Goal: Communication & Community: Answer question/provide support

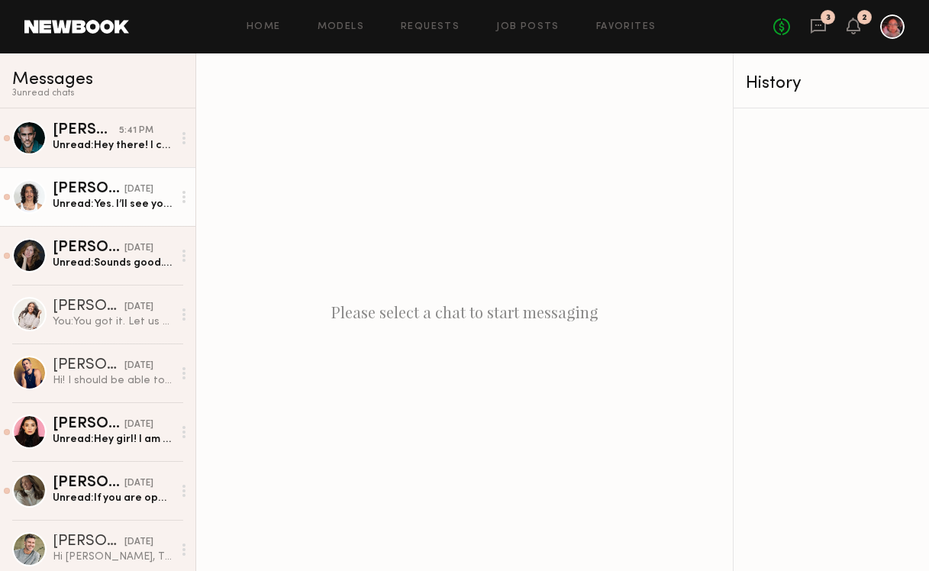
click at [136, 198] on div "Unread: Yes. I’ll see you [DATE] at 11:30." at bounding box center [113, 204] width 120 height 15
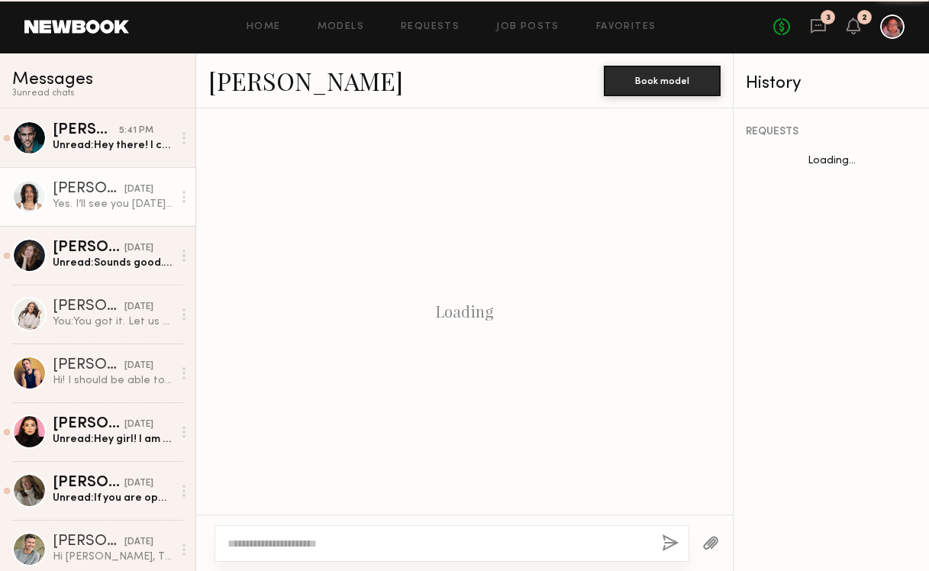
scroll to position [618, 0]
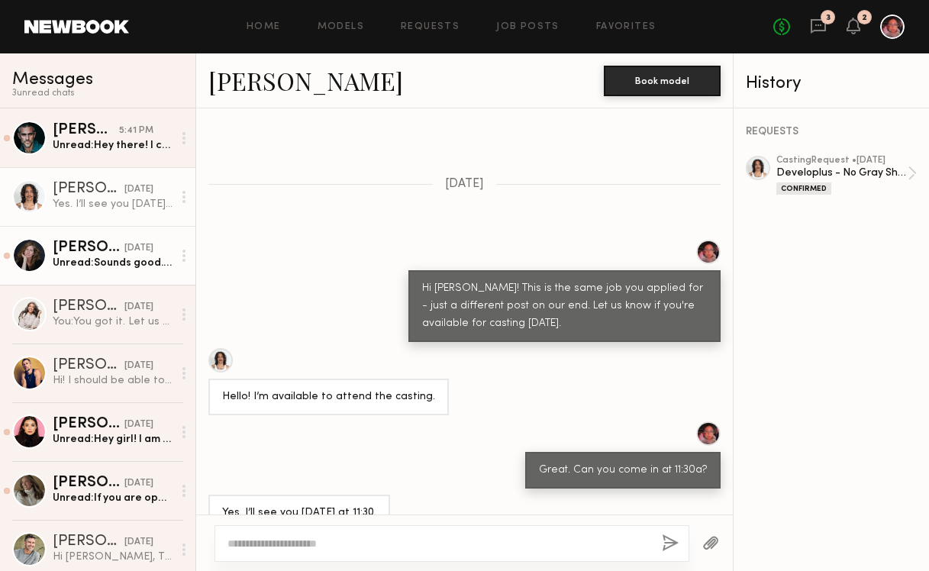
click at [124, 248] on div "[DATE]" at bounding box center [138, 248] width 29 height 15
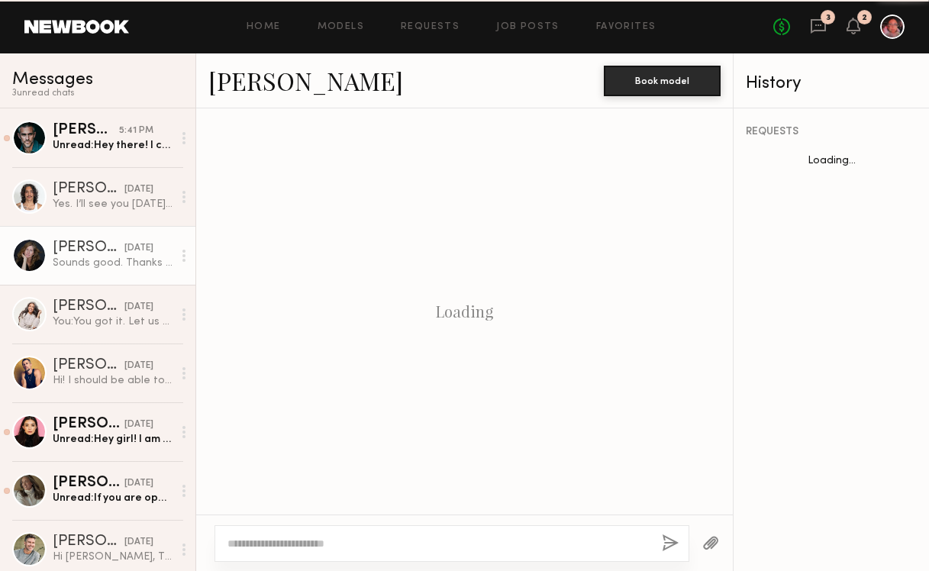
scroll to position [1080, 0]
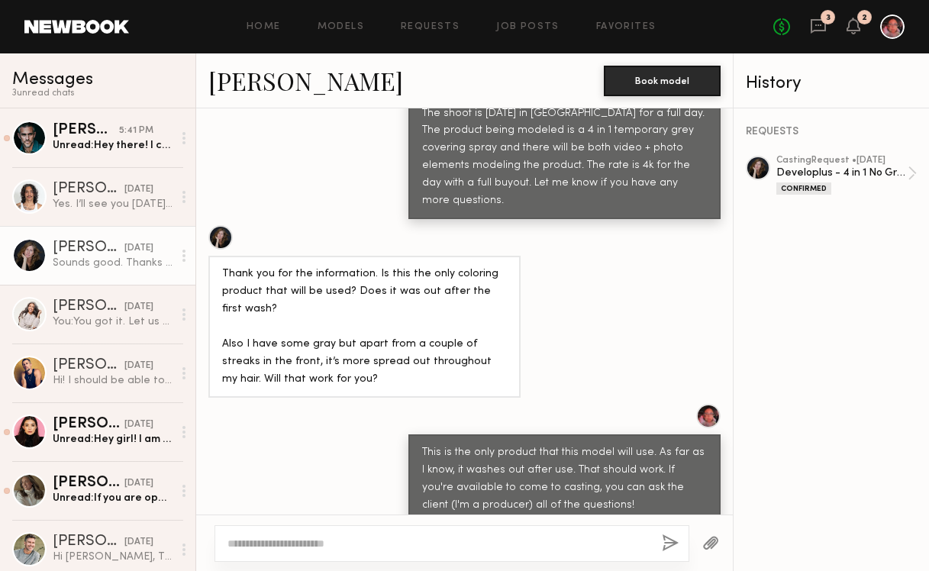
click at [276, 542] on textarea at bounding box center [438, 543] width 422 height 15
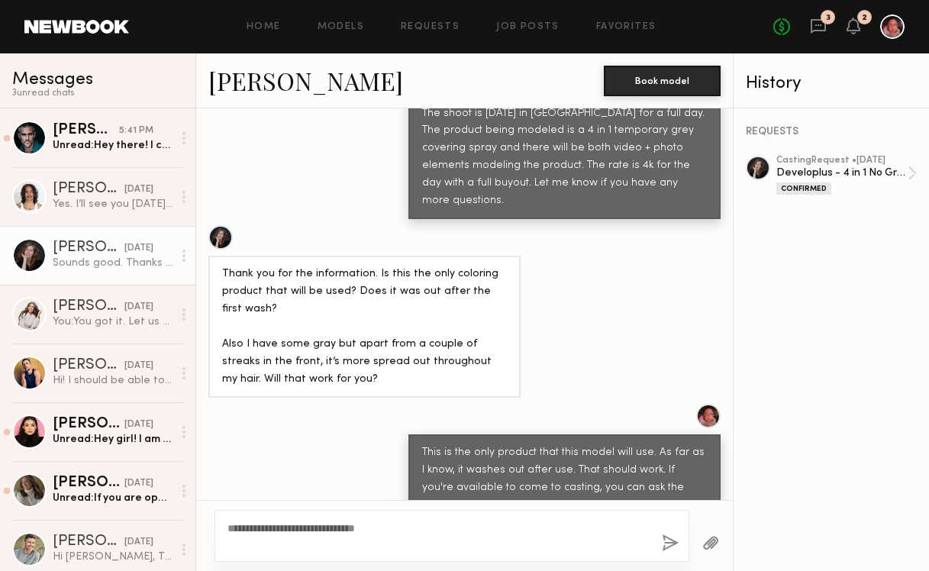
type textarea "**********"
click at [669, 546] on button "button" at bounding box center [670, 543] width 17 height 19
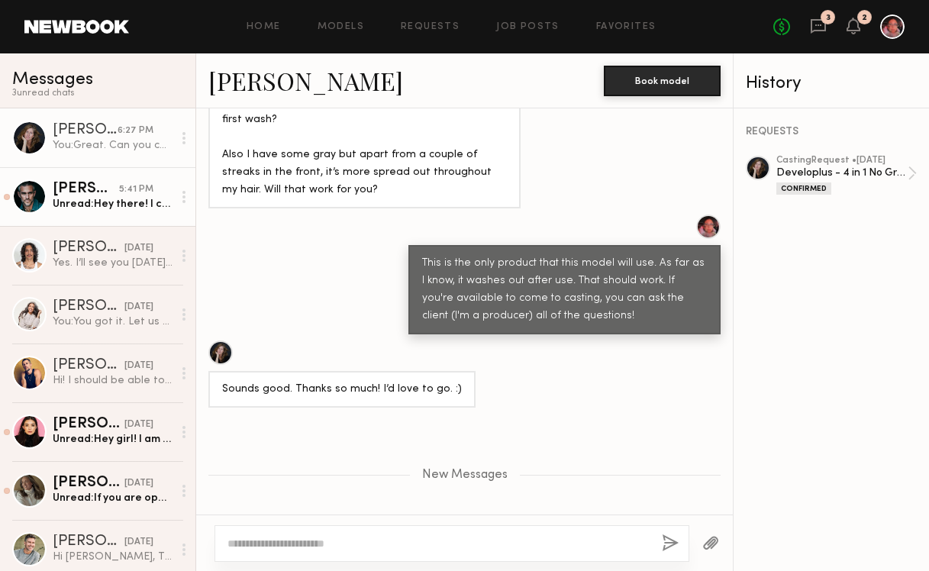
click at [91, 208] on div "Unread: Hey there! I can be there right at 11 [DATE] but have an appt. In [GEOG…" at bounding box center [113, 204] width 120 height 15
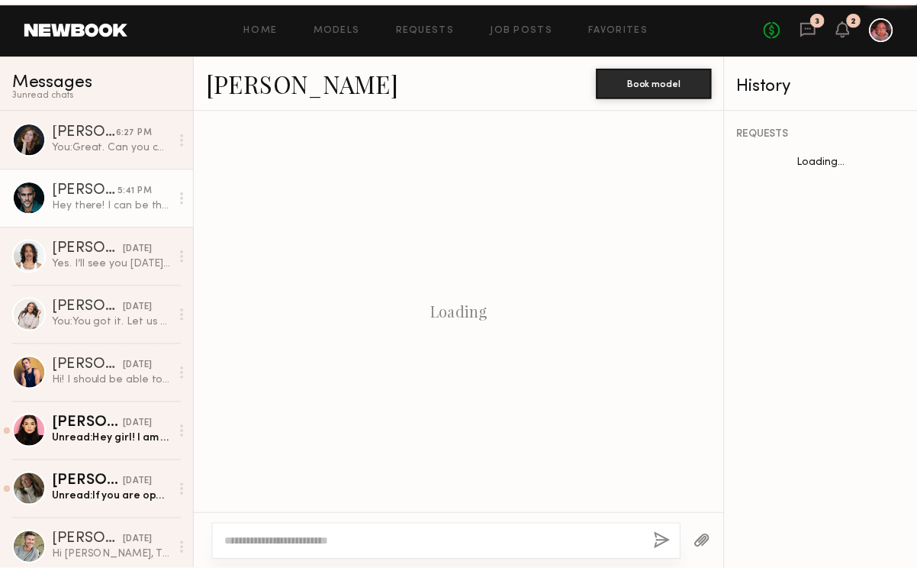
scroll to position [507, 0]
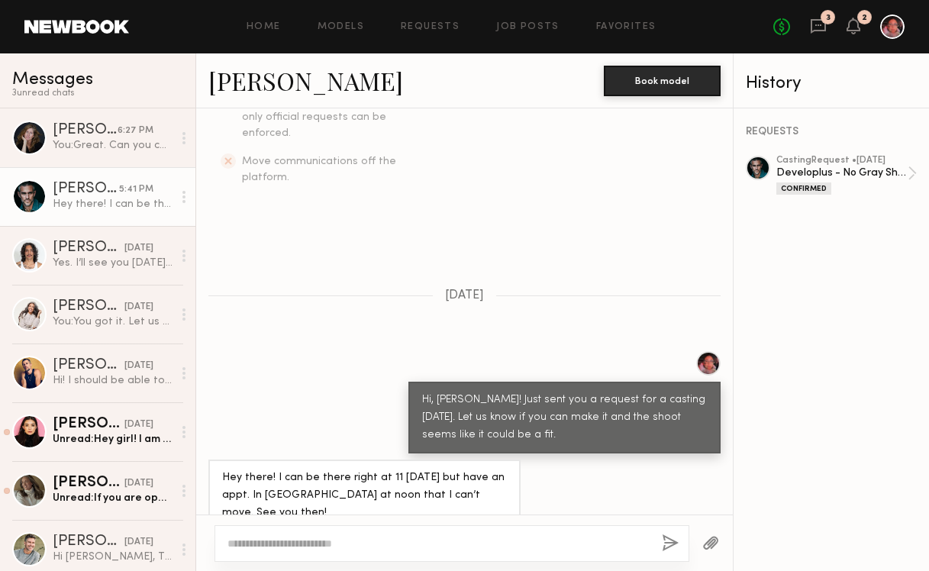
click at [508, 533] on div at bounding box center [451, 543] width 475 height 37
click at [499, 541] on textarea at bounding box center [438, 543] width 422 height 15
type textarea "**********"
click at [827, 28] on div "No fees up to $5,000 3 2" at bounding box center [838, 27] width 131 height 24
click at [817, 32] on icon at bounding box center [818, 26] width 17 height 17
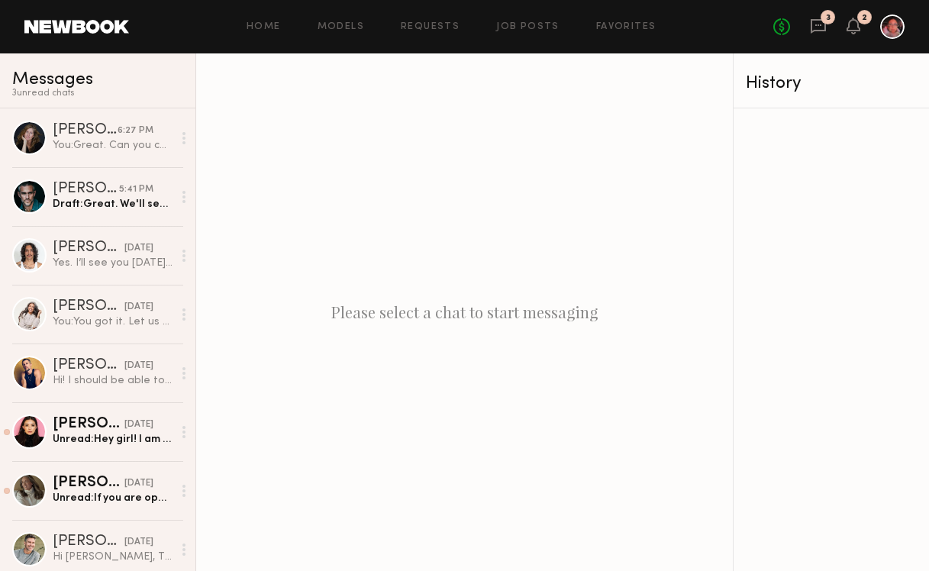
click at [820, 14] on header "Home Models Requests Job Posts Favorites Sign Out No fees up to $5,000 3 2" at bounding box center [464, 26] width 929 height 53
click at [820, 18] on icon at bounding box center [818, 26] width 17 height 17
click at [863, 18] on div "2" at bounding box center [864, 18] width 5 height 8
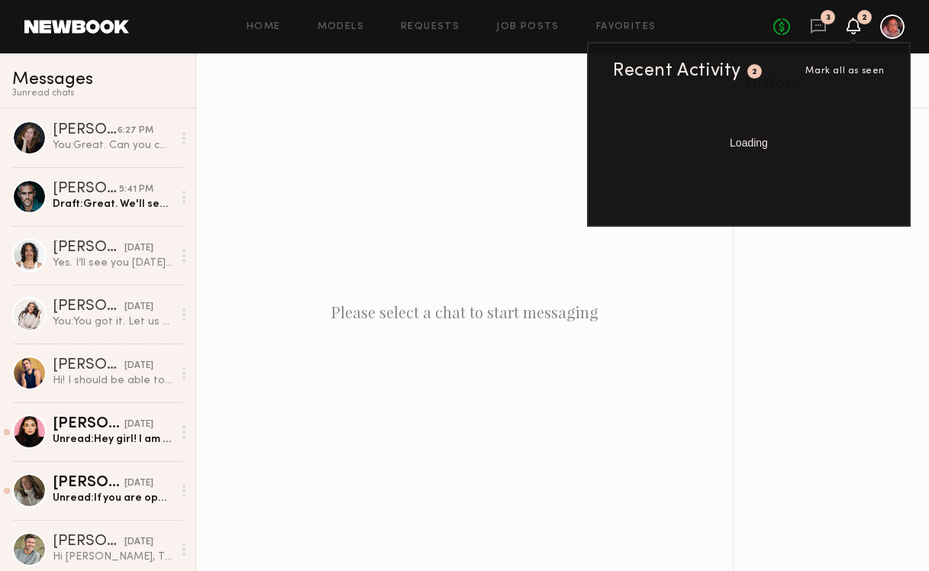
click at [858, 30] on icon at bounding box center [853, 25] width 12 height 11
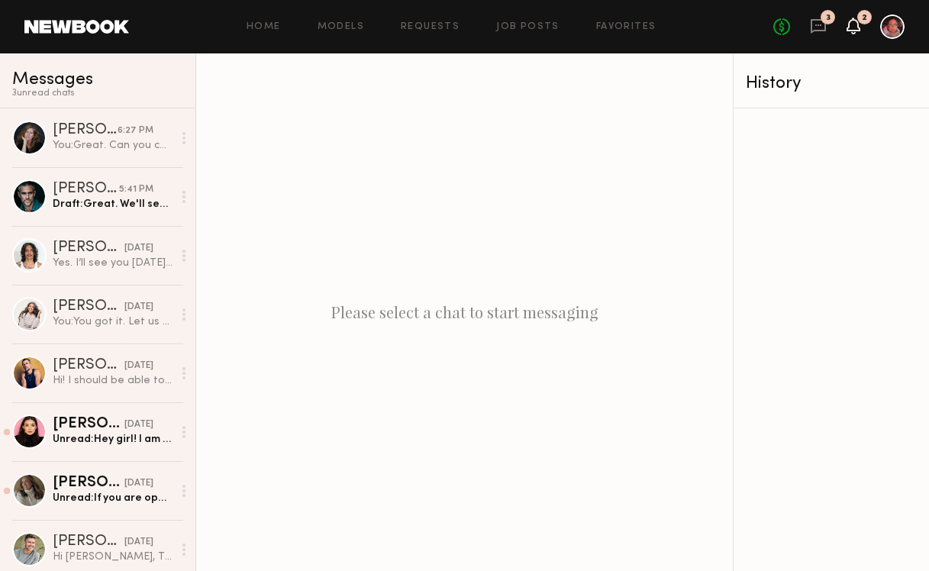
click at [856, 33] on icon at bounding box center [853, 26] width 14 height 17
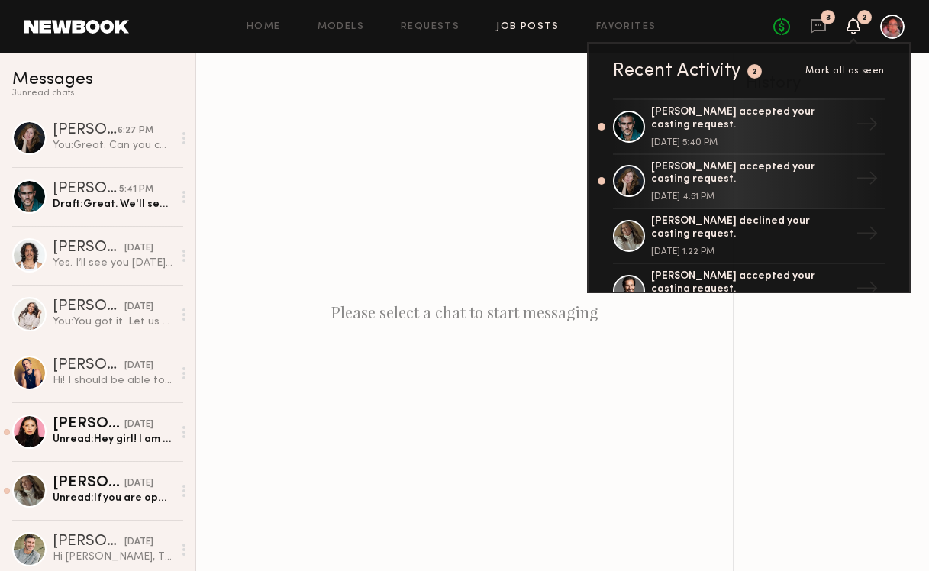
click at [537, 28] on link "Job Posts" at bounding box center [527, 27] width 63 height 10
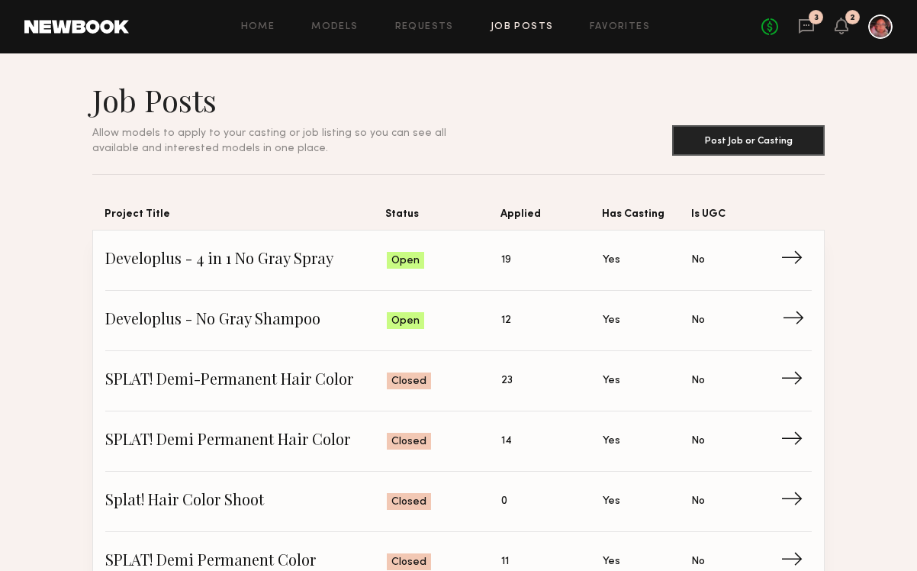
click at [788, 317] on span "→" at bounding box center [797, 320] width 31 height 23
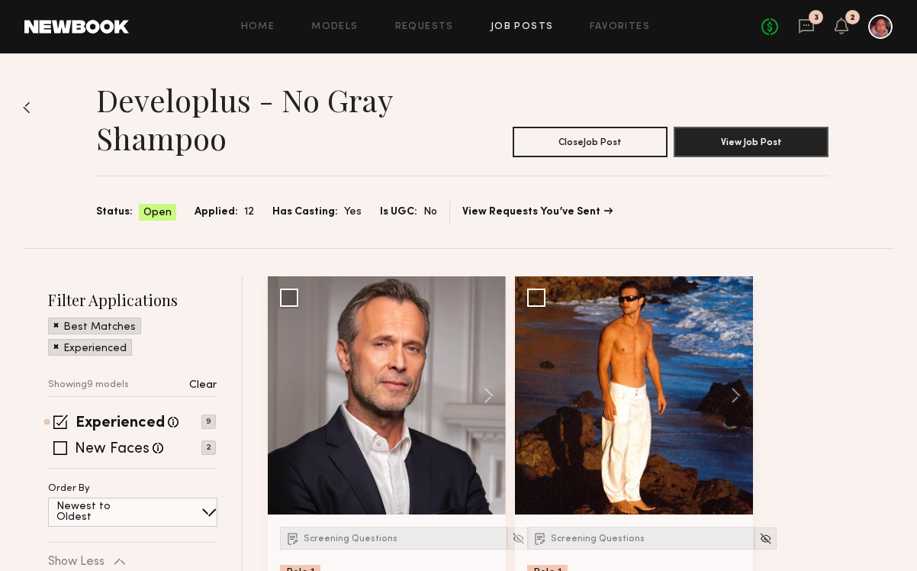
click at [52, 325] on div "Best Matches" at bounding box center [94, 325] width 93 height 17
click at [56, 325] on span at bounding box center [55, 324] width 5 height 14
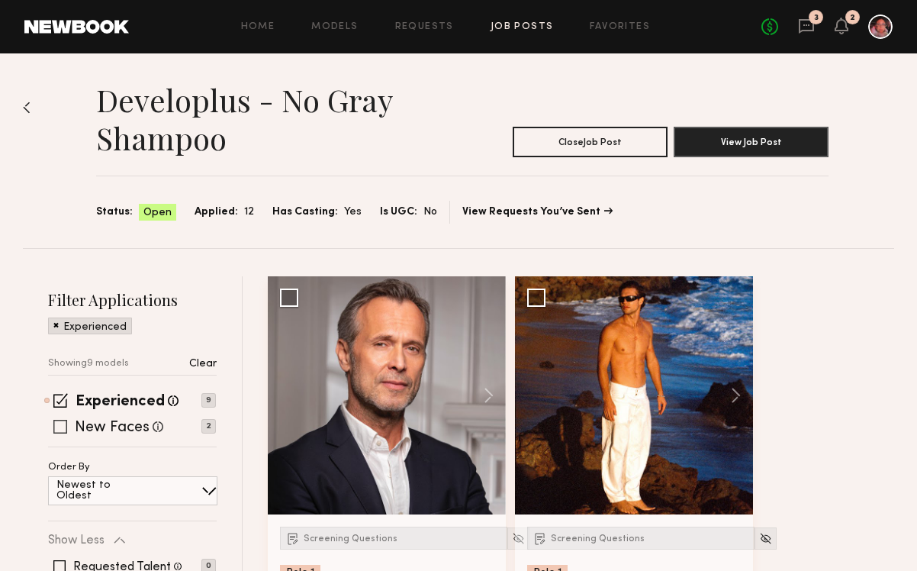
click at [56, 425] on span at bounding box center [60, 427] width 14 height 14
click at [916, 37] on header "Home Models Requests Job Posts Favorites Sign Out No fees up to $5,000 3 2" at bounding box center [458, 26] width 917 height 53
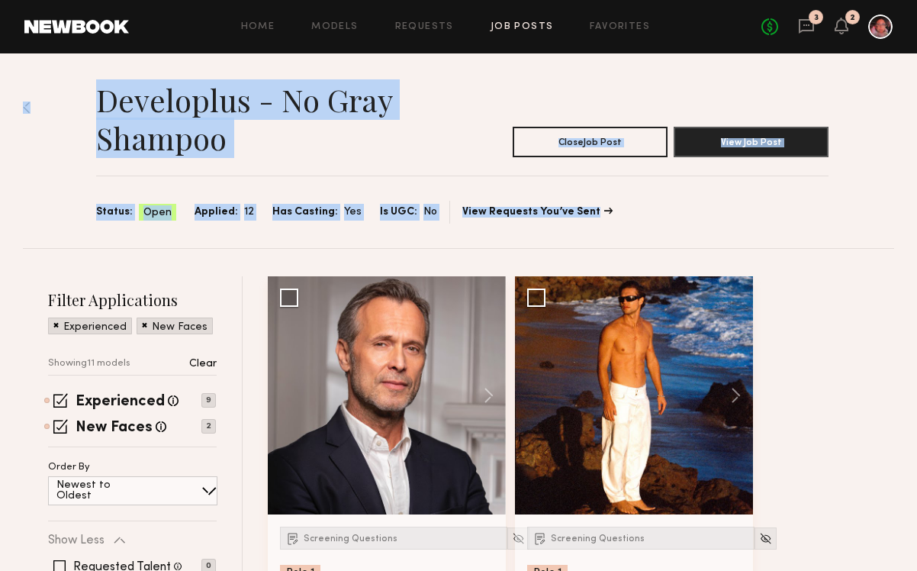
drag, startPoint x: 917, startPoint y: 43, endPoint x: 895, endPoint y: 104, distance: 64.7
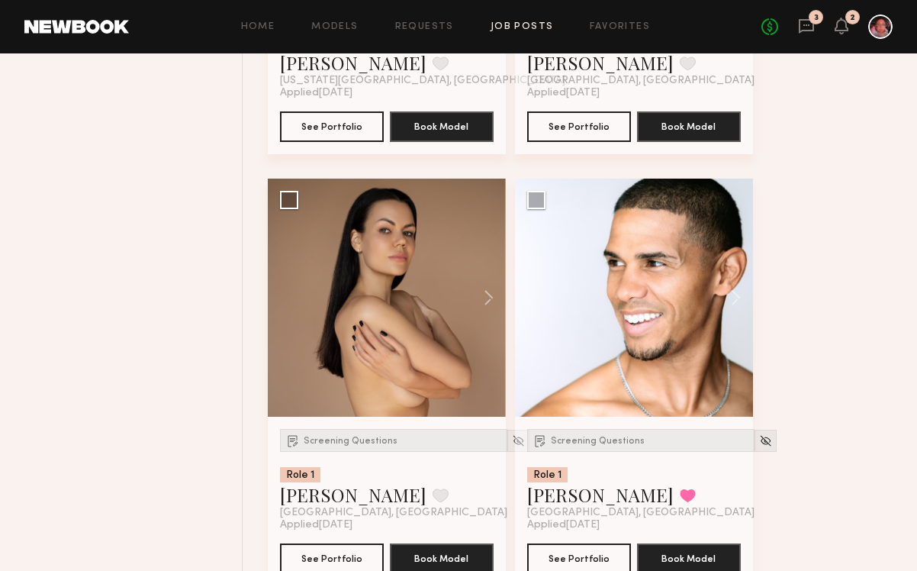
scroll to position [981, 0]
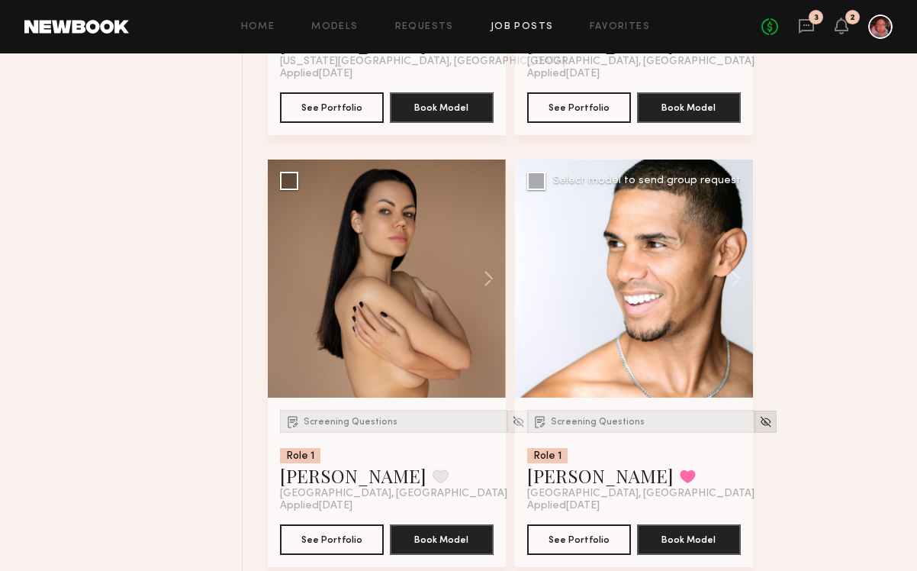
click at [759, 417] on img at bounding box center [765, 421] width 13 height 13
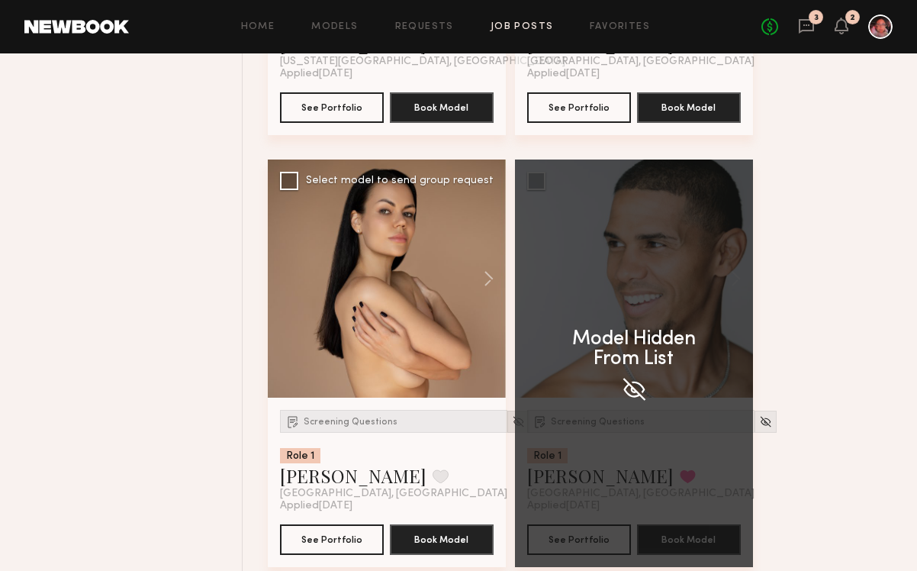
click at [512, 418] on img at bounding box center [518, 421] width 13 height 13
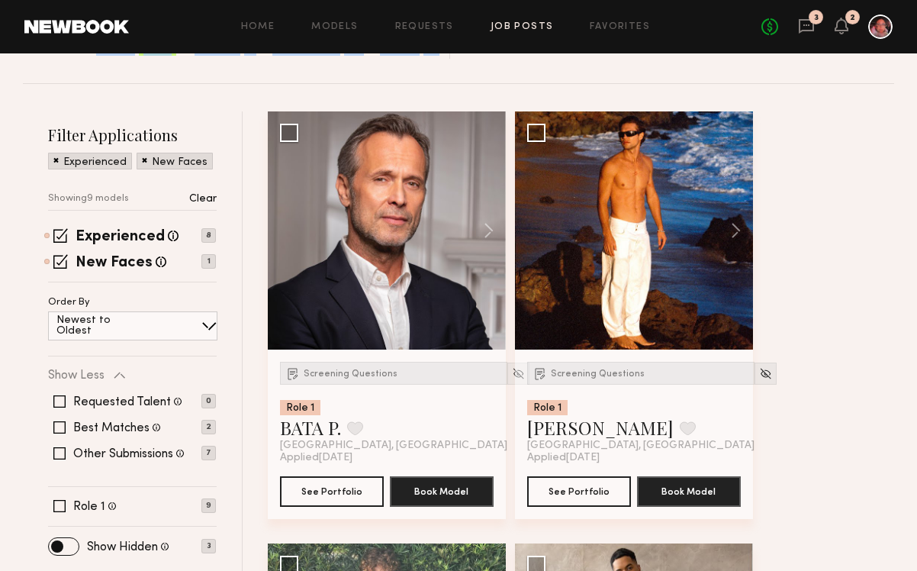
scroll to position [161, 0]
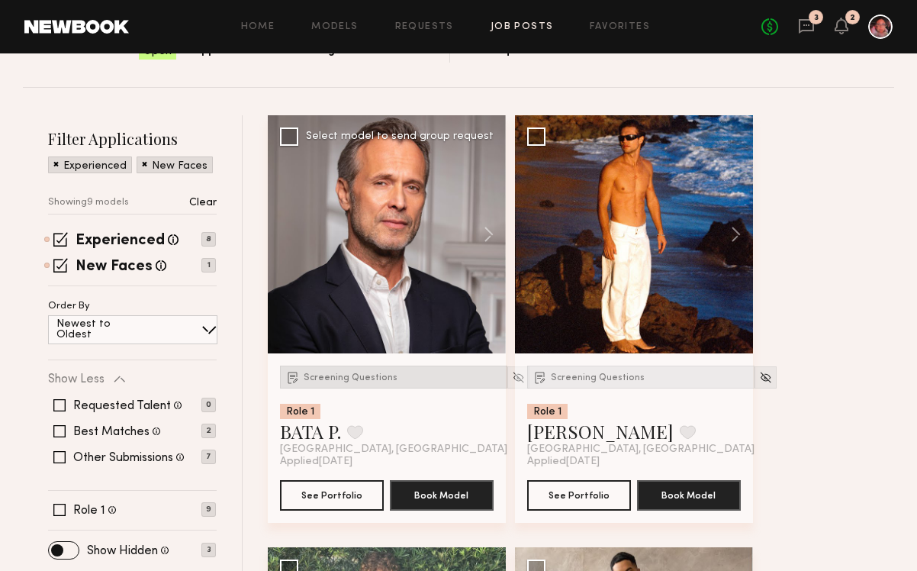
click at [345, 376] on span "Screening Questions" at bounding box center [351, 377] width 94 height 9
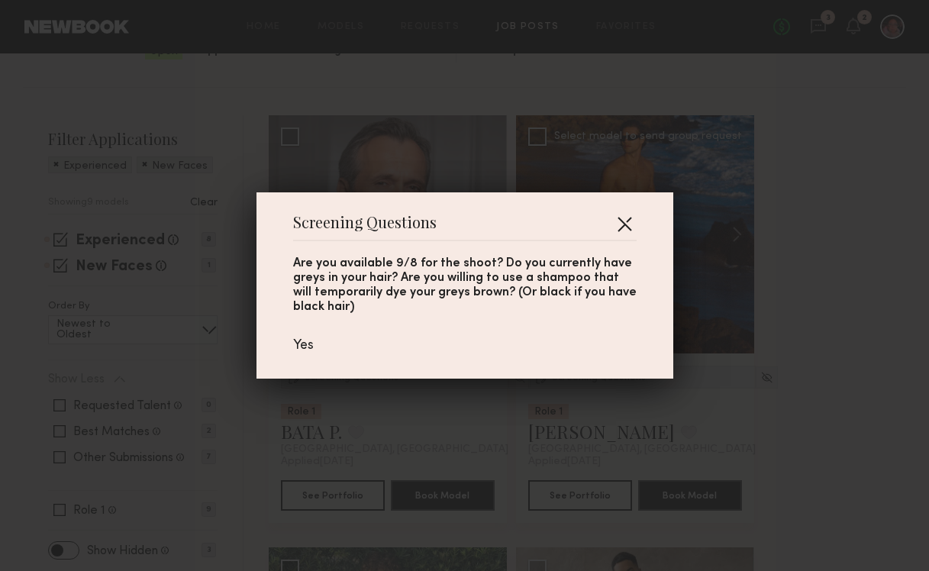
click at [623, 215] on button "button" at bounding box center [624, 223] width 24 height 24
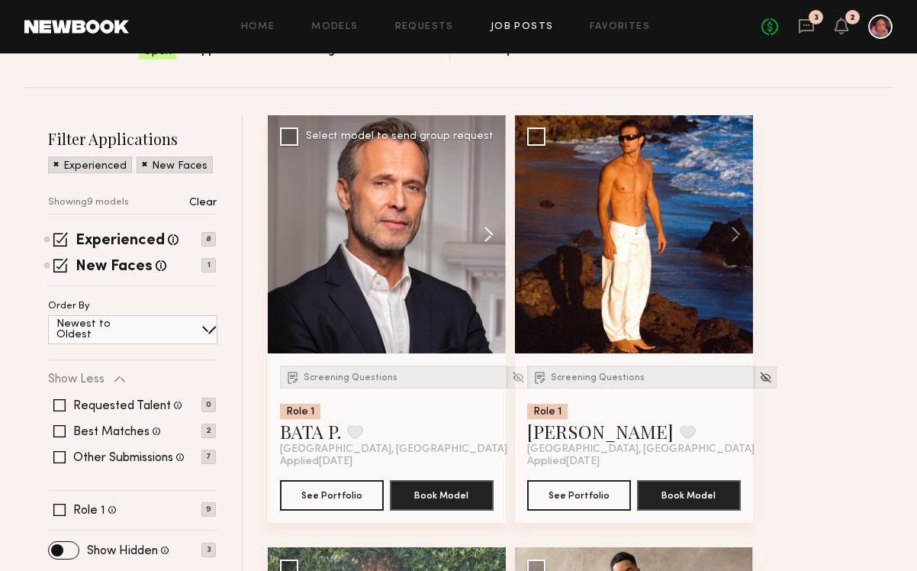
click at [488, 227] on button at bounding box center [481, 234] width 49 height 238
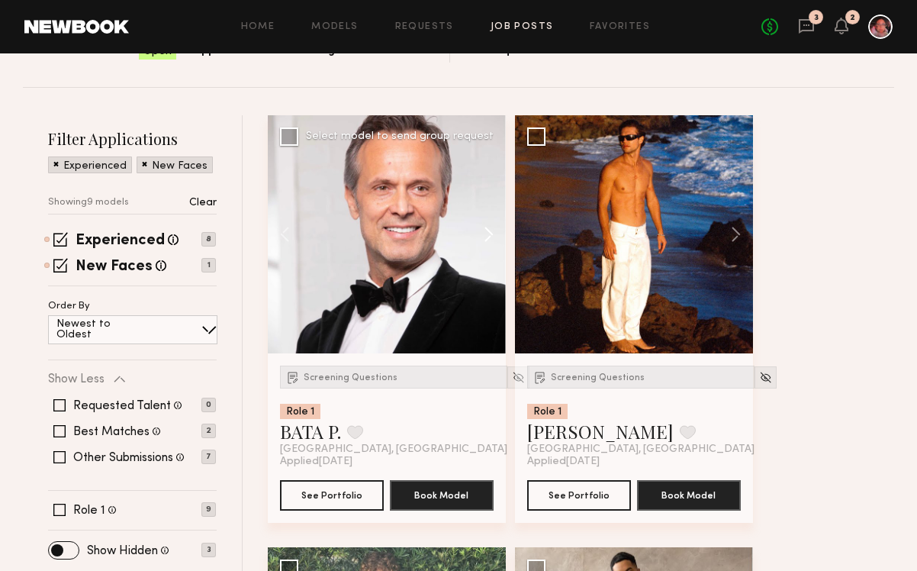
click at [488, 227] on button at bounding box center [481, 234] width 49 height 238
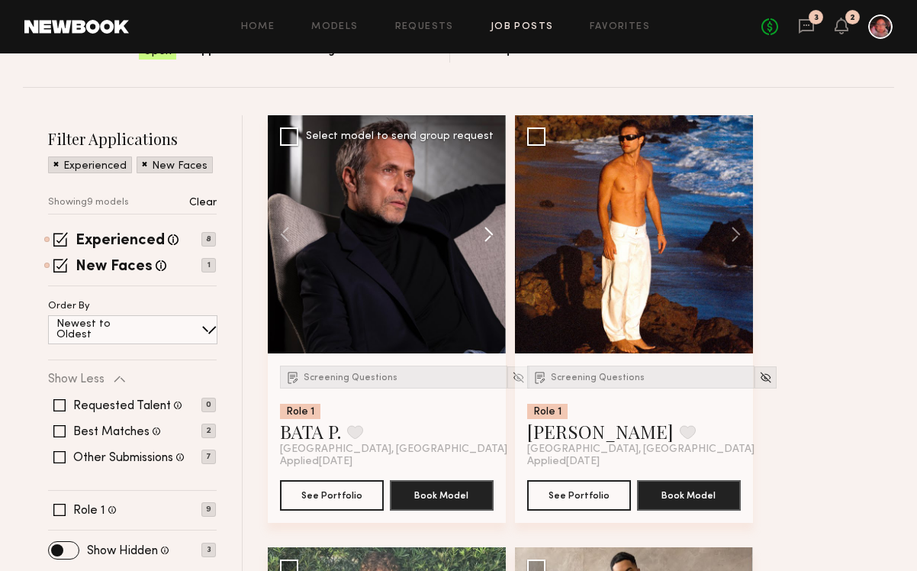
click at [488, 228] on button at bounding box center [481, 234] width 49 height 238
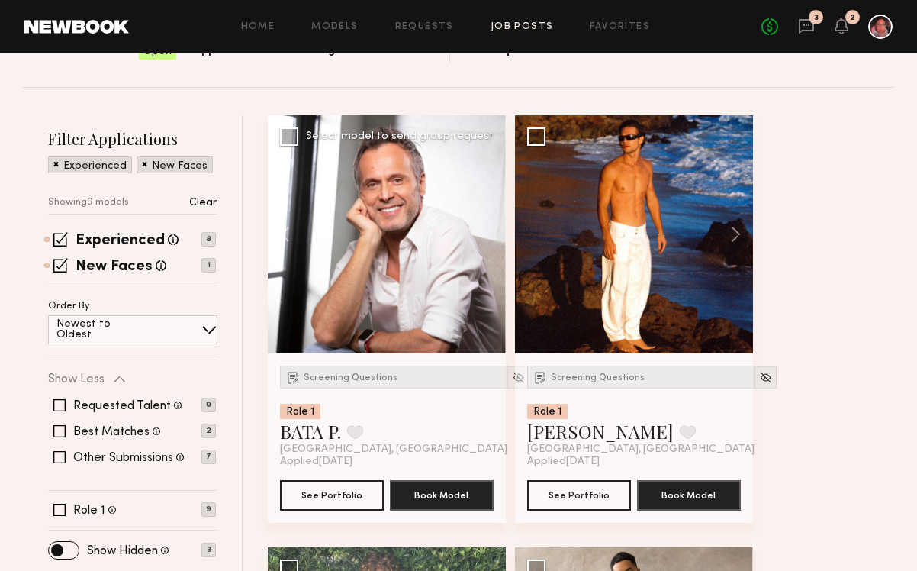
click at [488, 228] on div at bounding box center [387, 234] width 238 height 238
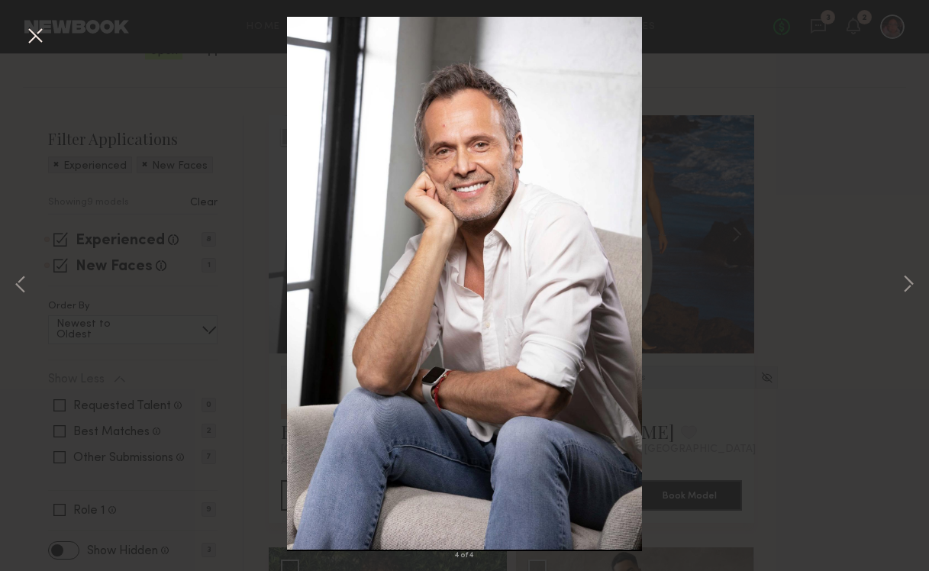
click at [30, 37] on button at bounding box center [35, 36] width 24 height 27
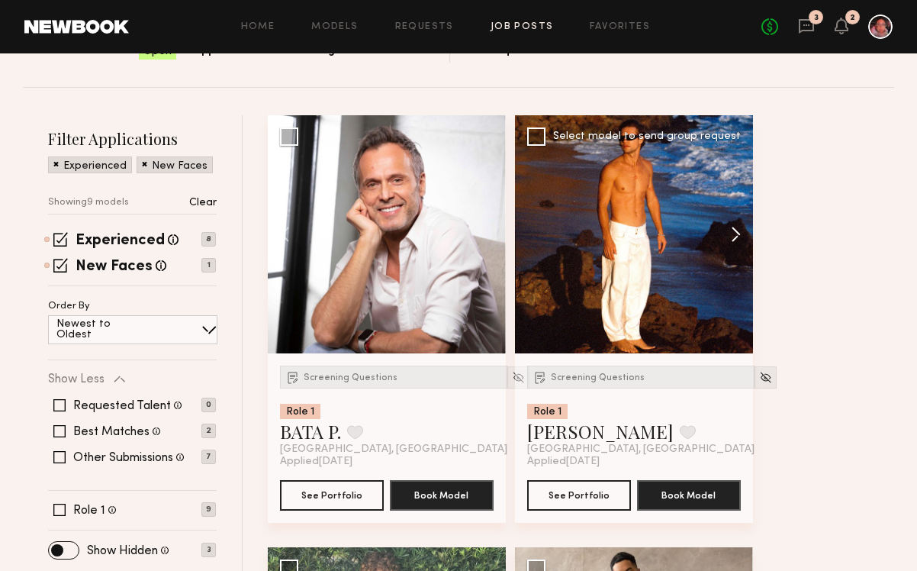
click at [729, 239] on button at bounding box center [728, 234] width 49 height 238
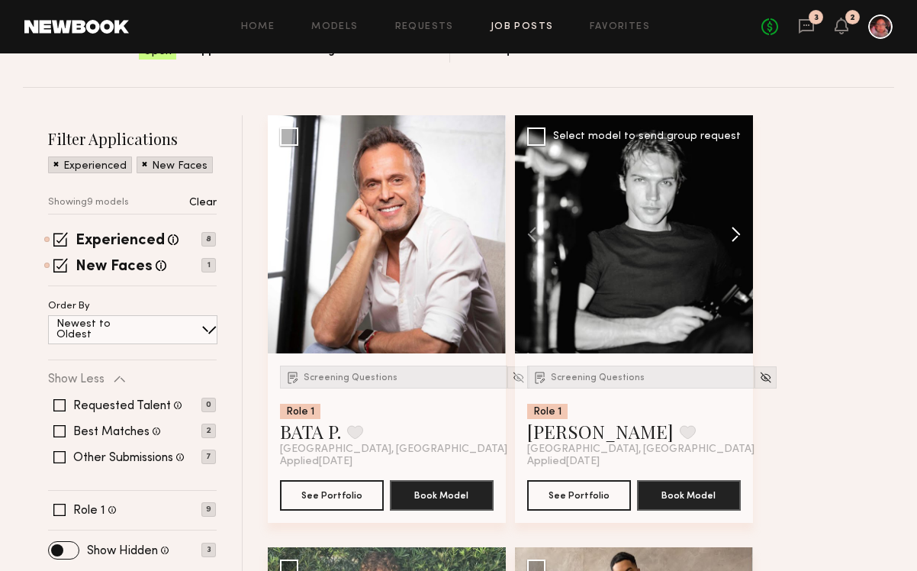
click at [730, 240] on button at bounding box center [728, 234] width 49 height 238
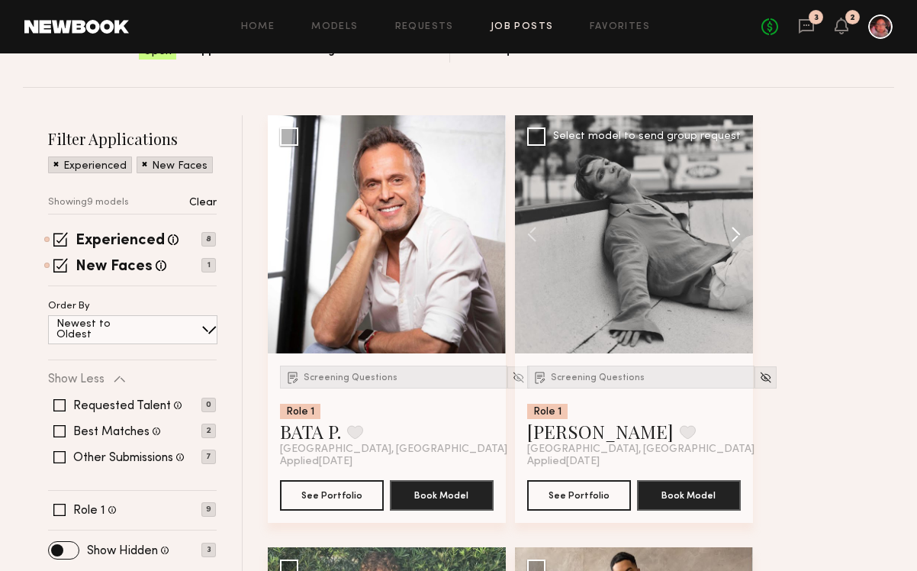
click at [730, 240] on button at bounding box center [728, 234] width 49 height 238
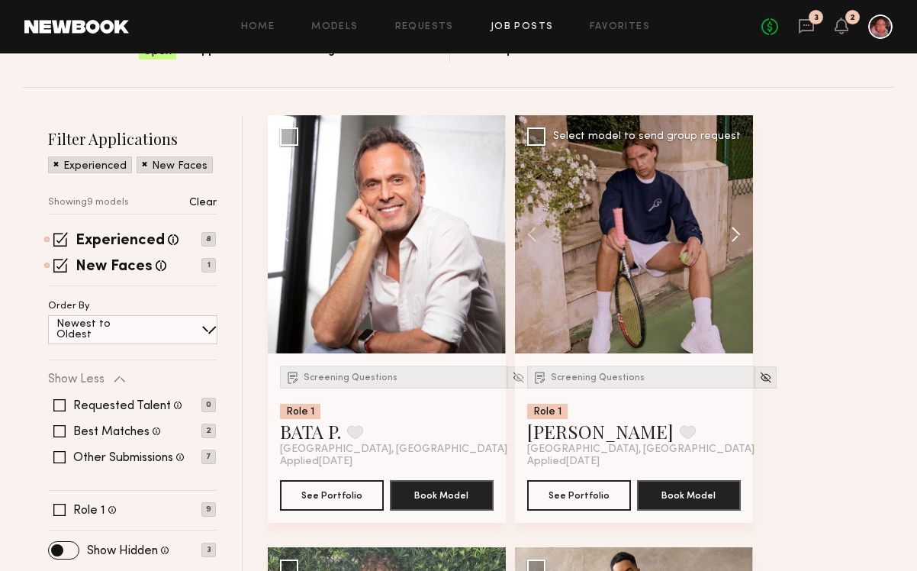
click at [731, 240] on button at bounding box center [728, 234] width 49 height 238
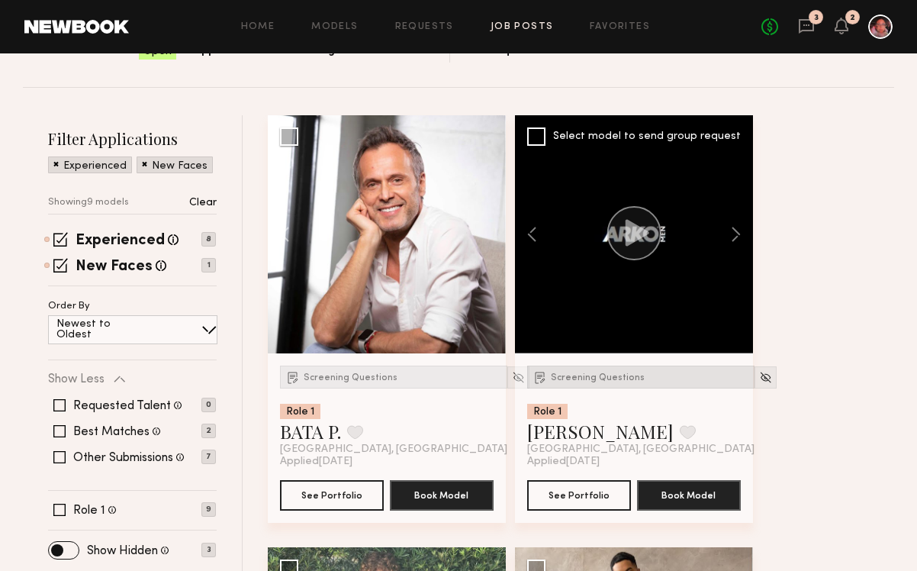
click at [603, 378] on span "Screening Questions" at bounding box center [598, 377] width 94 height 9
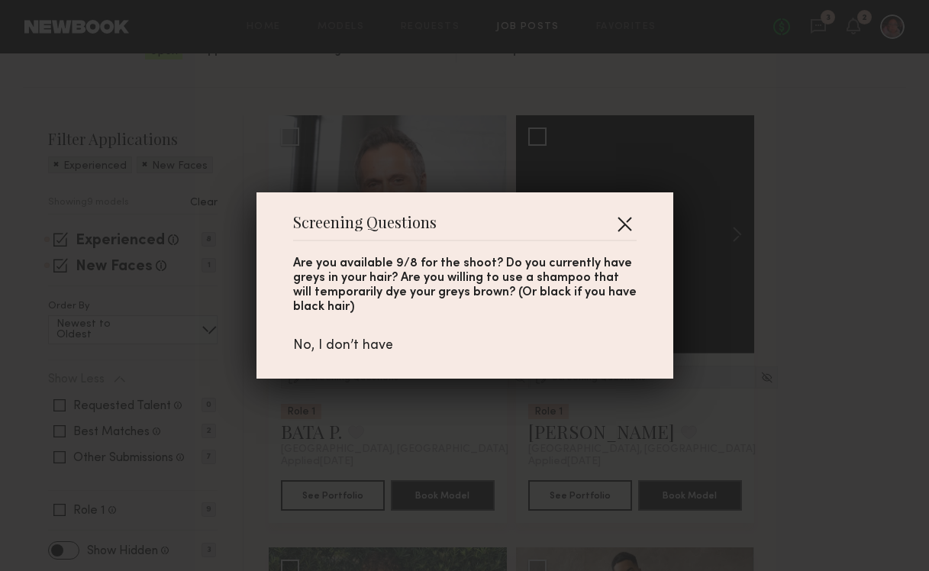
click at [628, 212] on button "button" at bounding box center [624, 223] width 24 height 24
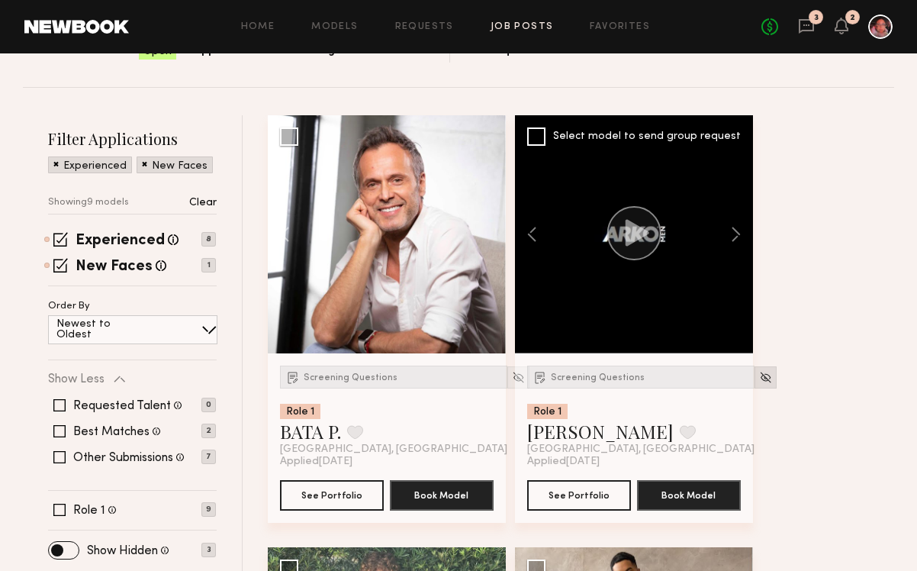
click at [759, 379] on img at bounding box center [765, 377] width 13 height 13
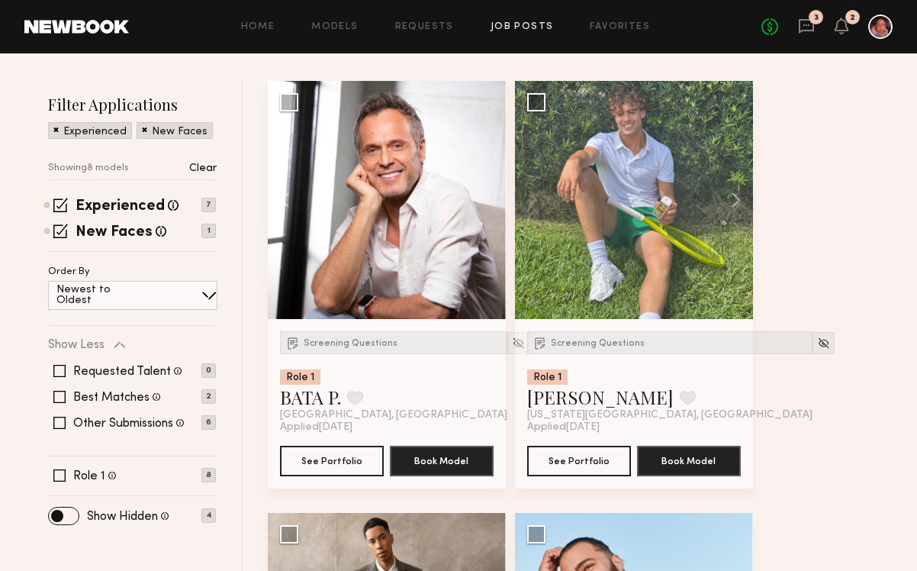
scroll to position [200, 0]
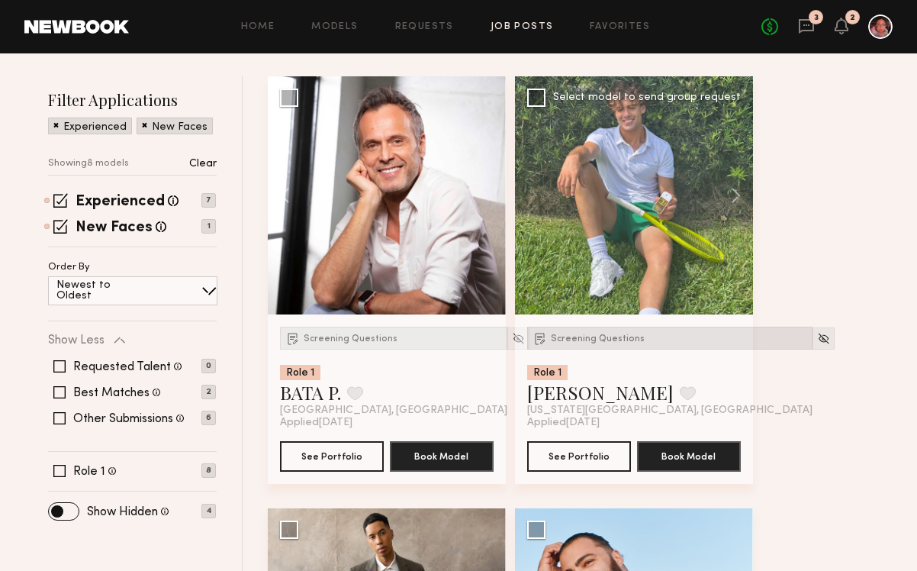
click at [612, 339] on span "Screening Questions" at bounding box center [598, 338] width 94 height 9
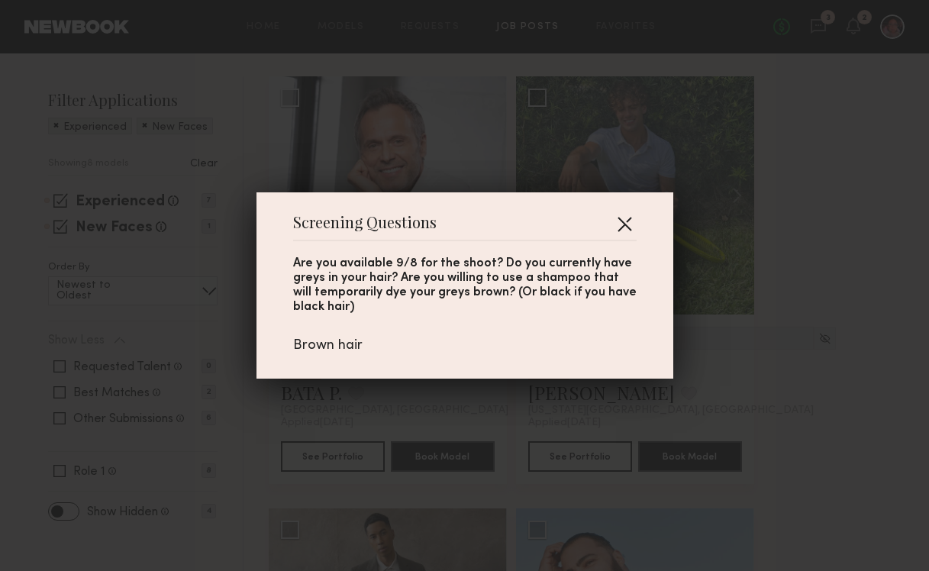
click at [622, 221] on button "button" at bounding box center [624, 223] width 24 height 24
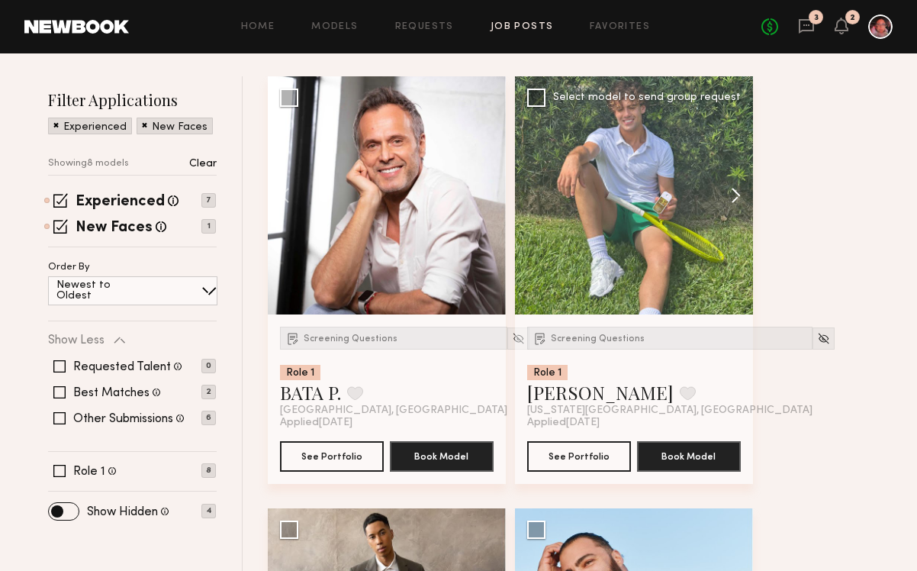
click at [732, 195] on button at bounding box center [728, 195] width 49 height 238
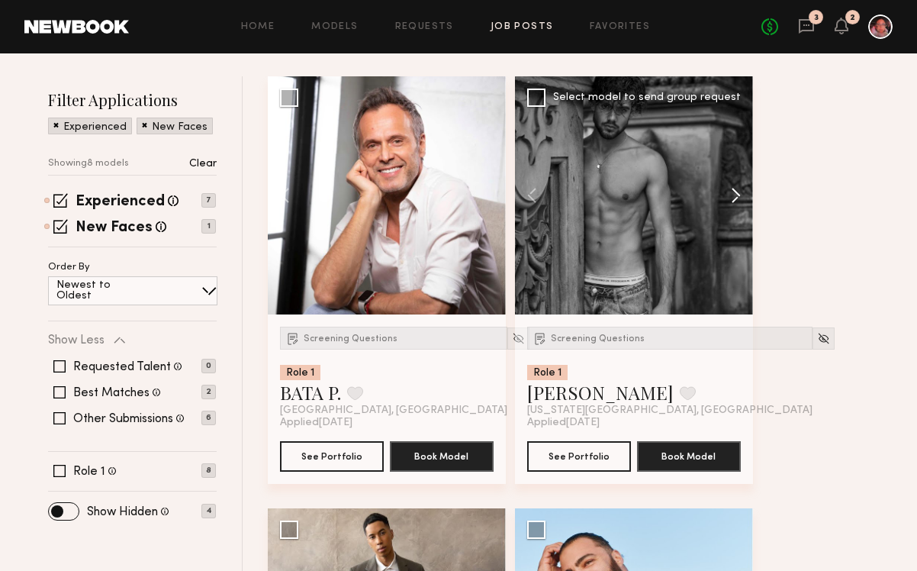
click at [731, 196] on button at bounding box center [728, 195] width 49 height 238
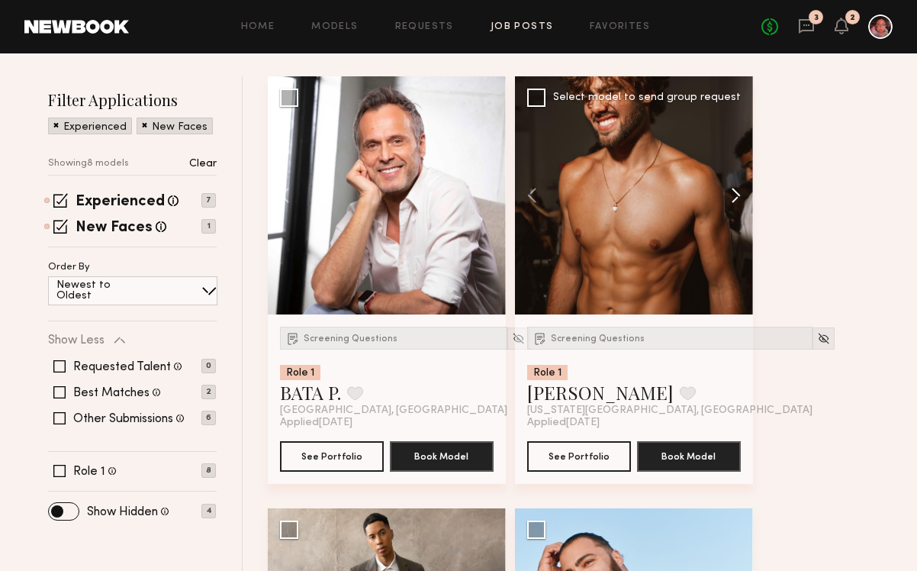
click at [731, 196] on button at bounding box center [728, 195] width 49 height 238
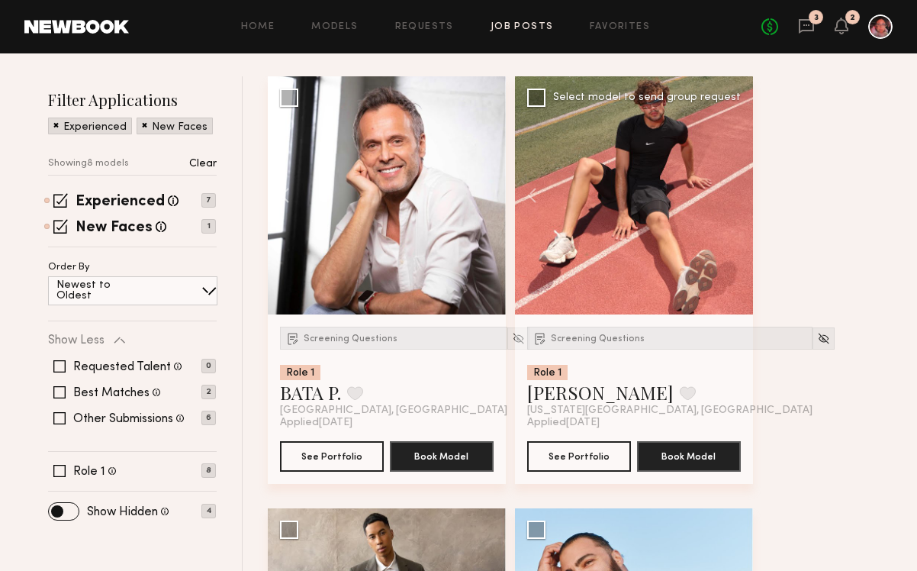
click at [731, 196] on div at bounding box center [634, 195] width 238 height 238
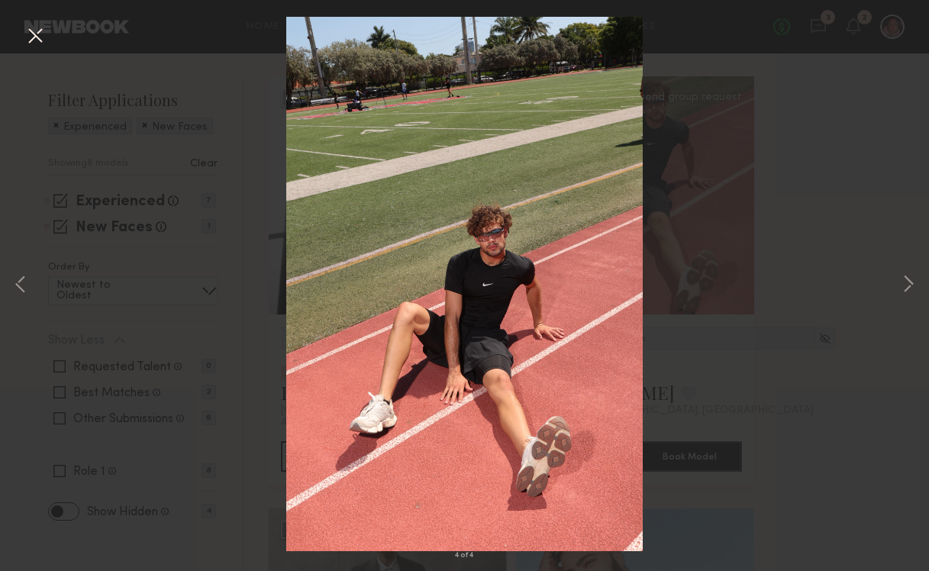
click at [25, 42] on button at bounding box center [35, 36] width 24 height 27
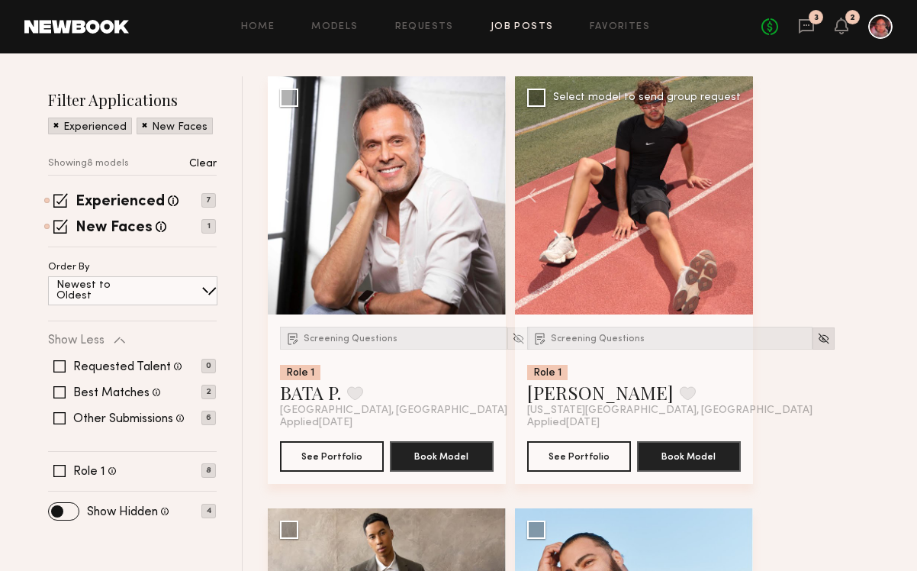
click at [817, 344] on img at bounding box center [823, 338] width 13 height 13
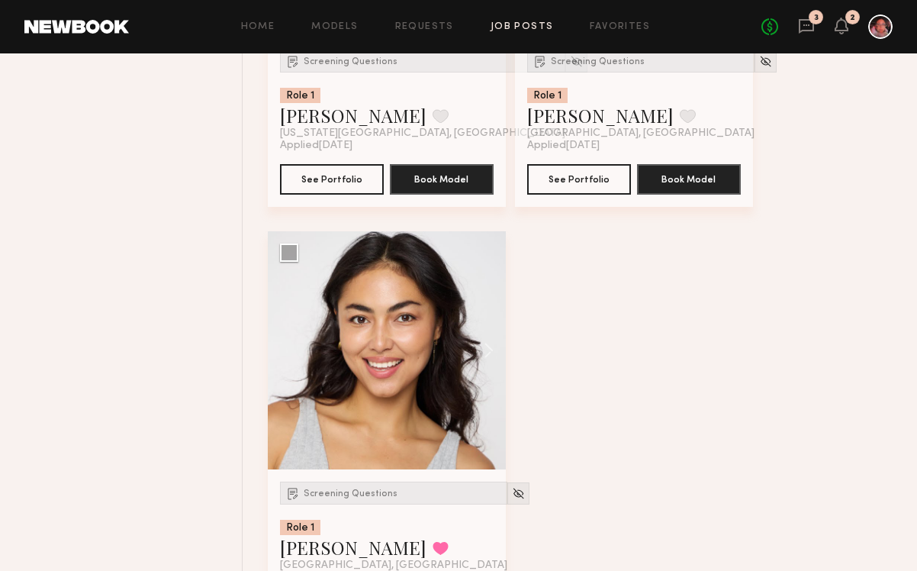
scroll to position [1334, 0]
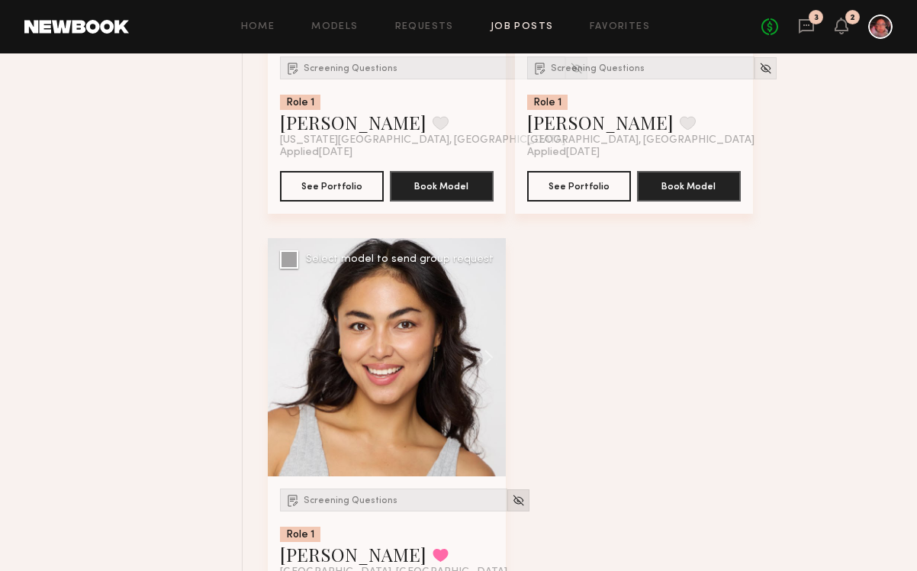
click at [512, 502] on img at bounding box center [518, 500] width 13 height 13
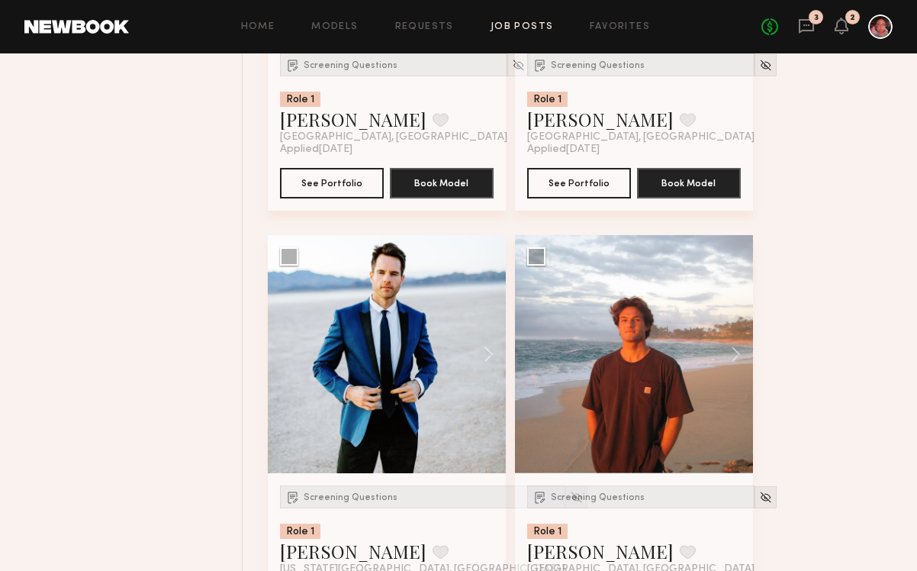
scroll to position [903, 0]
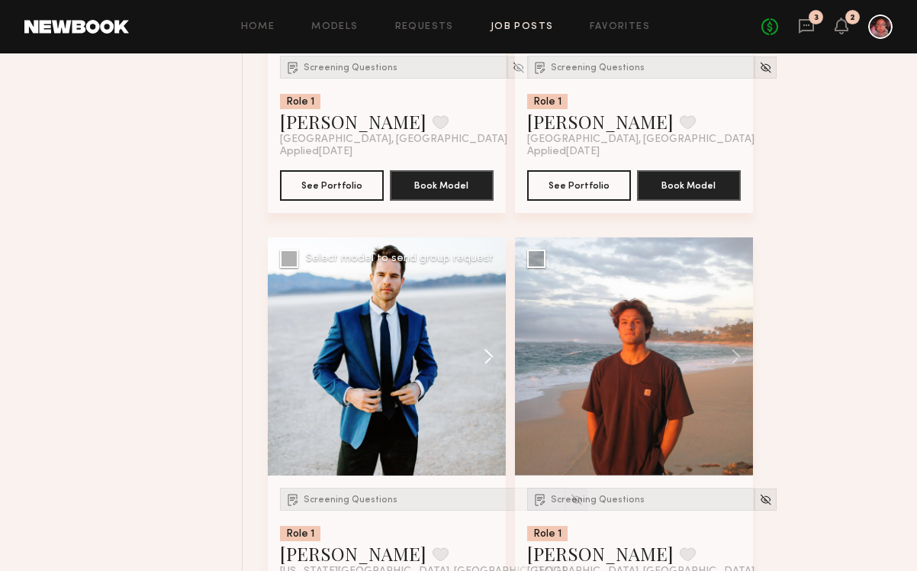
click at [485, 353] on button at bounding box center [481, 356] width 49 height 238
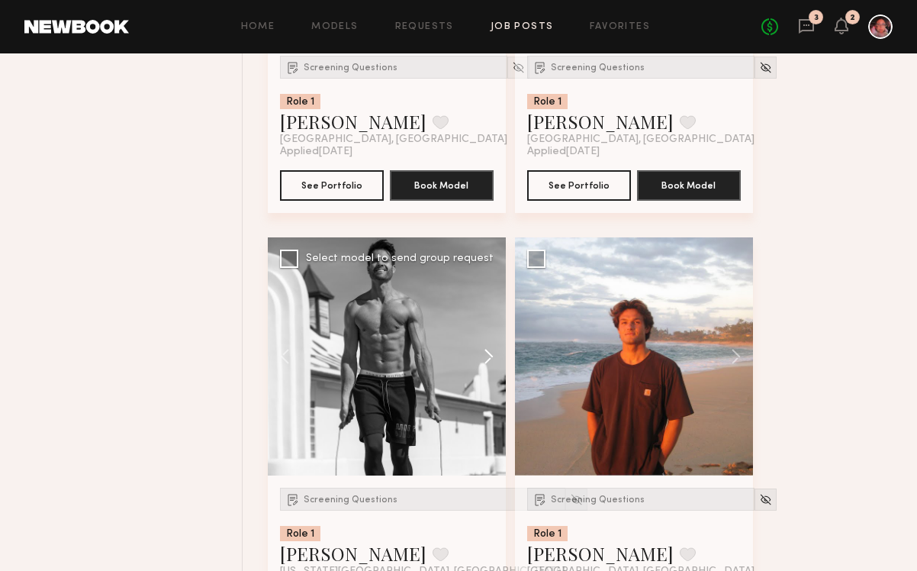
click at [487, 356] on button at bounding box center [481, 356] width 49 height 238
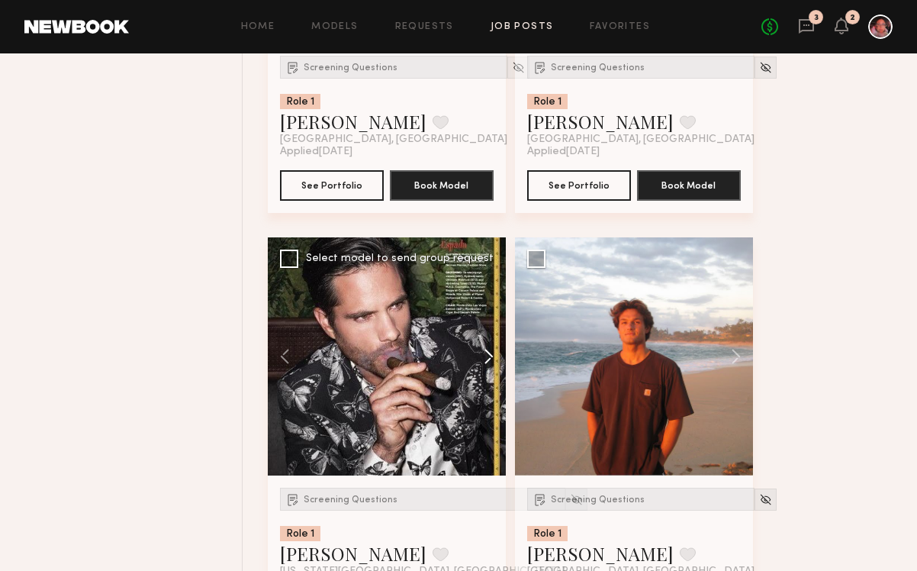
click at [488, 356] on button at bounding box center [481, 356] width 49 height 238
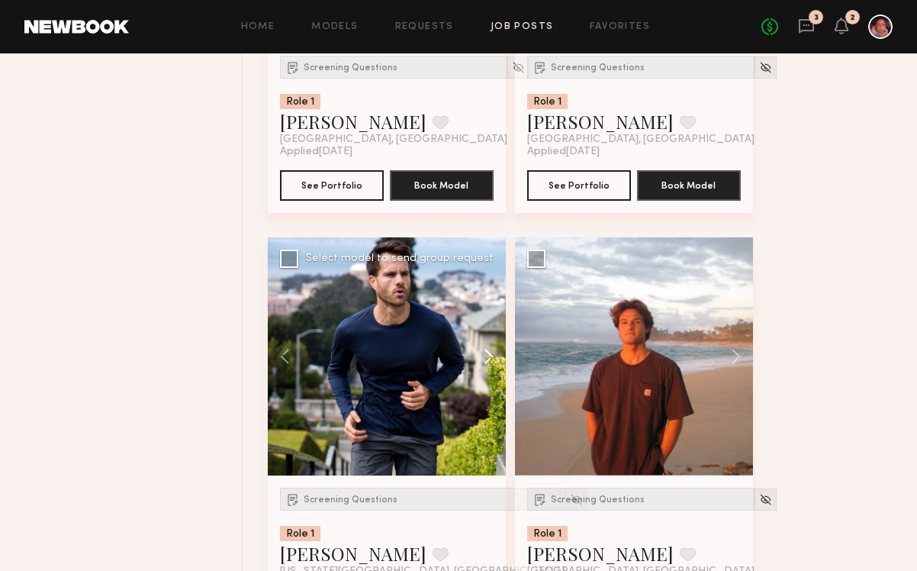
click at [488, 356] on button at bounding box center [481, 356] width 49 height 238
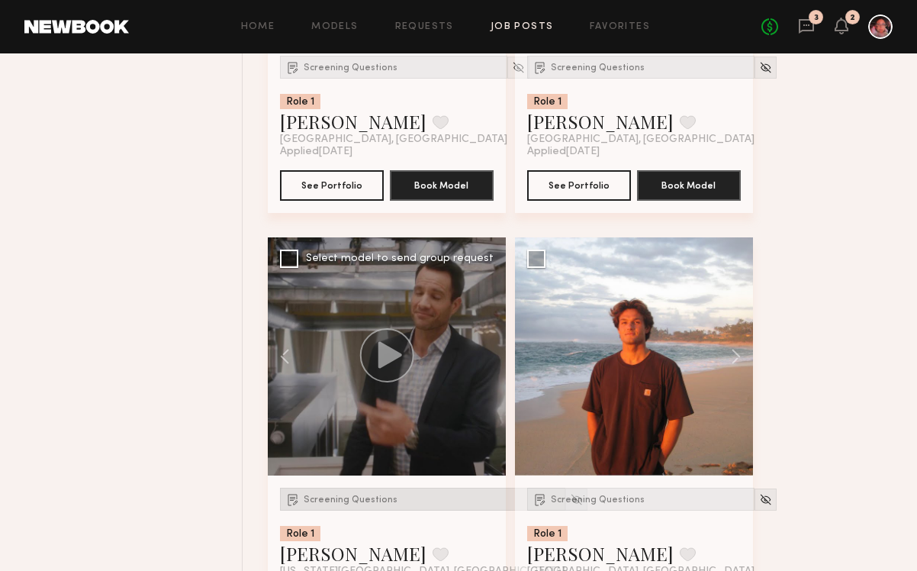
click at [349, 499] on span "Screening Questions" at bounding box center [351, 499] width 94 height 9
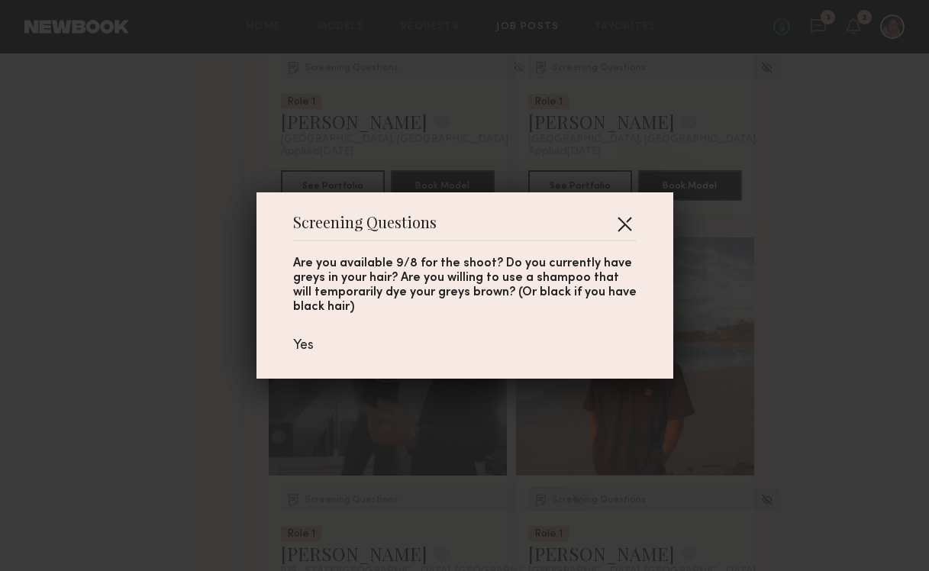
click at [616, 224] on button "button" at bounding box center [624, 223] width 24 height 24
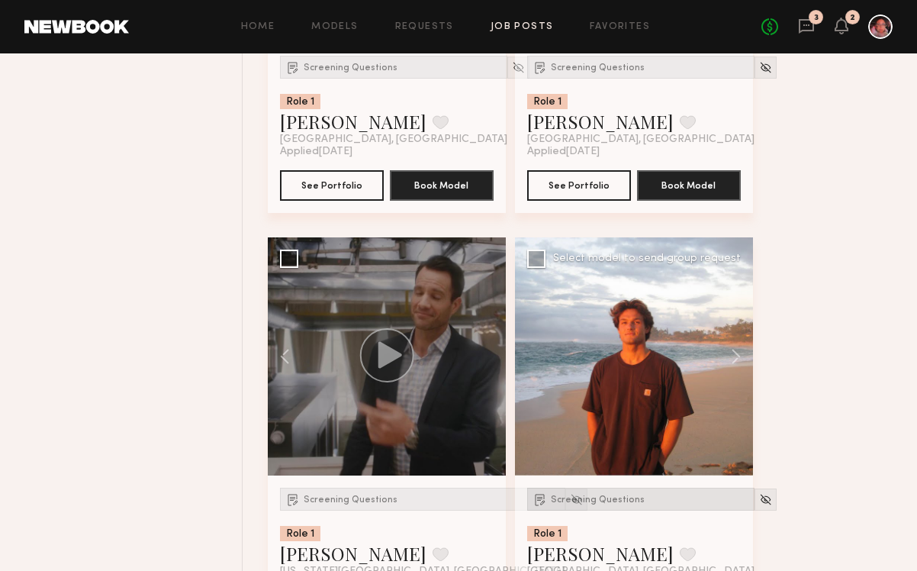
click at [599, 508] on div "Screening Questions" at bounding box center [640, 499] width 227 height 23
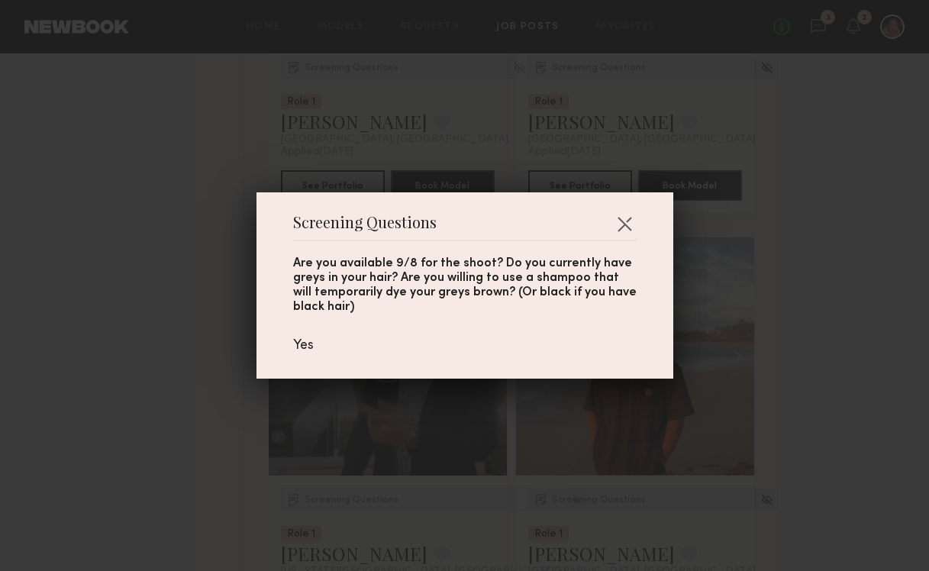
click at [628, 246] on div "Are you available 9/8 for the shoot? Do you currently have greys in your hair? …" at bounding box center [464, 297] width 343 height 113
click at [614, 218] on button "button" at bounding box center [624, 223] width 24 height 24
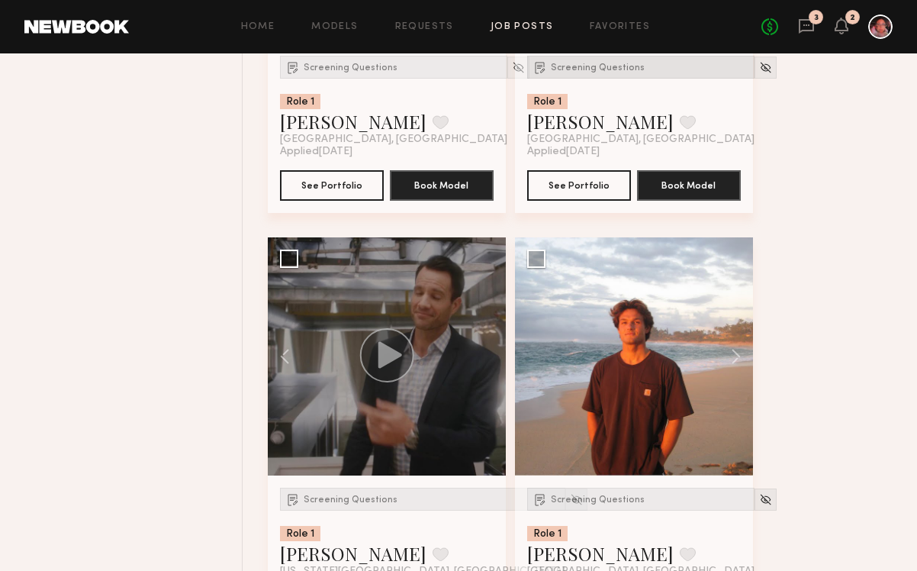
click at [580, 78] on div "Screening Questions" at bounding box center [640, 67] width 227 height 23
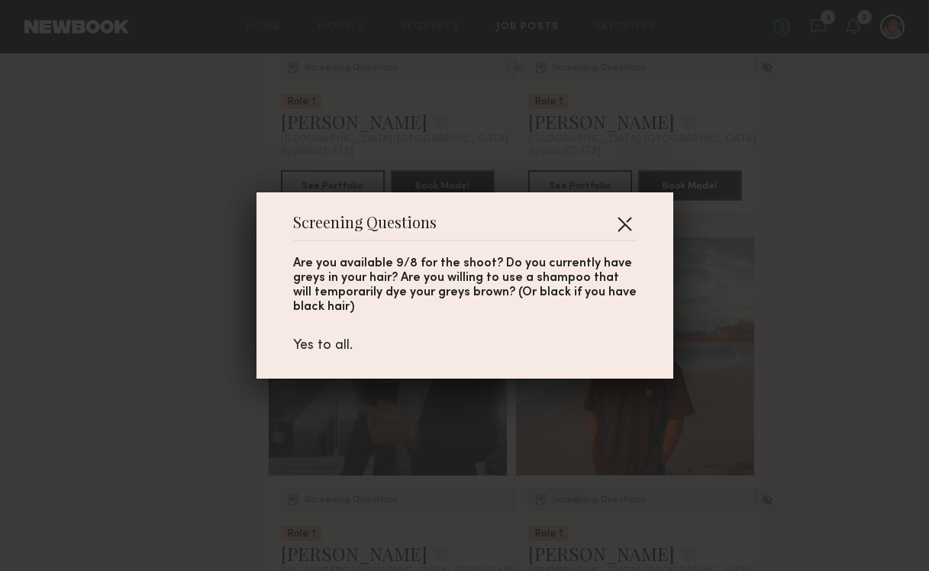
click at [622, 217] on button "button" at bounding box center [624, 223] width 24 height 24
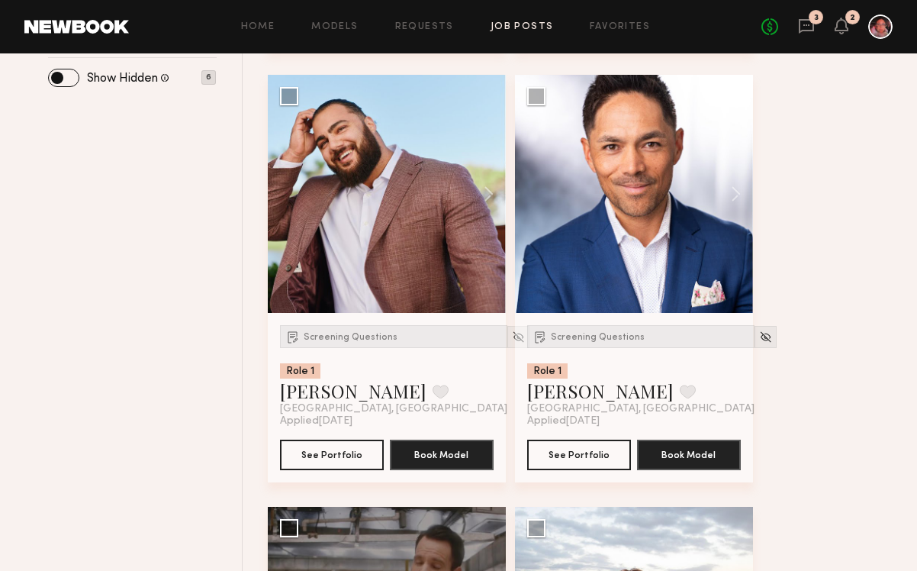
scroll to position [604, 0]
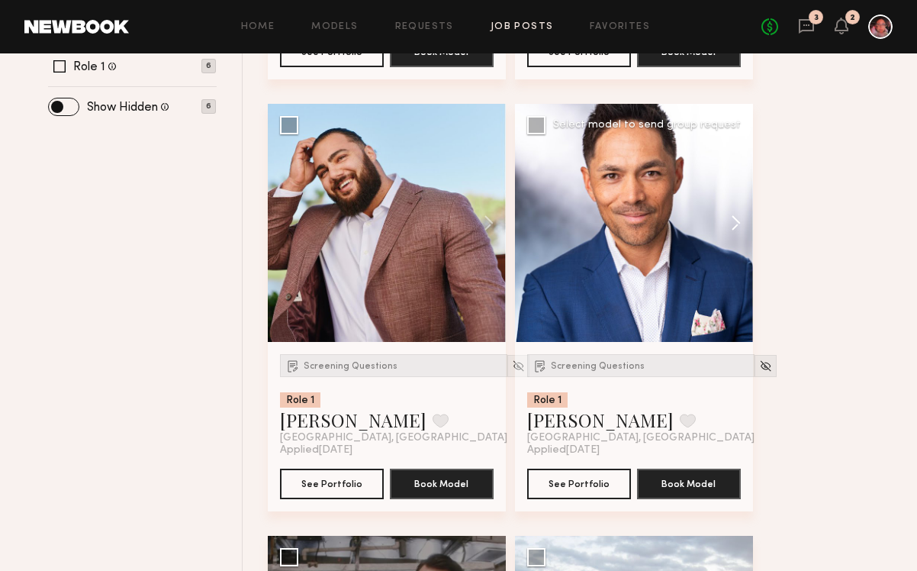
click at [727, 218] on button at bounding box center [728, 223] width 49 height 238
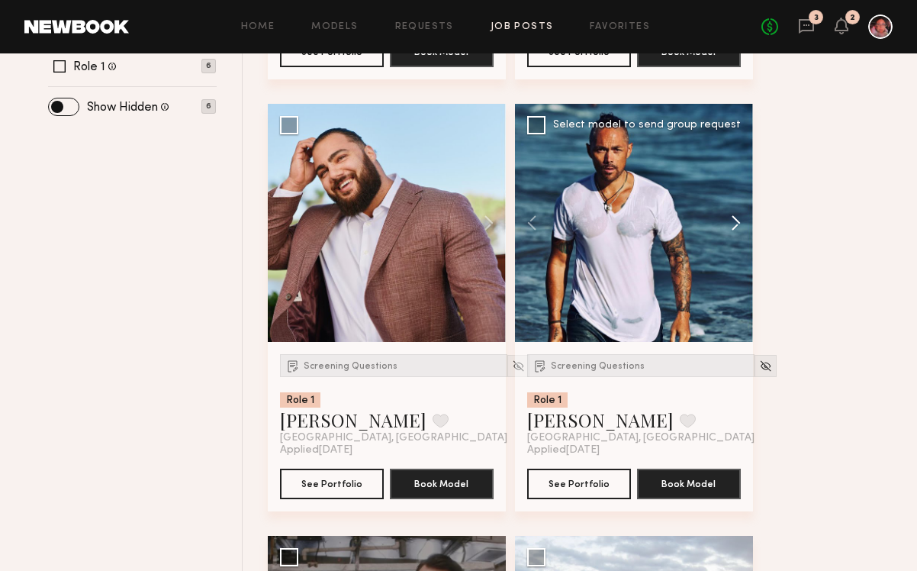
click at [730, 220] on button at bounding box center [728, 223] width 49 height 238
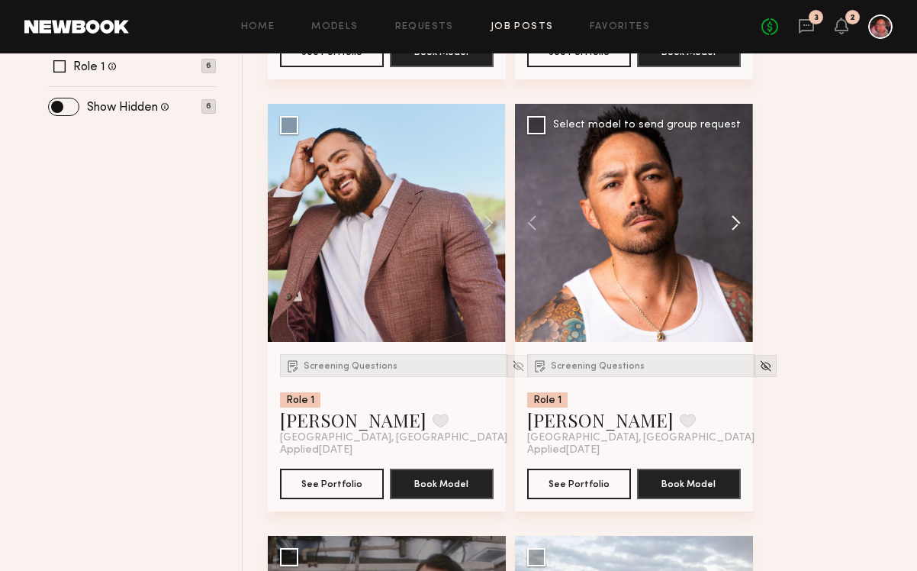
click at [730, 221] on button at bounding box center [728, 223] width 49 height 238
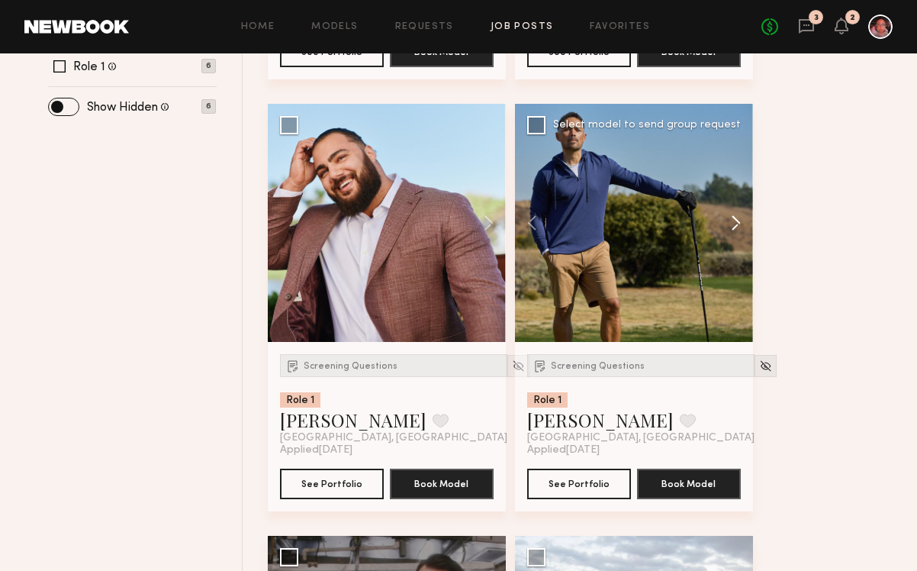
click at [731, 222] on button at bounding box center [728, 223] width 49 height 238
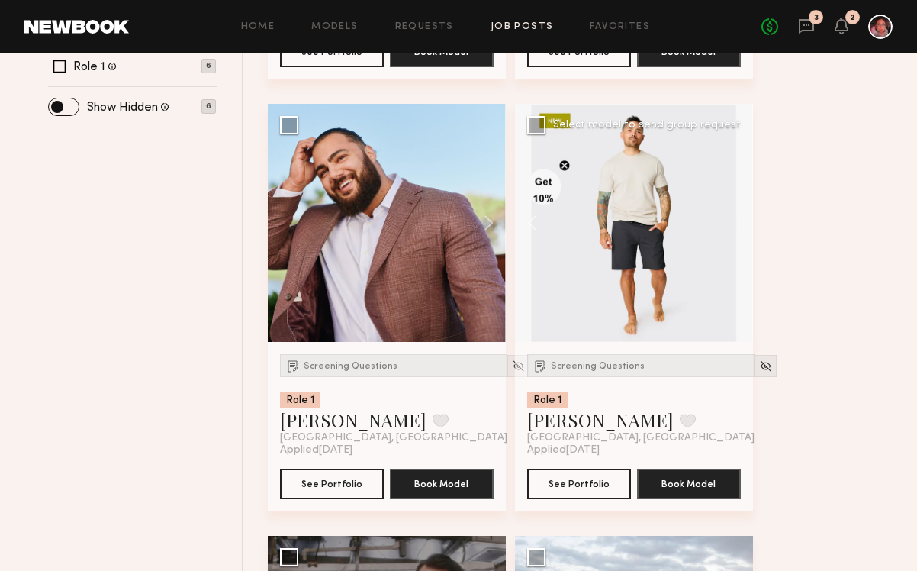
click at [731, 222] on div at bounding box center [634, 223] width 238 height 238
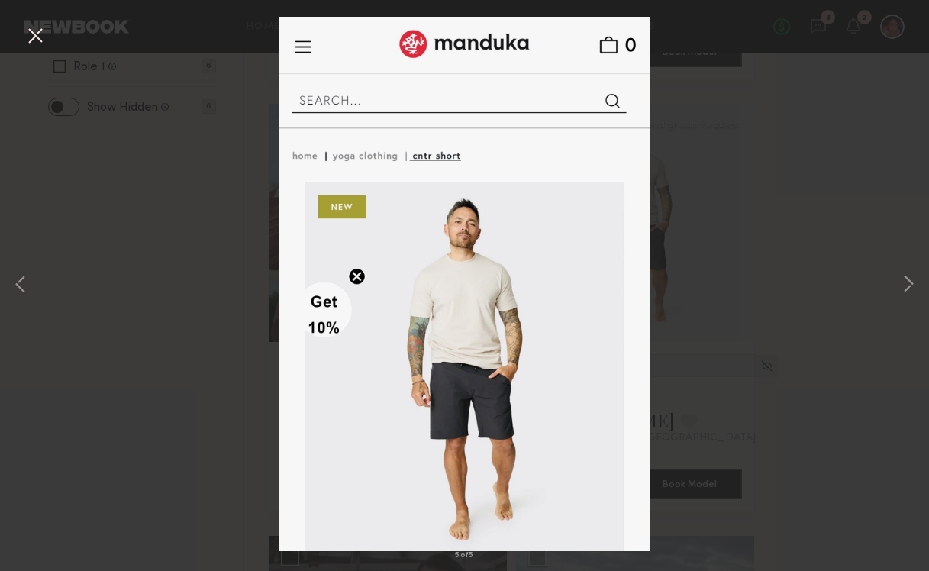
click at [37, 37] on button at bounding box center [35, 36] width 24 height 27
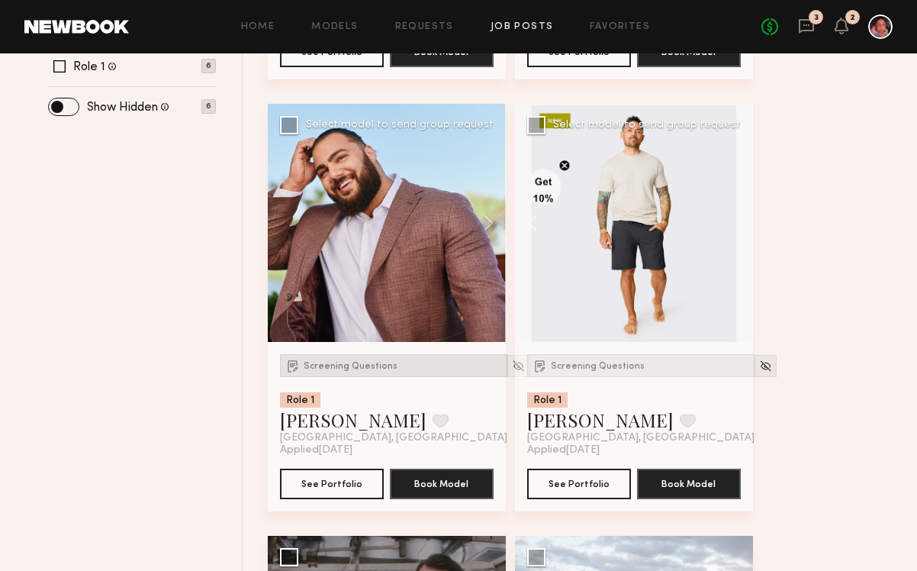
click at [357, 365] on span "Screening Questions" at bounding box center [351, 366] width 94 height 9
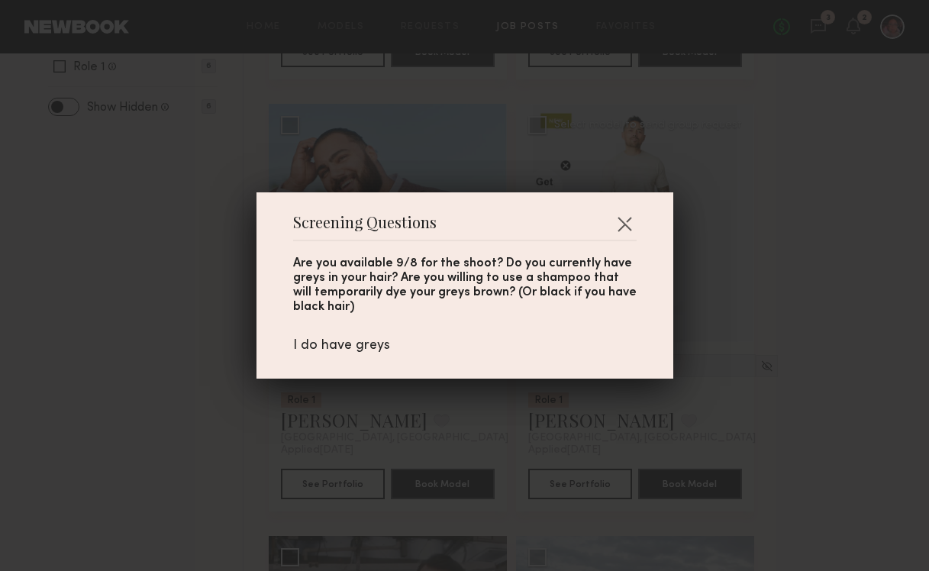
click at [633, 218] on div "Screening Questions Are you available 9/8 for the shoot? Do you currently have …" at bounding box center [464, 285] width 417 height 186
click at [627, 222] on button "button" at bounding box center [624, 223] width 24 height 24
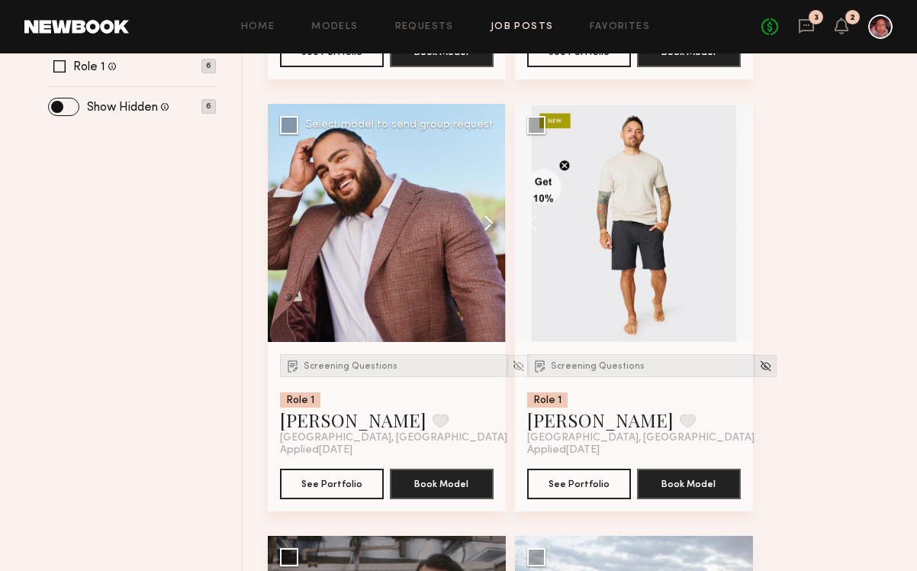
click at [486, 224] on button at bounding box center [481, 223] width 49 height 238
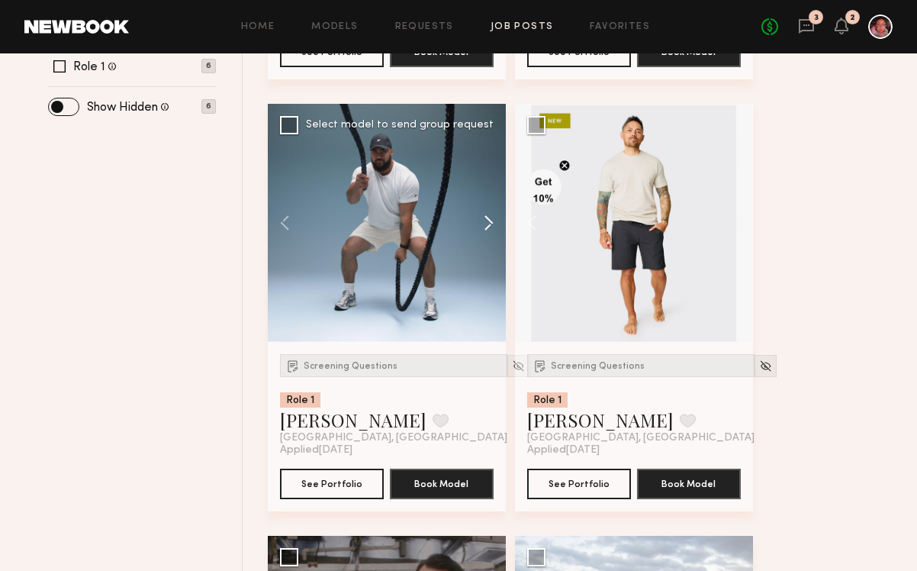
click at [486, 224] on button at bounding box center [481, 223] width 49 height 238
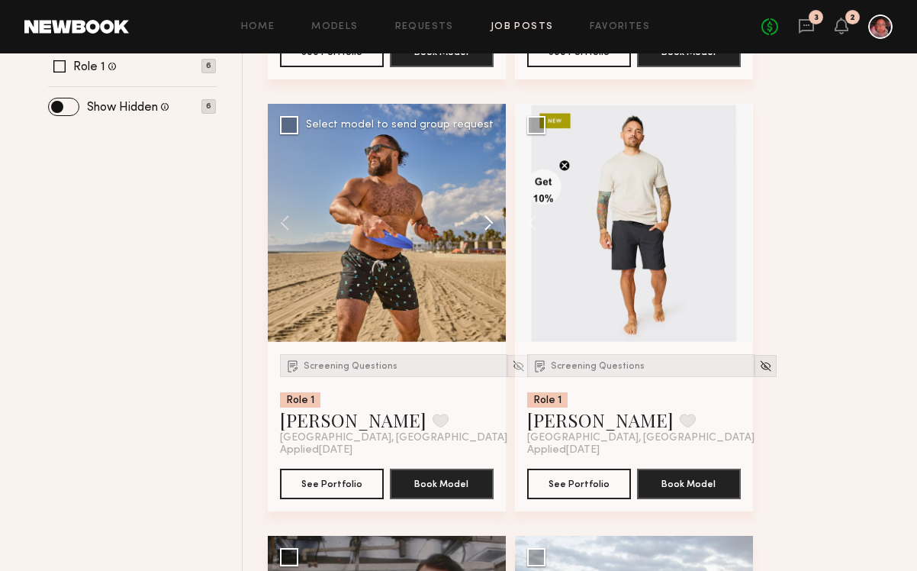
click at [486, 224] on button at bounding box center [481, 223] width 49 height 238
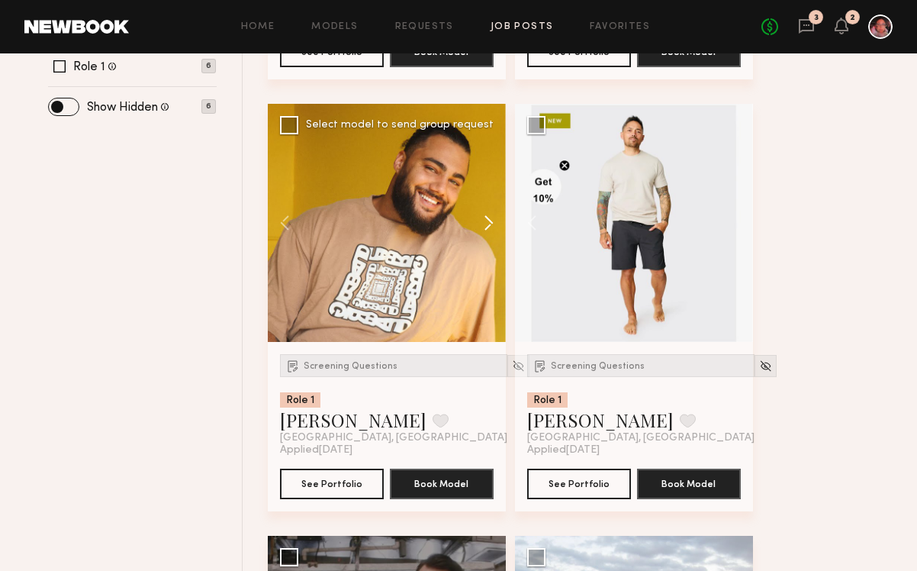
click at [486, 224] on button at bounding box center [481, 223] width 49 height 238
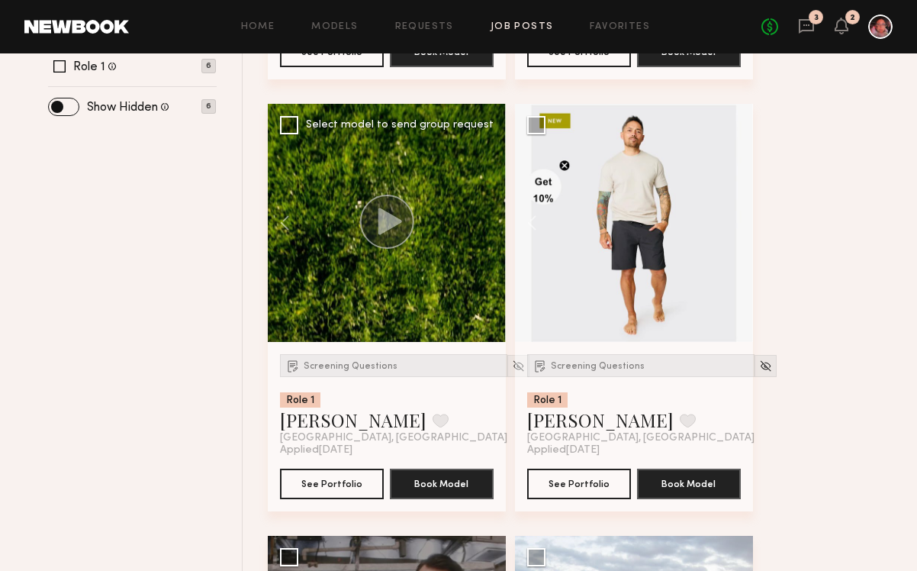
click at [486, 224] on div at bounding box center [387, 223] width 238 height 238
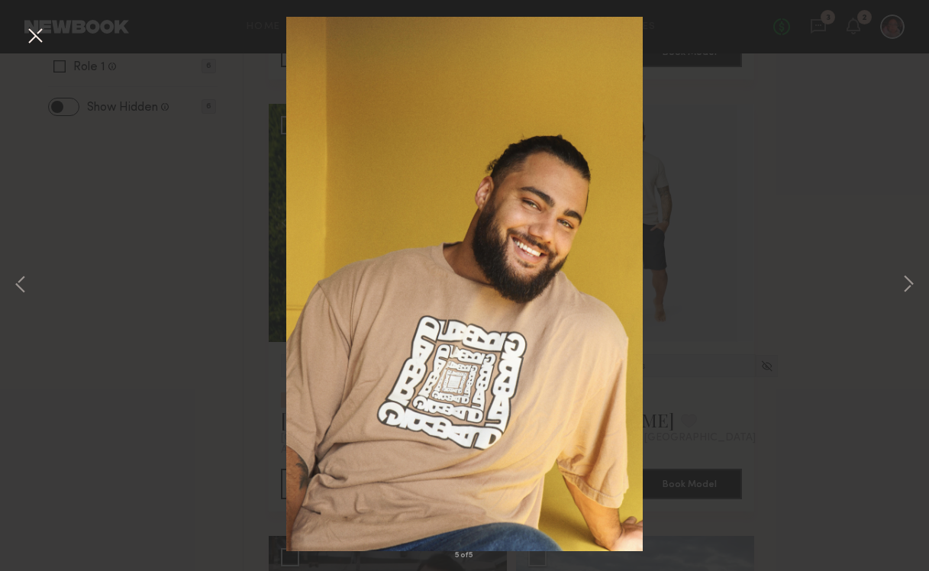
click at [38, 34] on button at bounding box center [35, 36] width 24 height 27
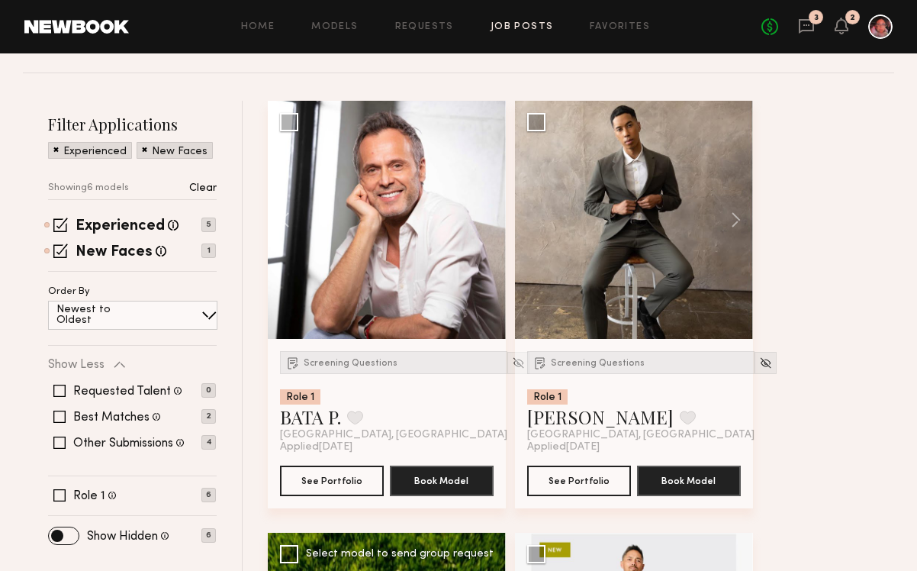
scroll to position [168, 0]
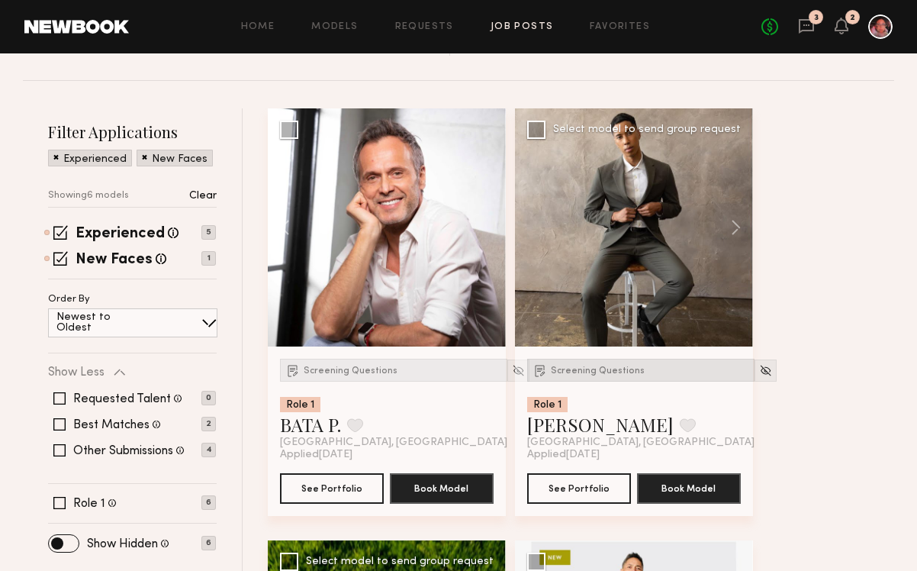
click at [624, 373] on span "Screening Questions" at bounding box center [598, 370] width 94 height 9
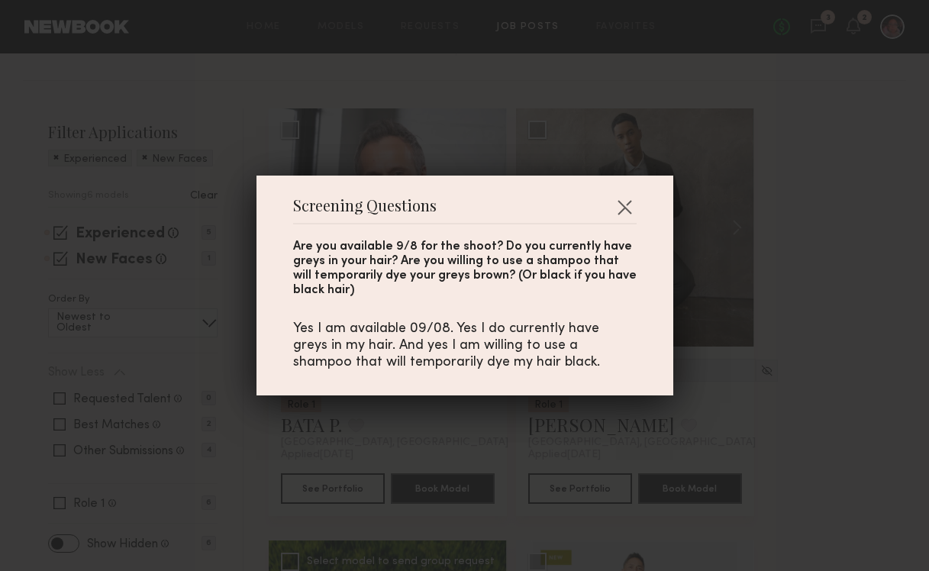
click at [642, 205] on div "Screening Questions Are you available 9/8 for the shoot? Do you currently have …" at bounding box center [464, 286] width 417 height 220
click at [623, 204] on button "button" at bounding box center [624, 207] width 24 height 24
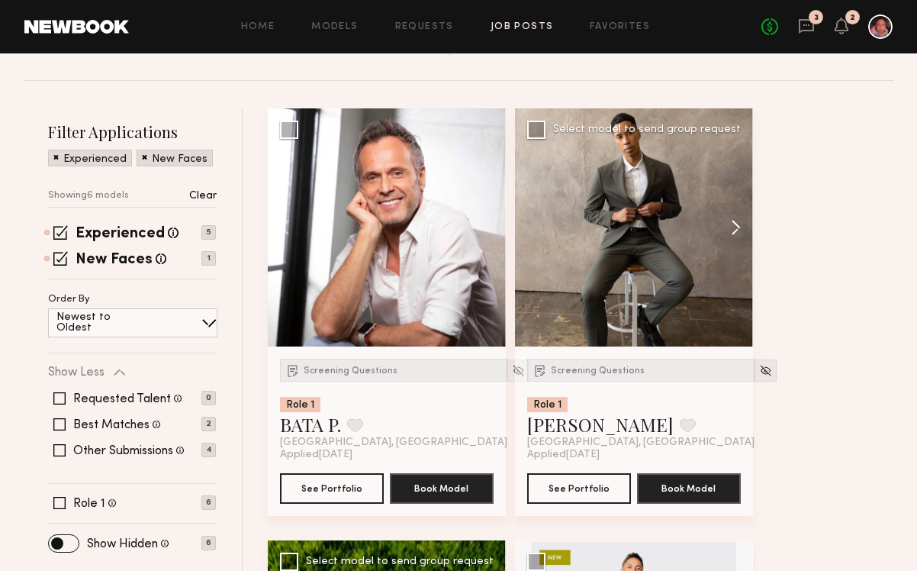
click at [732, 223] on button at bounding box center [728, 227] width 49 height 238
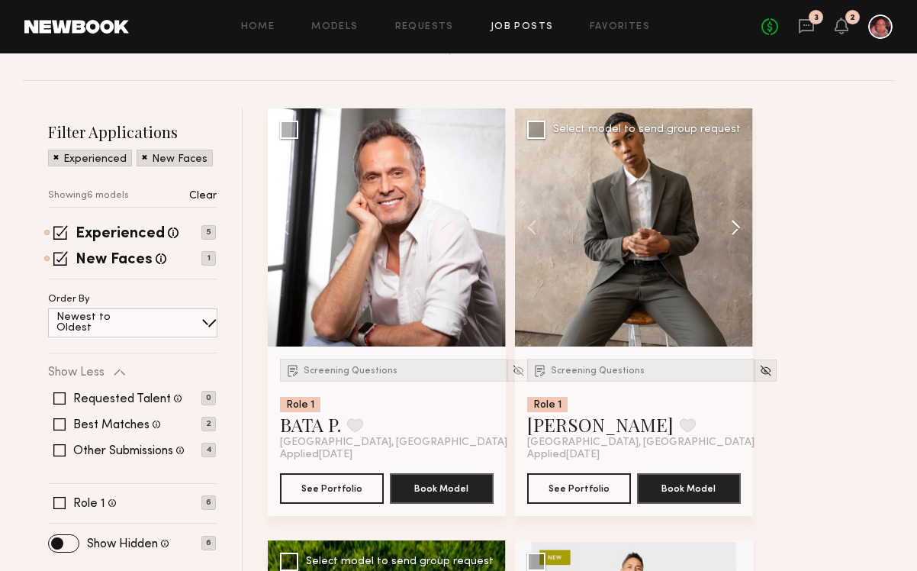
click at [732, 223] on button at bounding box center [728, 227] width 49 height 238
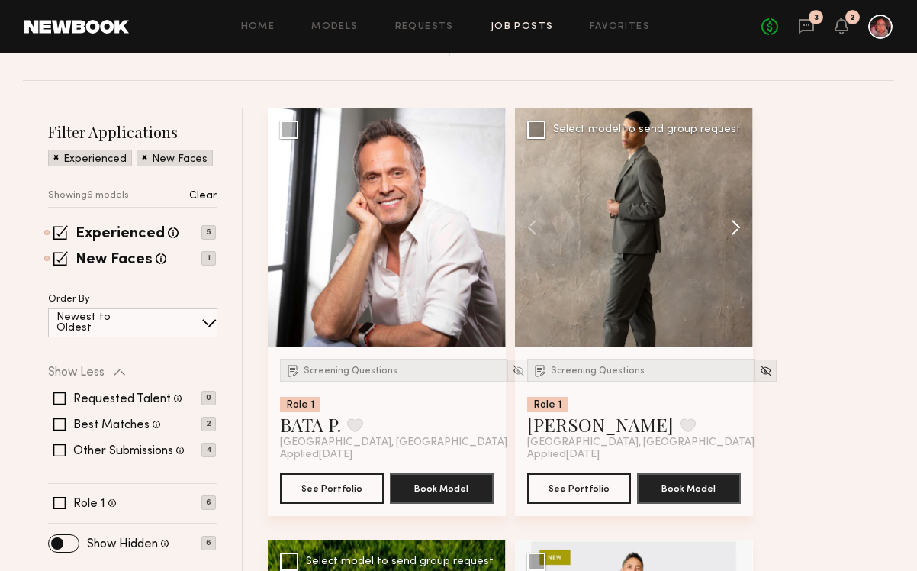
click at [732, 223] on button at bounding box center [728, 227] width 49 height 238
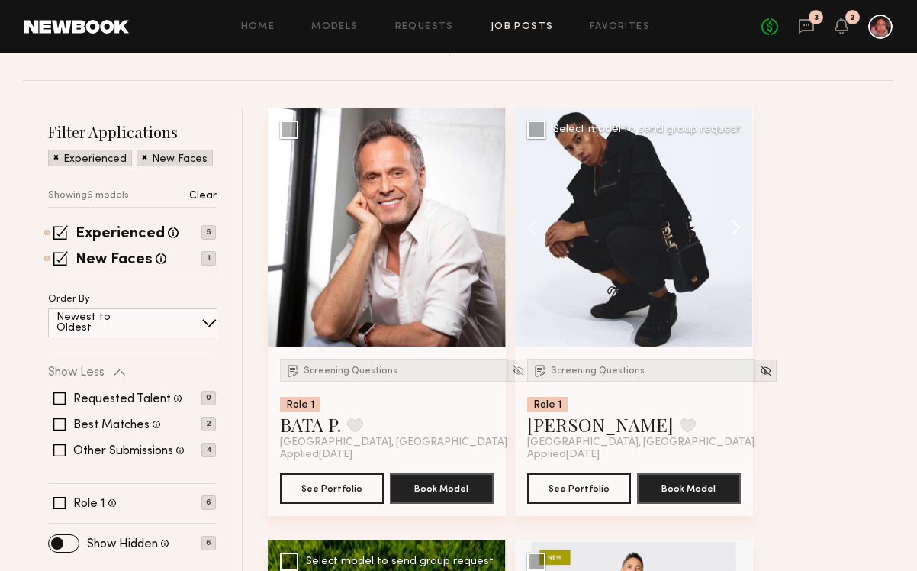
click at [732, 223] on button at bounding box center [728, 227] width 49 height 238
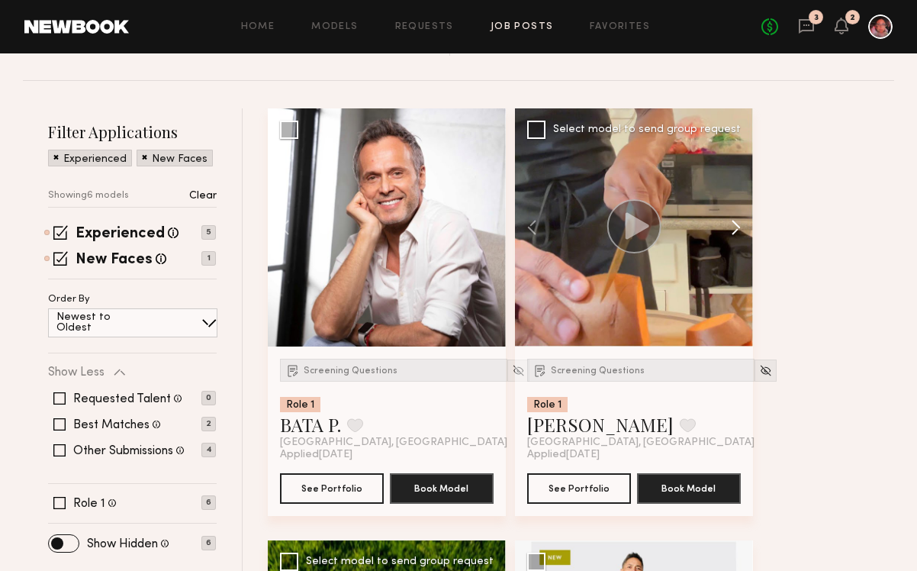
click at [732, 223] on button at bounding box center [728, 227] width 49 height 238
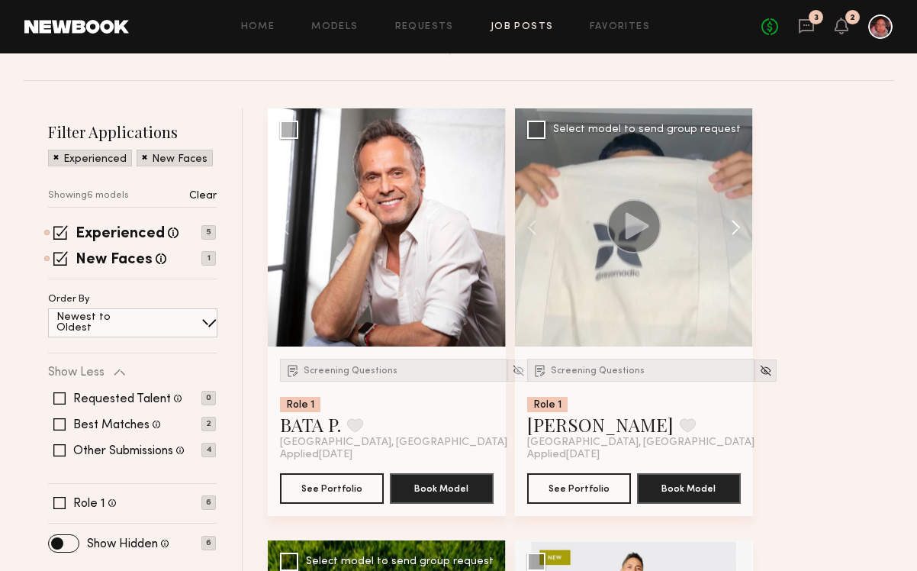
click at [732, 223] on button at bounding box center [728, 227] width 49 height 238
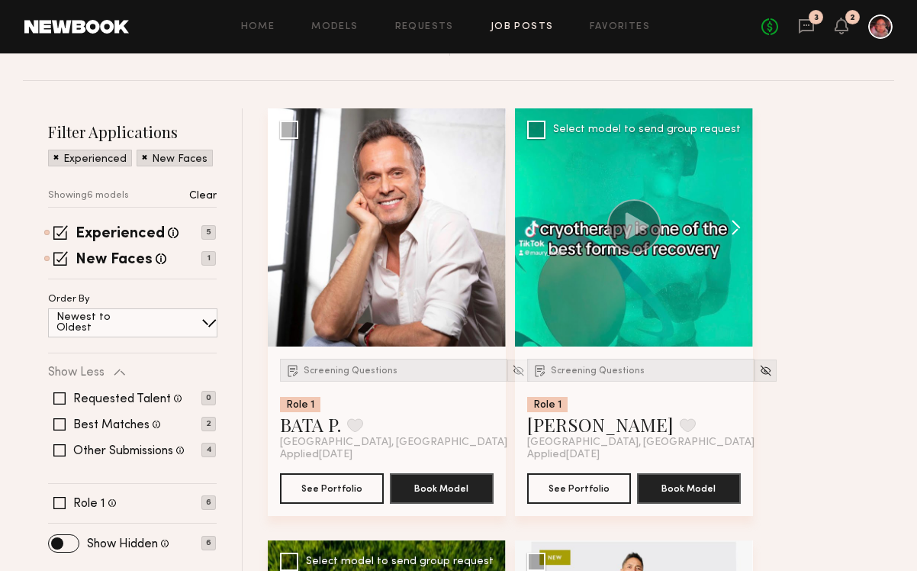
click at [732, 223] on button at bounding box center [728, 227] width 49 height 238
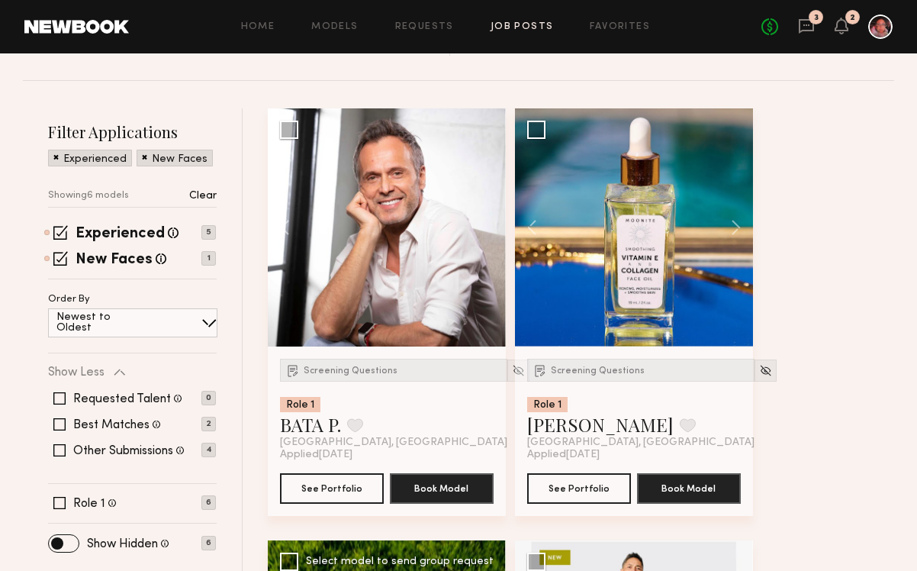
click at [520, 37] on div "Home Models Requests Job Posts Favorites Sign Out No fees up to $5,000 3 2" at bounding box center [511, 27] width 764 height 24
click at [504, 22] on link "Job Posts" at bounding box center [522, 27] width 63 height 10
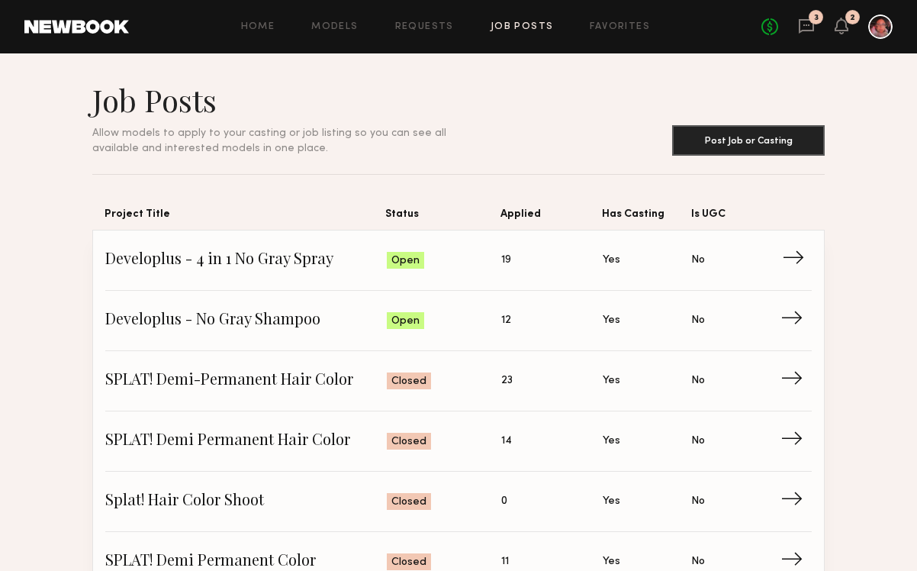
click at [792, 259] on span "→" at bounding box center [797, 260] width 31 height 23
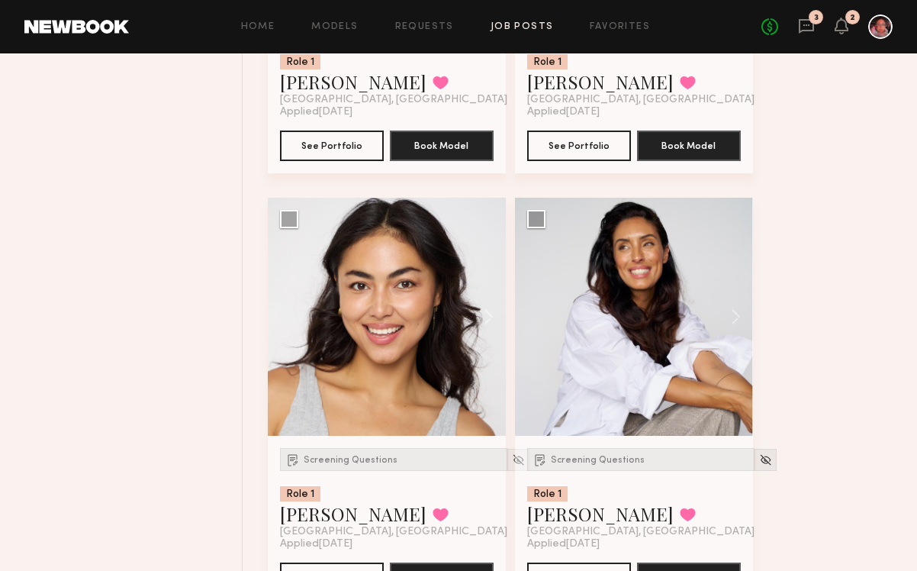
scroll to position [3164, 0]
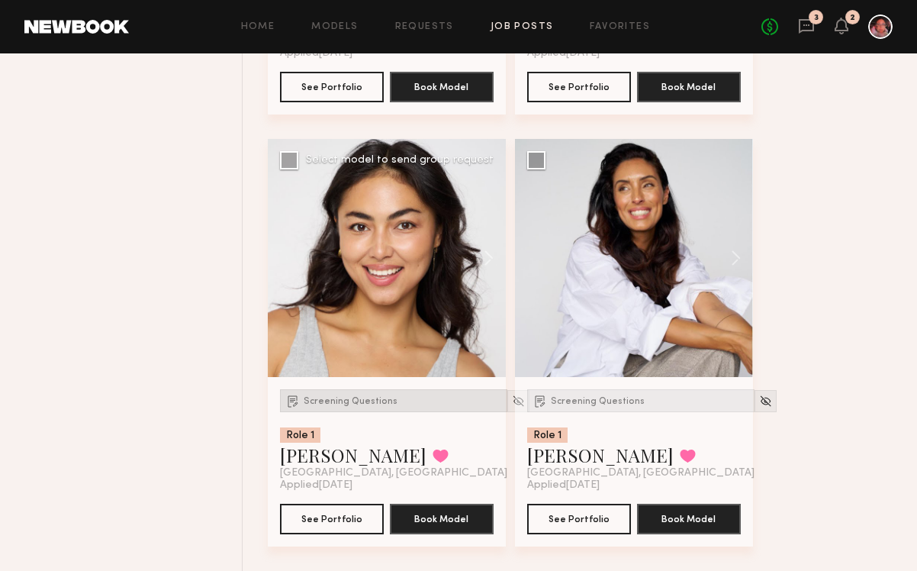
click at [374, 406] on div "Screening Questions" at bounding box center [393, 400] width 227 height 23
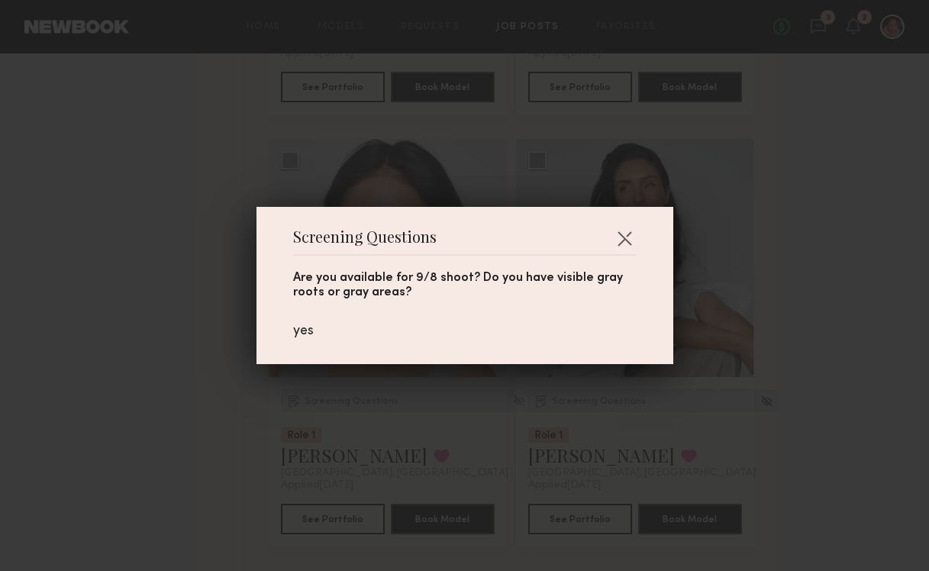
click at [640, 219] on div "Screening Questions Are you available for 9/8 shoot? Do you have visible gray r…" at bounding box center [464, 285] width 417 height 157
click at [618, 234] on button "button" at bounding box center [624, 238] width 24 height 24
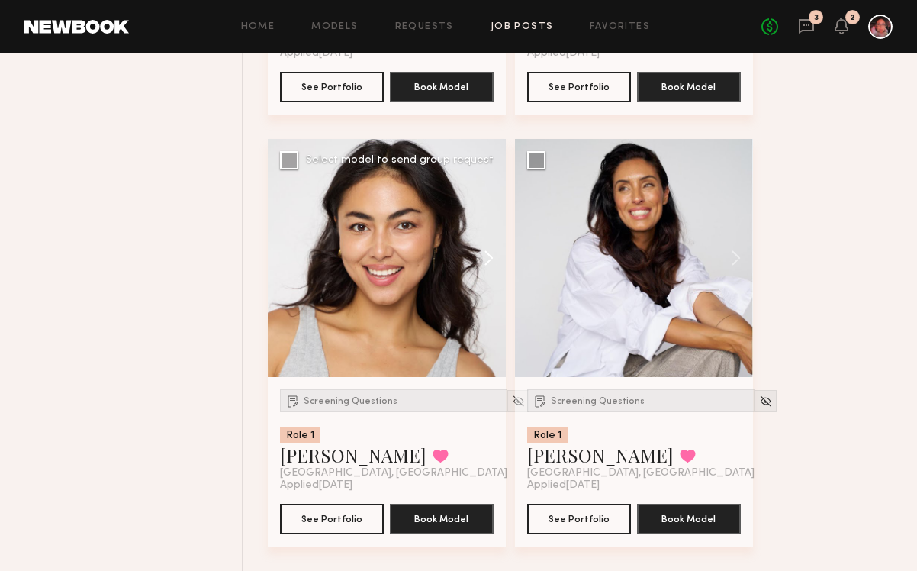
click at [483, 255] on button at bounding box center [481, 258] width 49 height 238
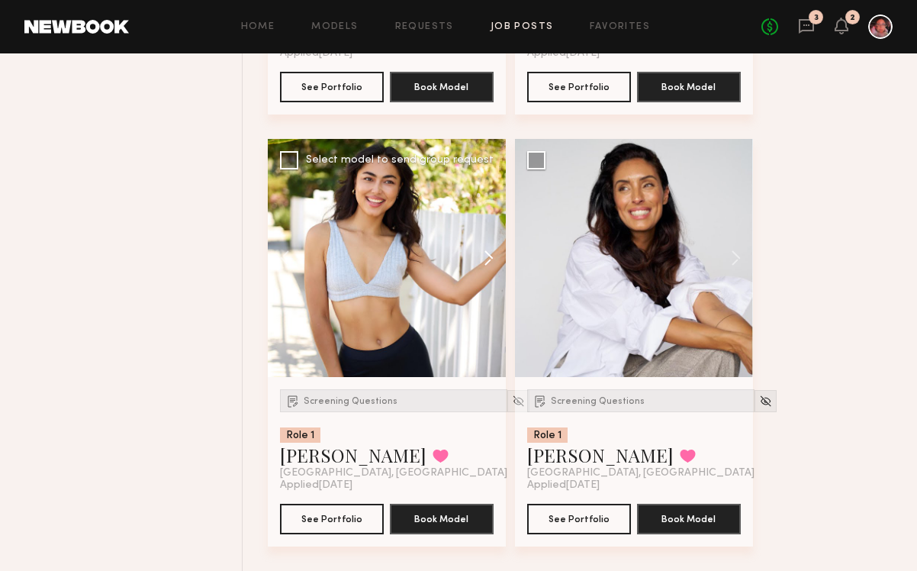
click at [483, 255] on button at bounding box center [481, 258] width 49 height 238
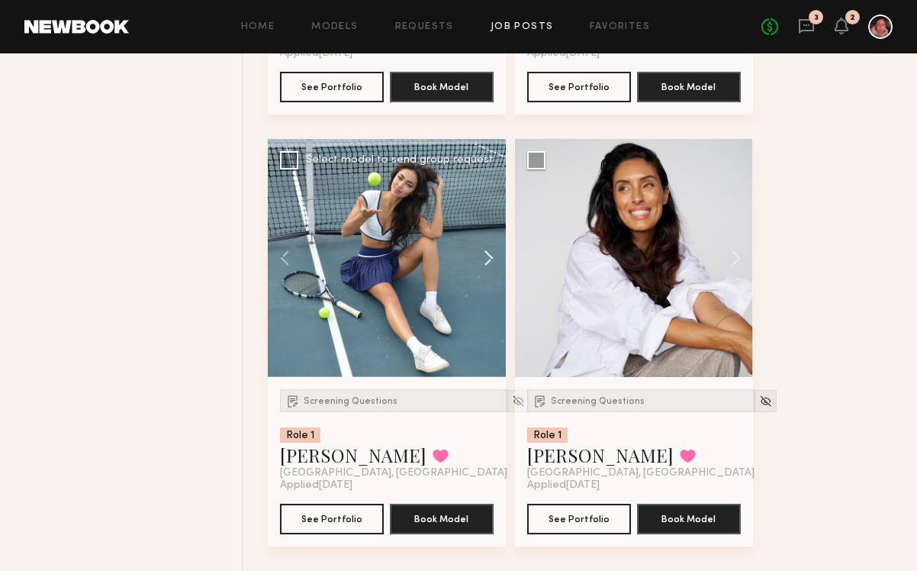
click at [483, 255] on button at bounding box center [481, 258] width 49 height 238
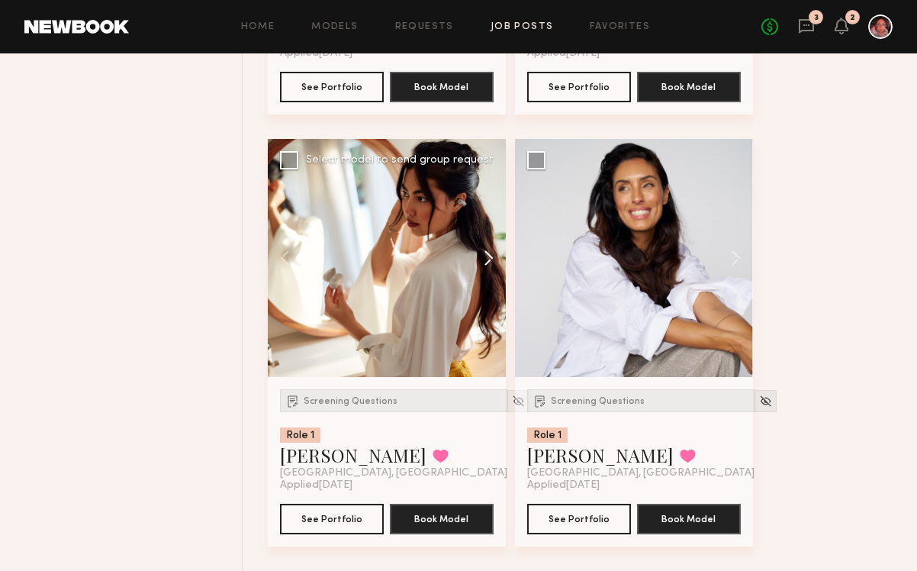
click at [483, 255] on button at bounding box center [481, 258] width 49 height 238
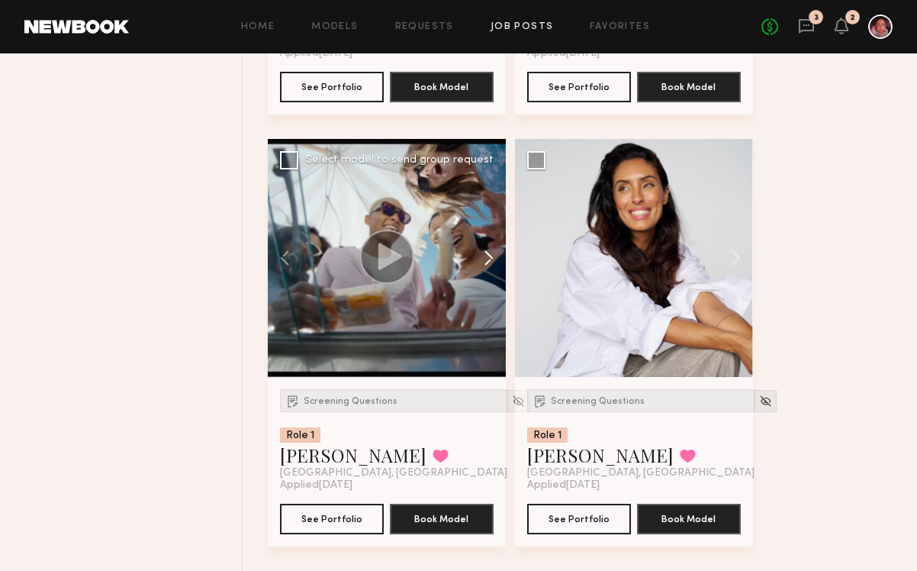
click at [483, 255] on button at bounding box center [481, 258] width 49 height 238
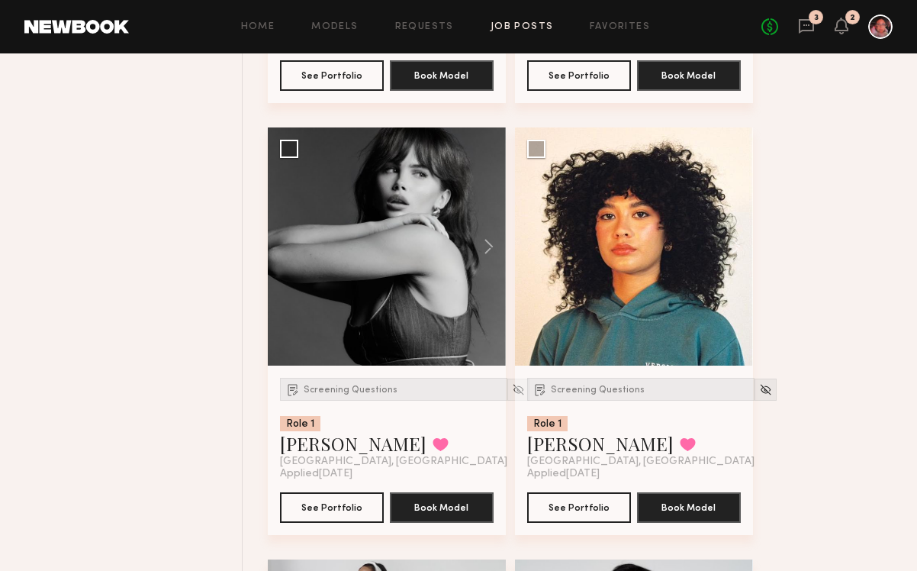
scroll to position [2765, 0]
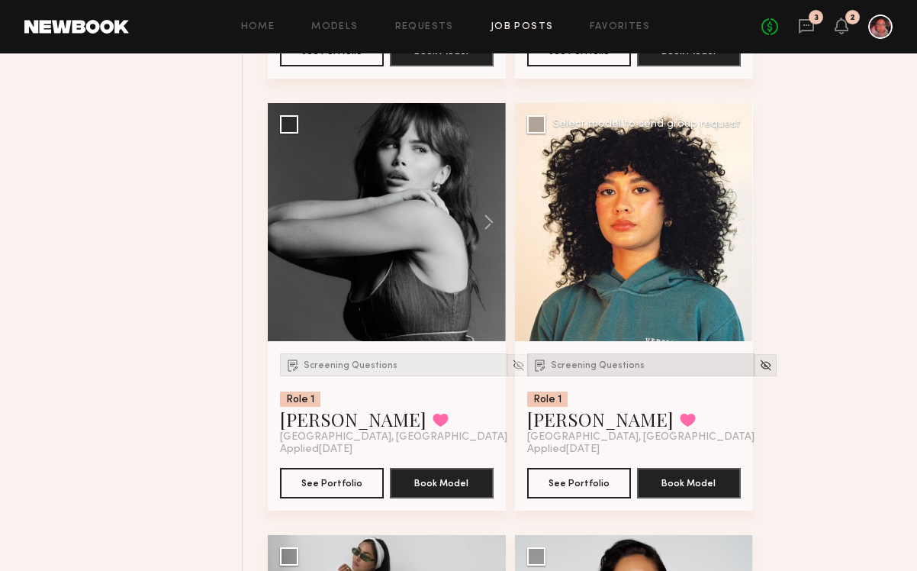
click at [625, 369] on span "Screening Questions" at bounding box center [598, 365] width 94 height 9
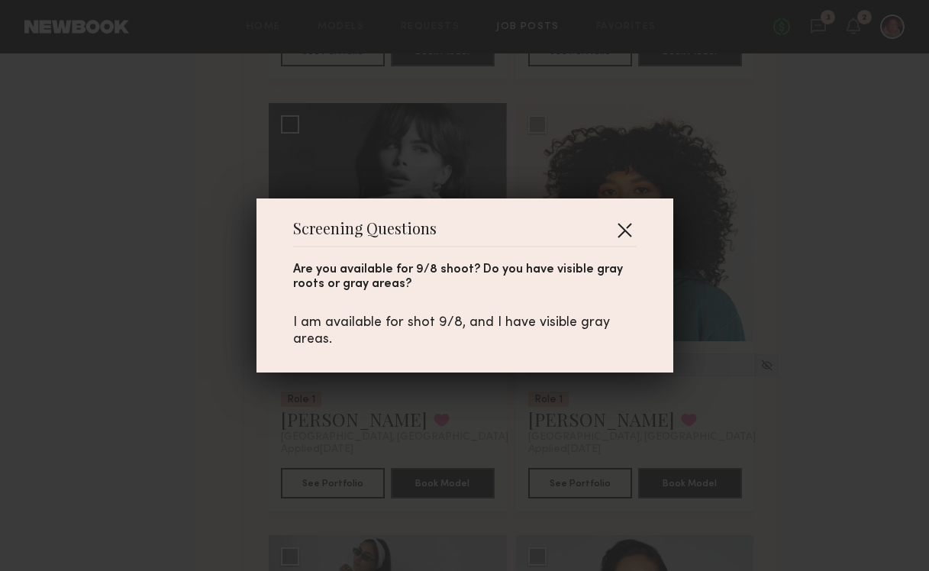
click at [628, 225] on button "button" at bounding box center [624, 230] width 24 height 24
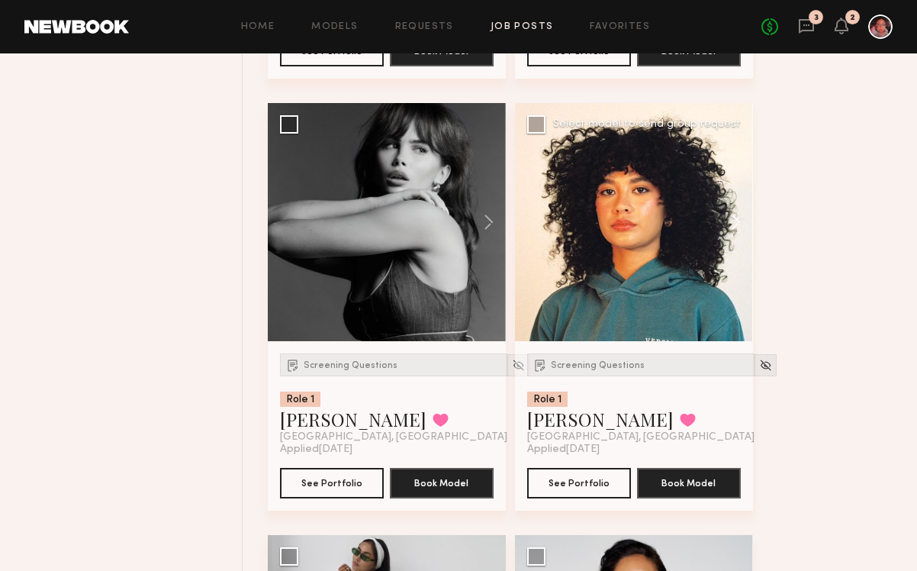
click at [724, 221] on button at bounding box center [728, 222] width 49 height 238
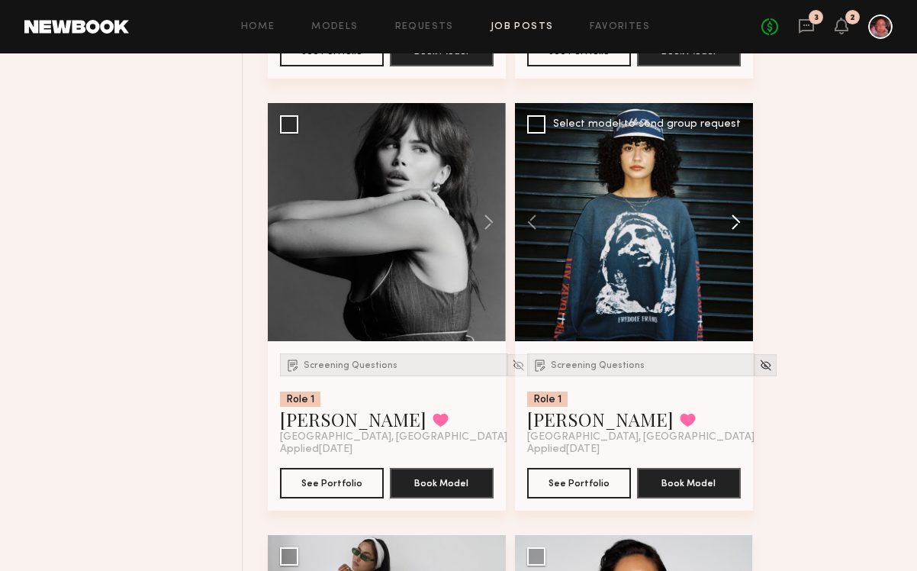
click at [725, 222] on button at bounding box center [728, 222] width 49 height 238
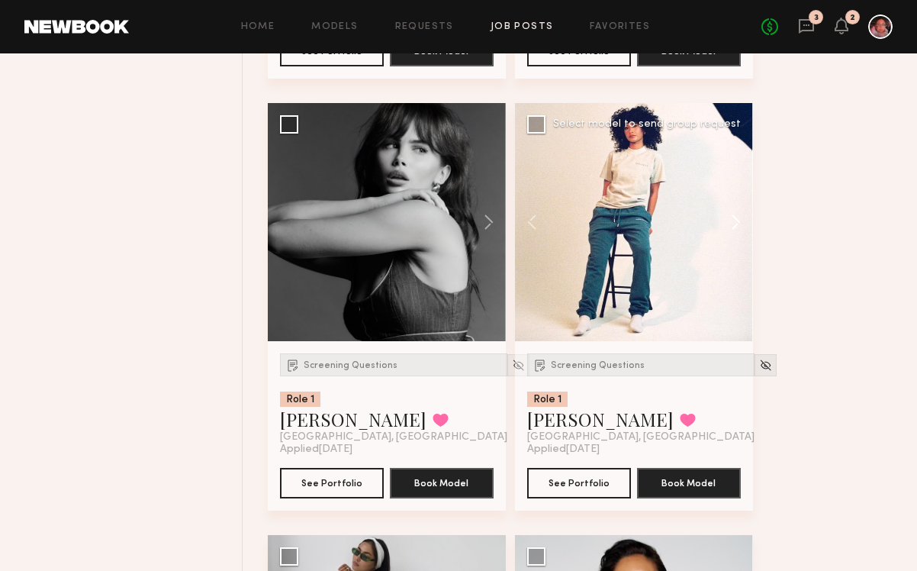
click at [725, 222] on button at bounding box center [728, 222] width 49 height 238
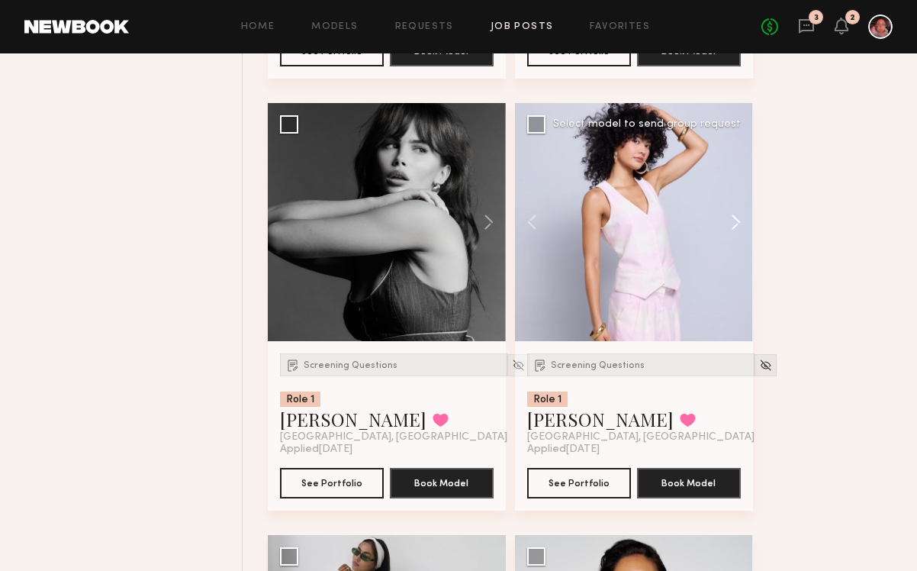
click at [725, 222] on button at bounding box center [728, 222] width 49 height 238
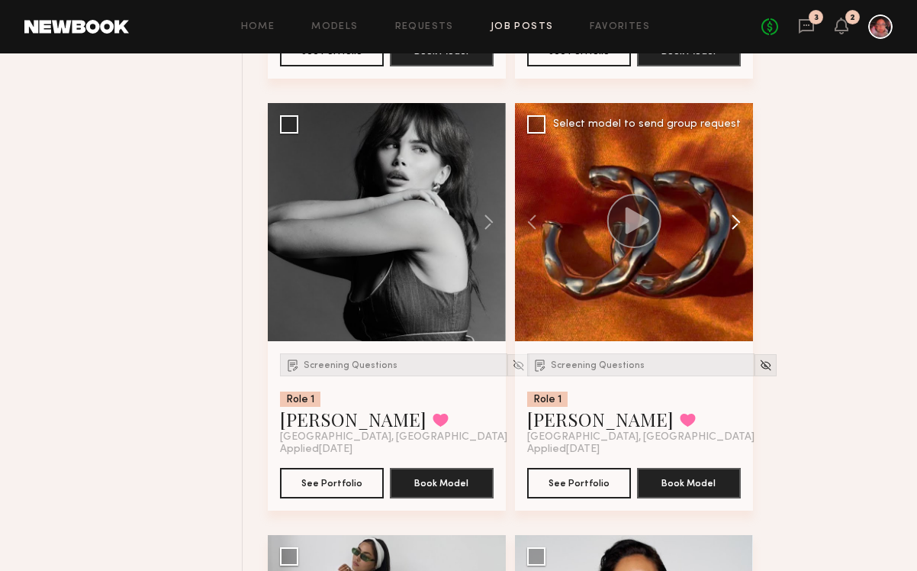
click at [725, 222] on button at bounding box center [728, 222] width 49 height 238
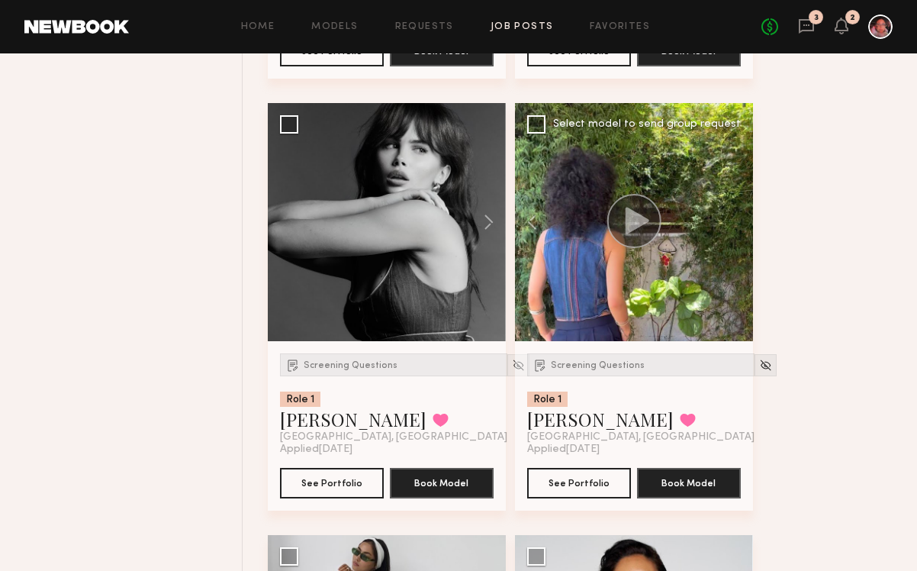
click at [726, 224] on div at bounding box center [634, 222] width 238 height 238
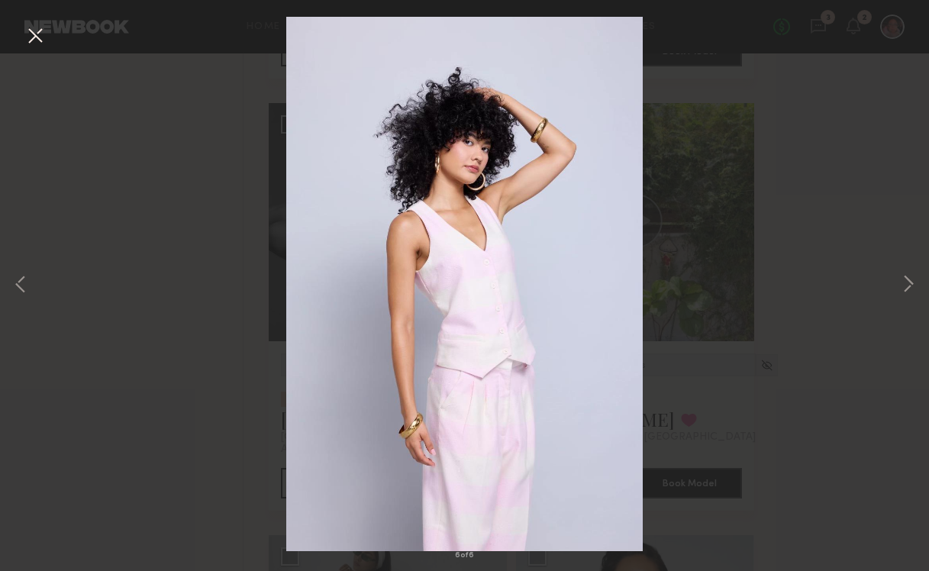
click at [32, 36] on button at bounding box center [35, 36] width 24 height 27
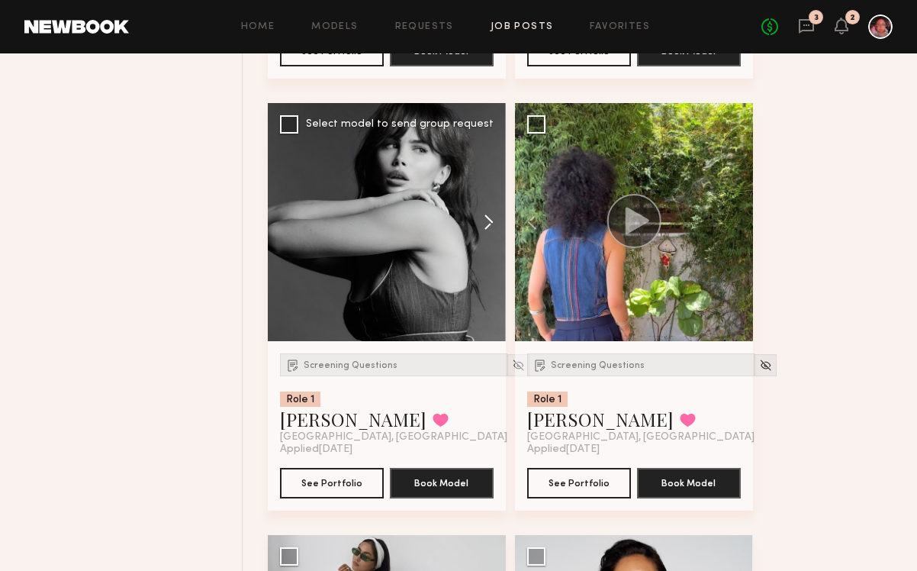
click at [490, 216] on button at bounding box center [481, 222] width 49 height 238
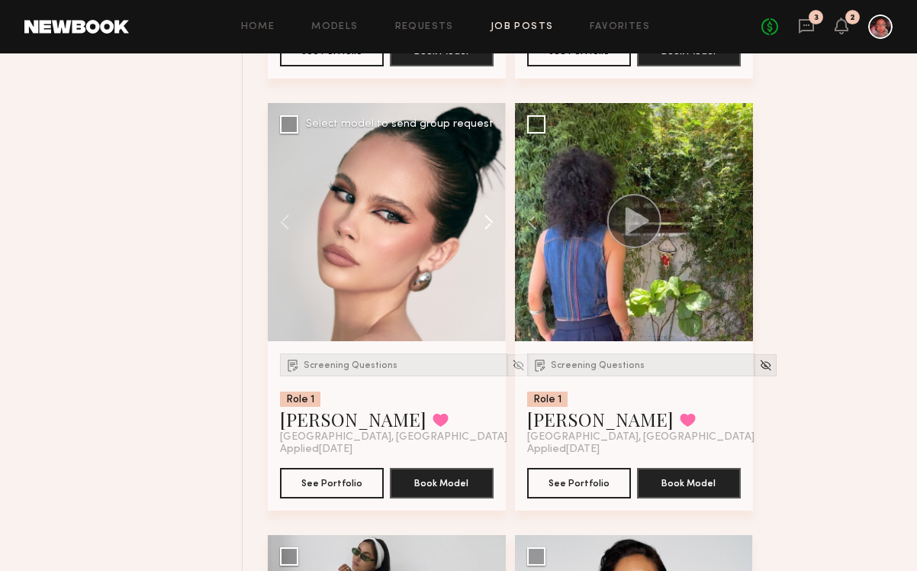
click at [487, 220] on button at bounding box center [481, 222] width 49 height 238
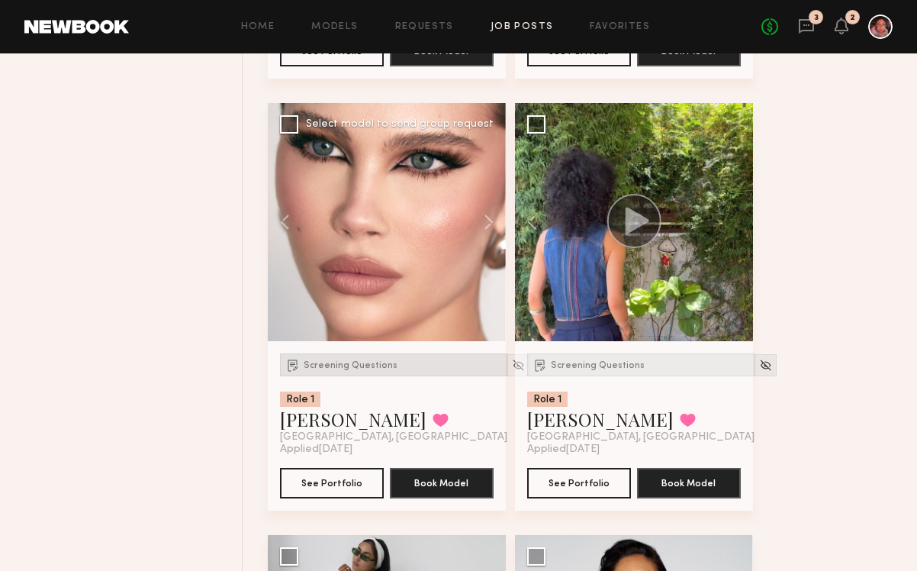
click at [366, 367] on span "Screening Questions" at bounding box center [351, 365] width 94 height 9
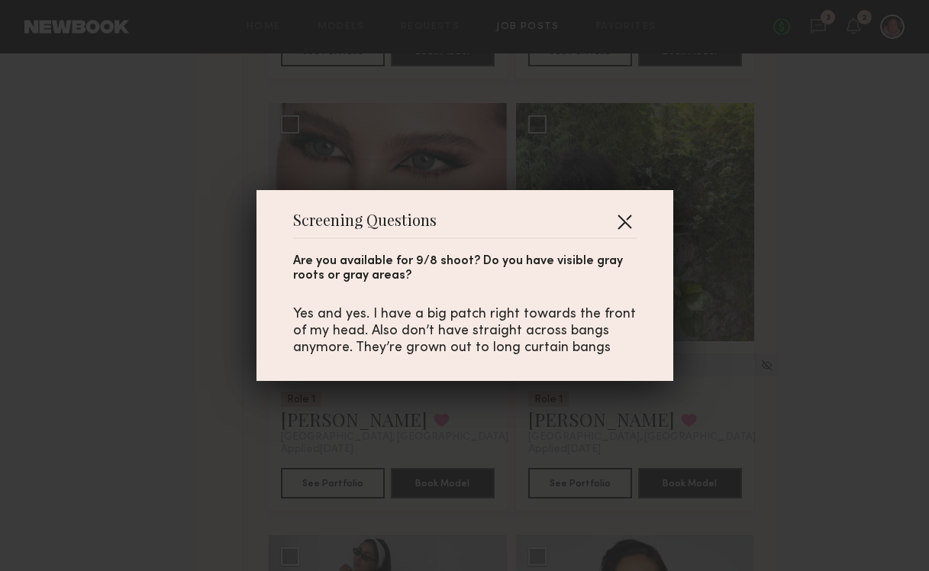
click at [624, 233] on button "button" at bounding box center [624, 221] width 24 height 24
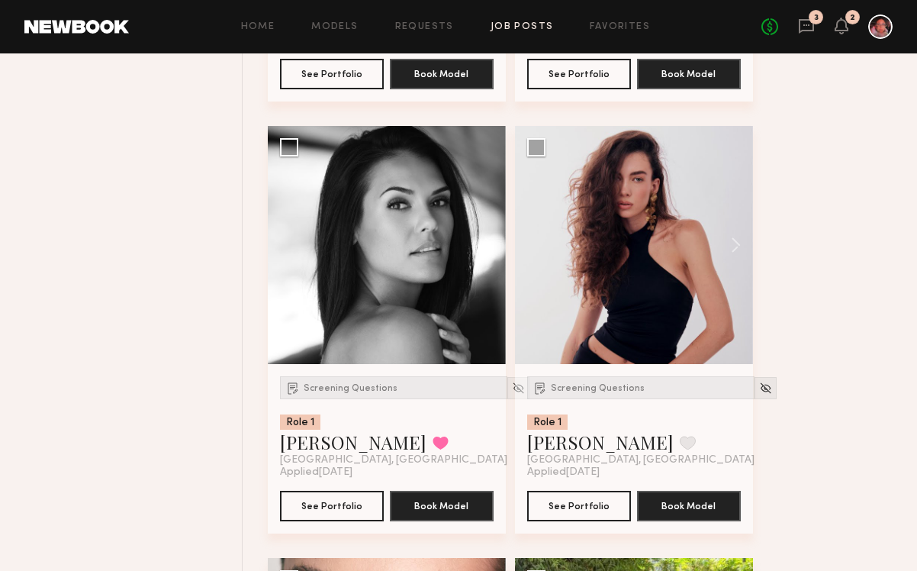
scroll to position [2308, 0]
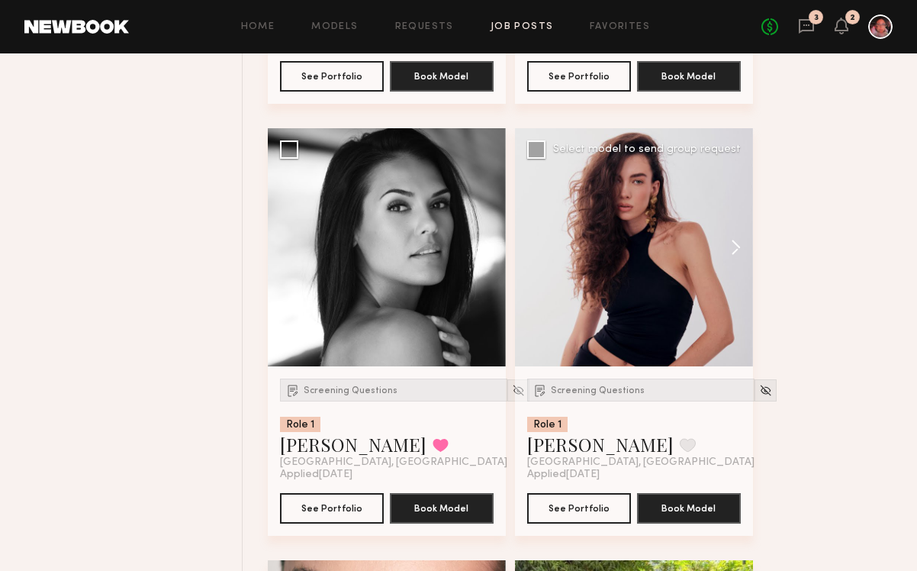
click at [727, 258] on button at bounding box center [728, 247] width 49 height 238
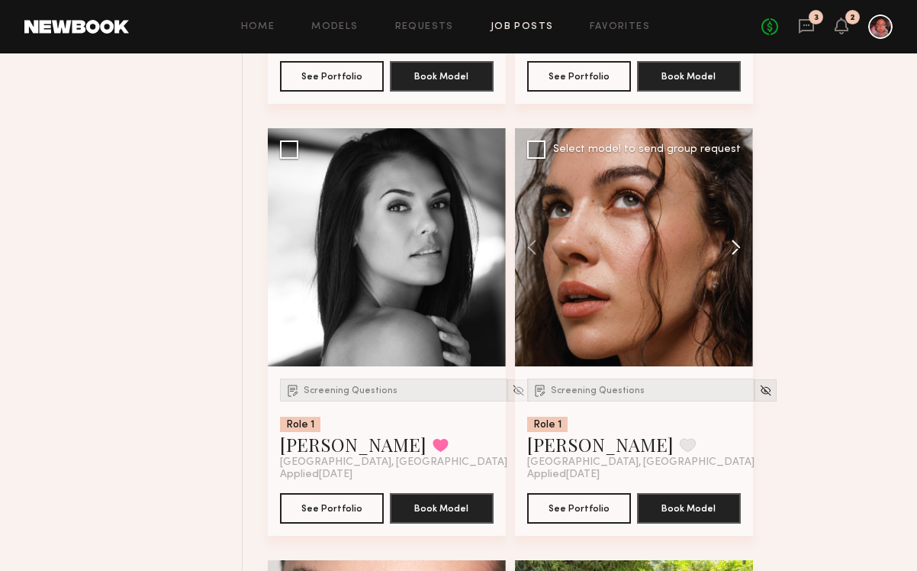
click at [727, 259] on button at bounding box center [728, 247] width 49 height 238
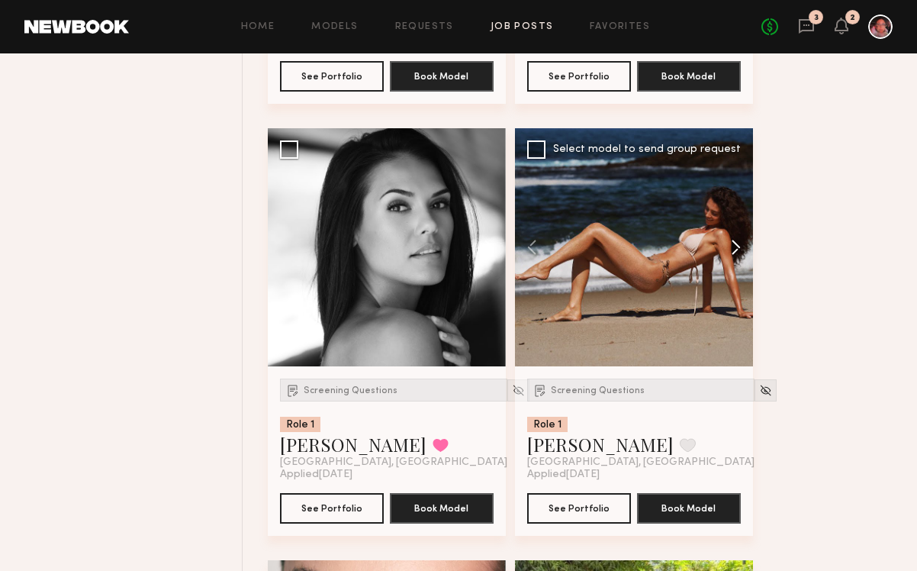
click at [727, 260] on button at bounding box center [728, 247] width 49 height 238
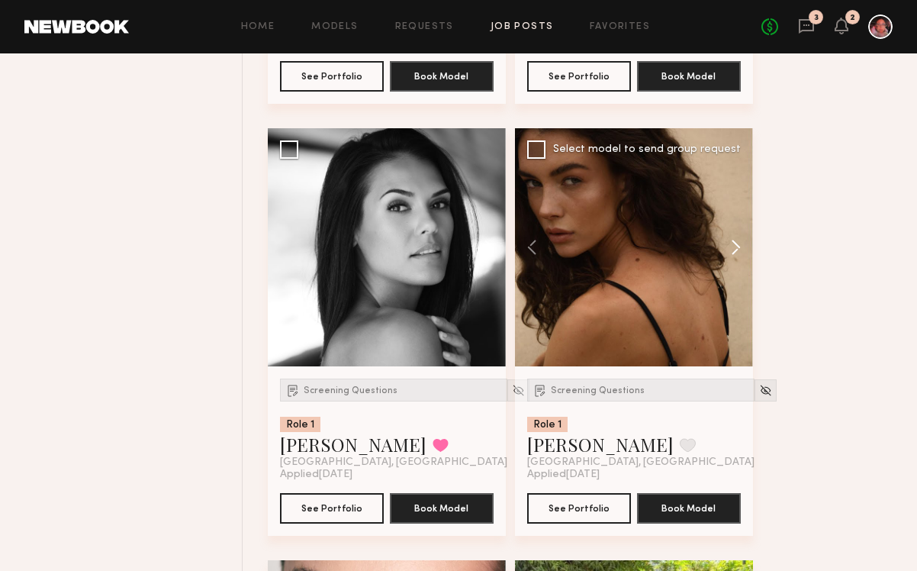
click at [727, 260] on button at bounding box center [728, 247] width 49 height 238
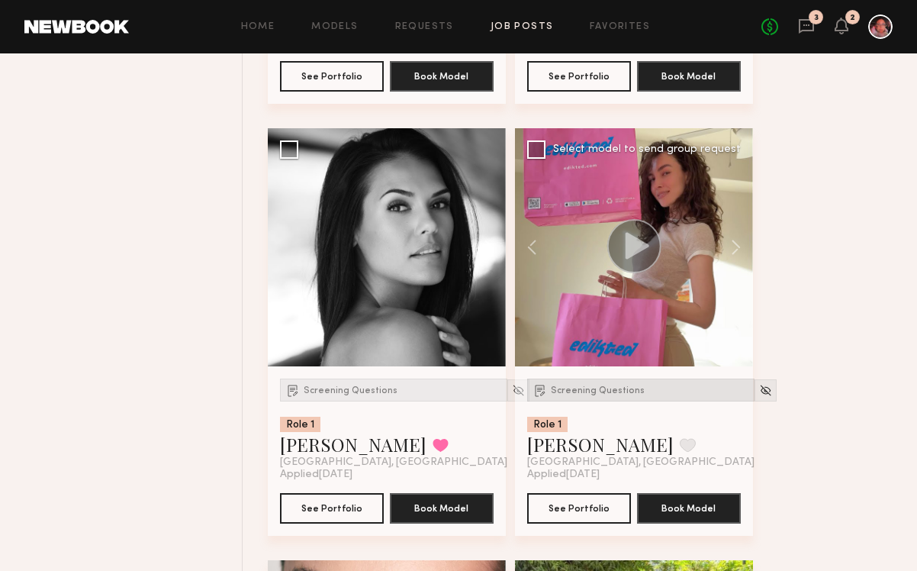
click at [582, 395] on span "Screening Questions" at bounding box center [598, 390] width 94 height 9
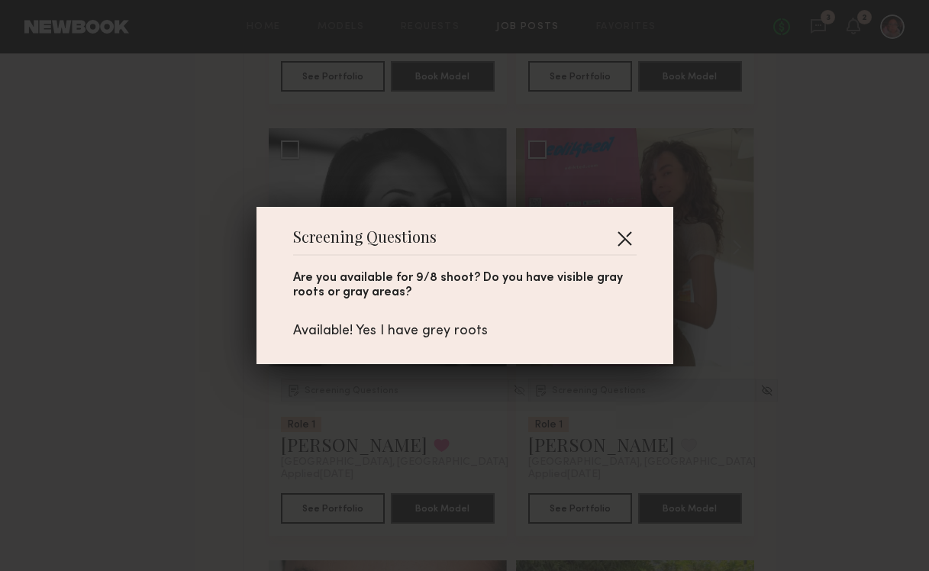
click at [622, 232] on button "button" at bounding box center [624, 238] width 24 height 24
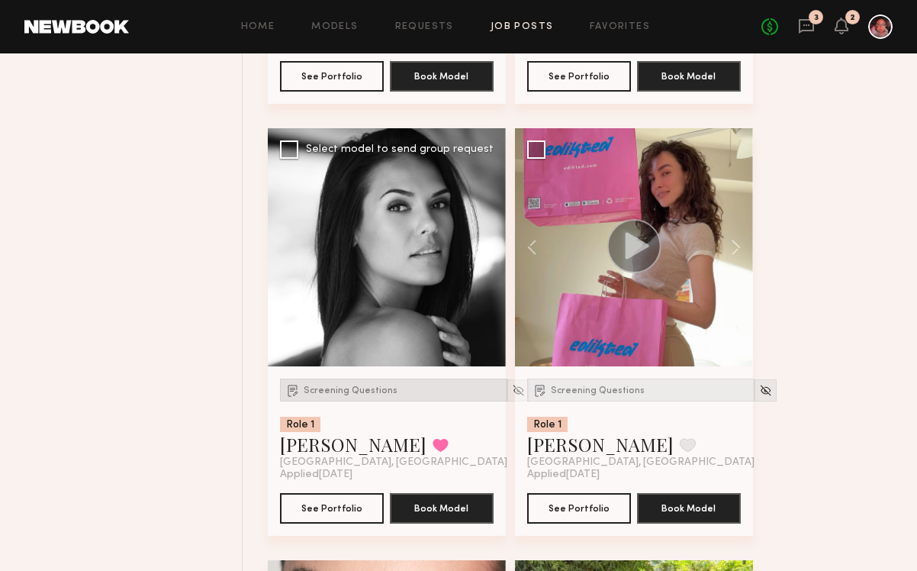
click at [364, 392] on span "Screening Questions" at bounding box center [351, 390] width 94 height 9
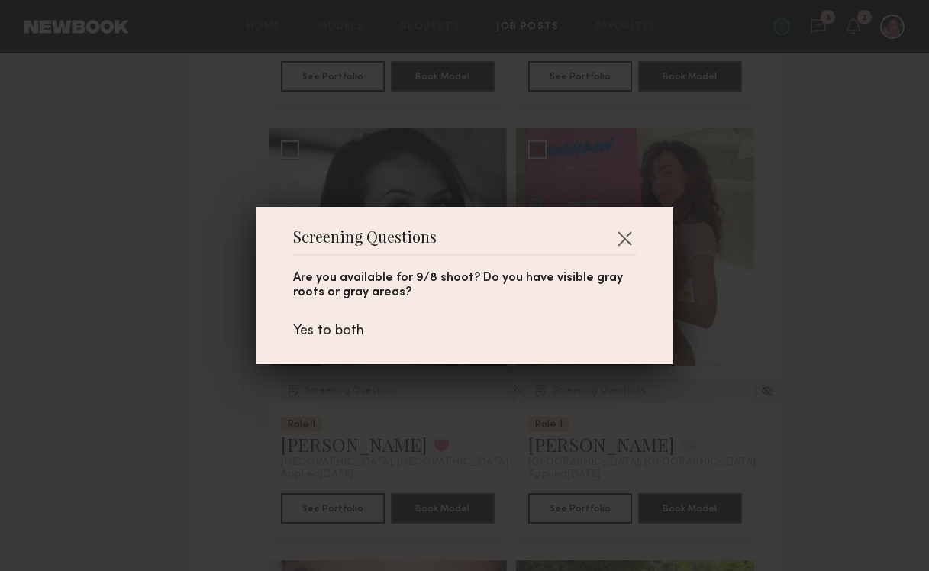
click at [616, 250] on header "Screening Questions" at bounding box center [464, 243] width 343 height 24
click at [620, 233] on button "button" at bounding box center [624, 238] width 24 height 24
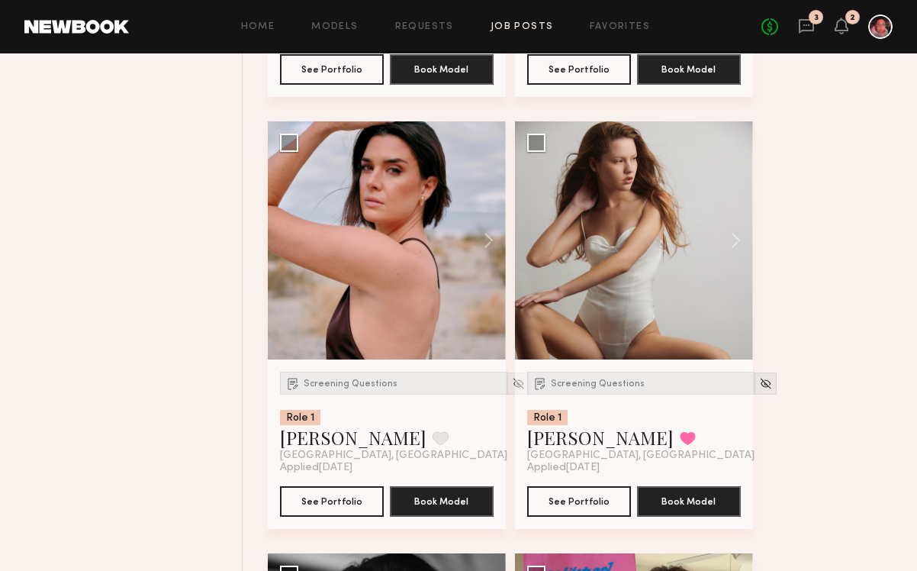
scroll to position [1873, 0]
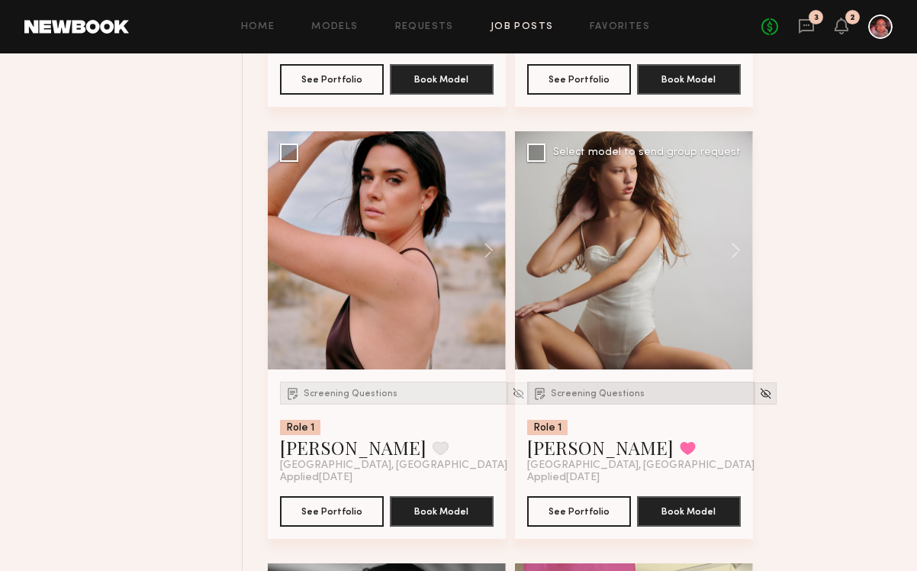
click at [621, 392] on span "Screening Questions" at bounding box center [598, 393] width 94 height 9
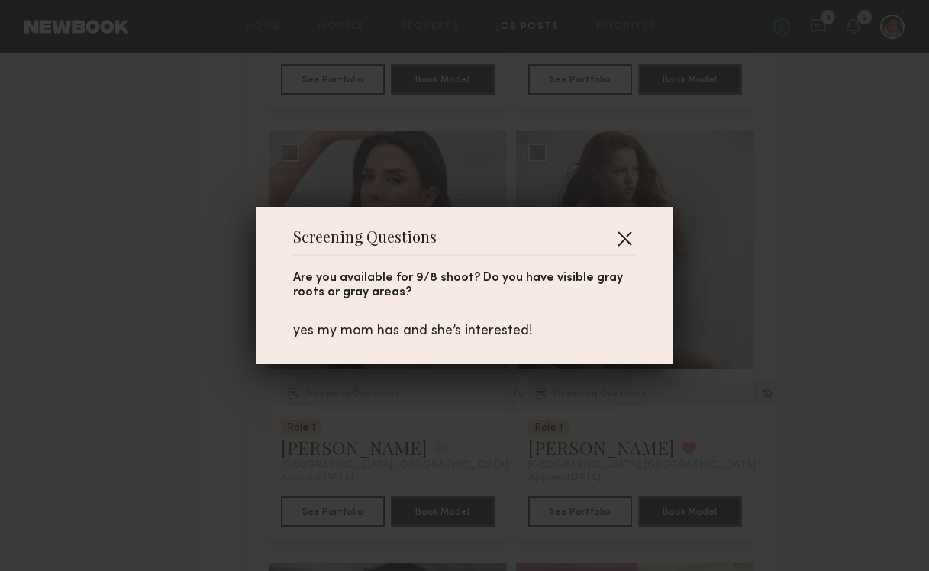
click at [620, 233] on button "button" at bounding box center [624, 238] width 24 height 24
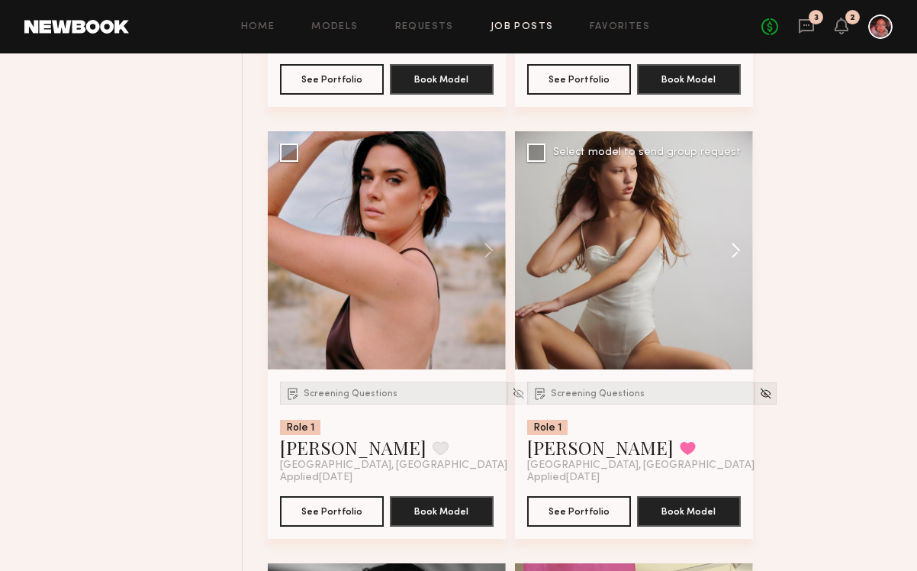
click at [725, 233] on button at bounding box center [728, 250] width 49 height 238
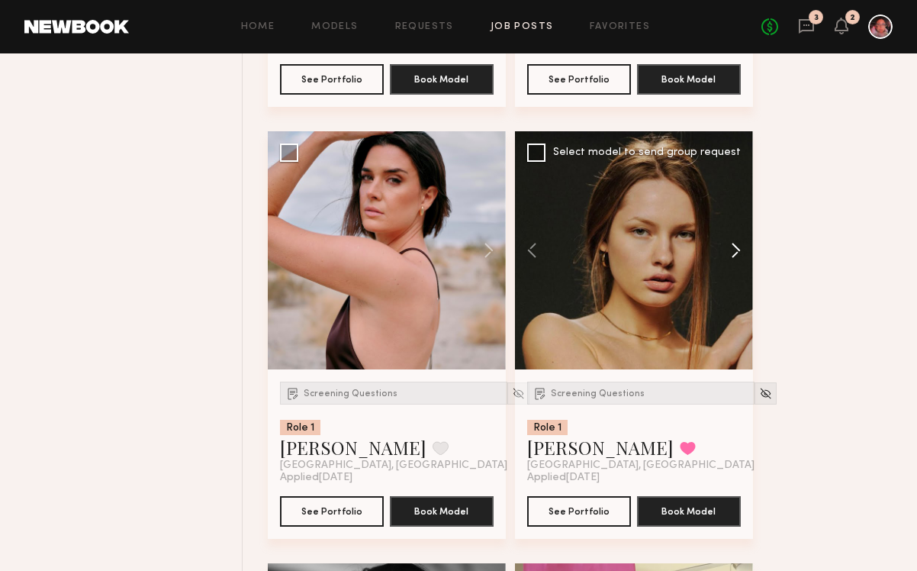
click at [725, 233] on button at bounding box center [728, 250] width 49 height 238
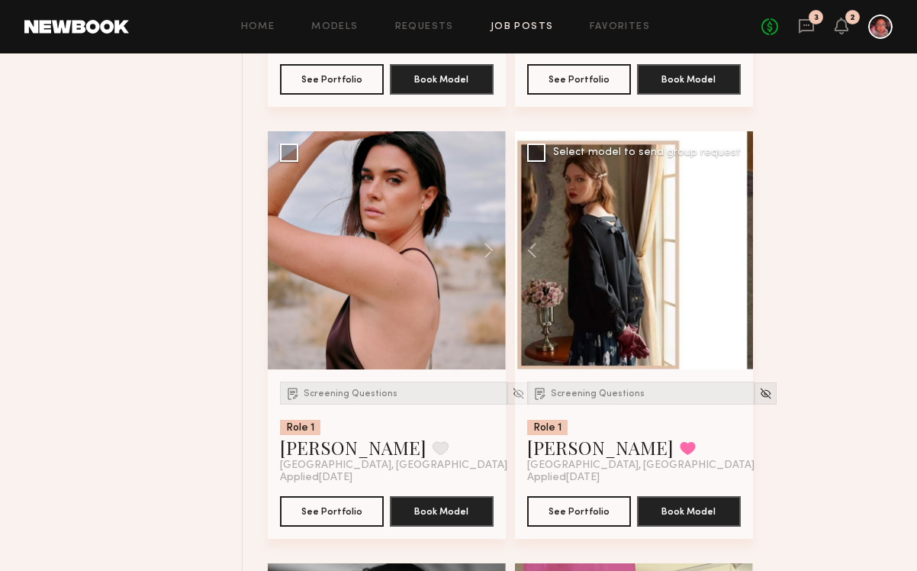
click at [725, 233] on button at bounding box center [728, 250] width 49 height 238
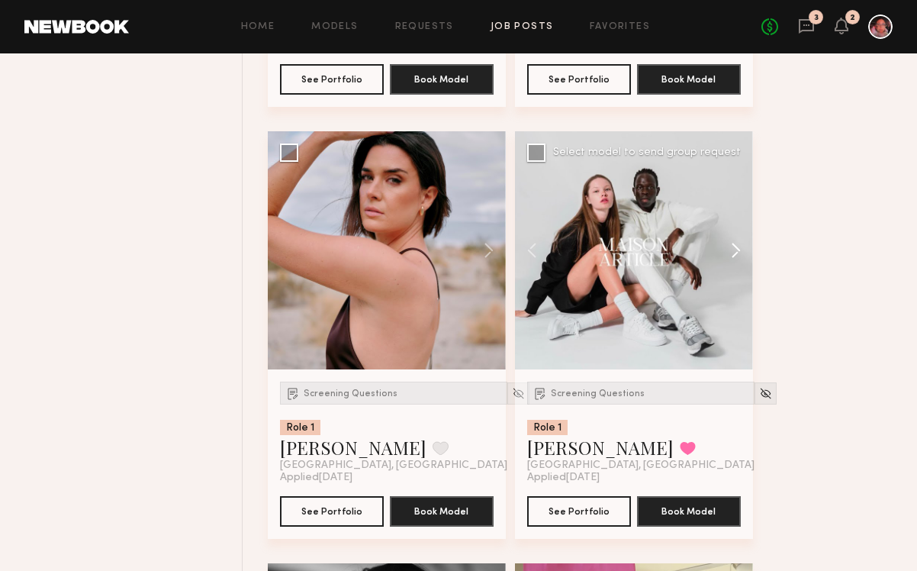
click at [725, 233] on button at bounding box center [728, 250] width 49 height 238
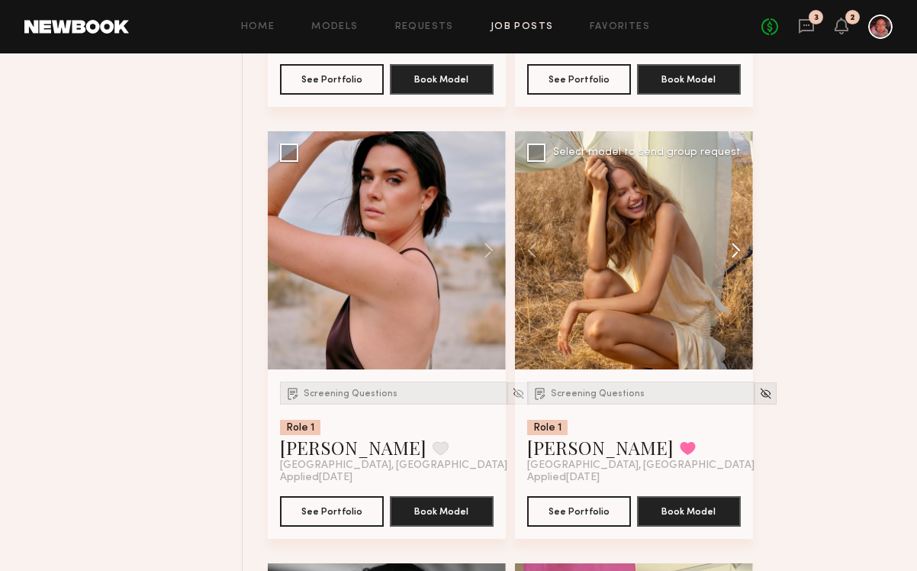
click at [725, 233] on button at bounding box center [728, 250] width 49 height 238
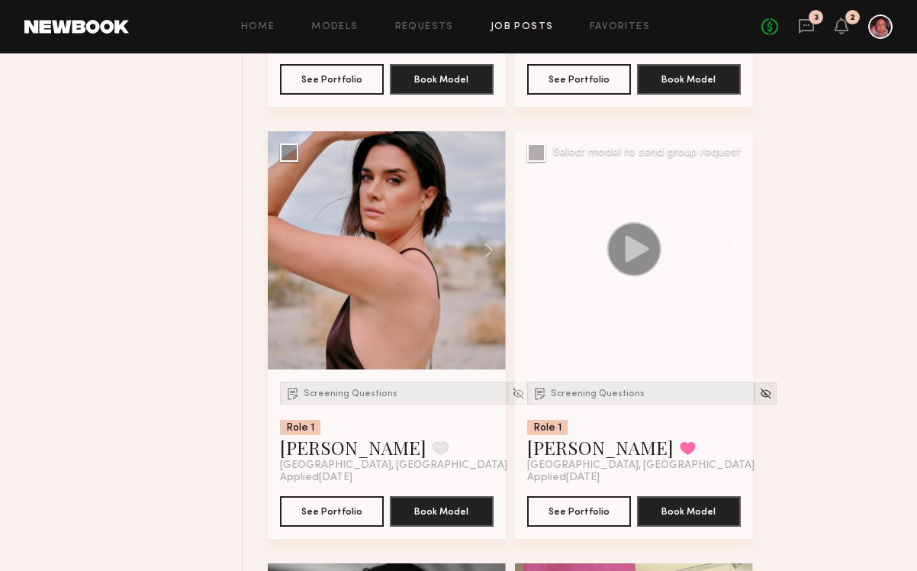
click at [725, 233] on button at bounding box center [728, 250] width 49 height 238
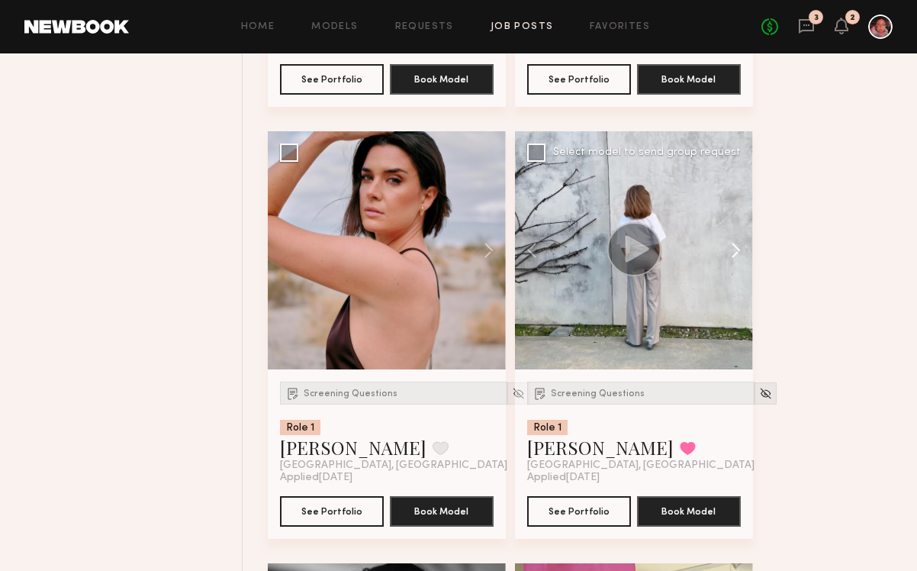
click at [725, 233] on button at bounding box center [728, 250] width 49 height 238
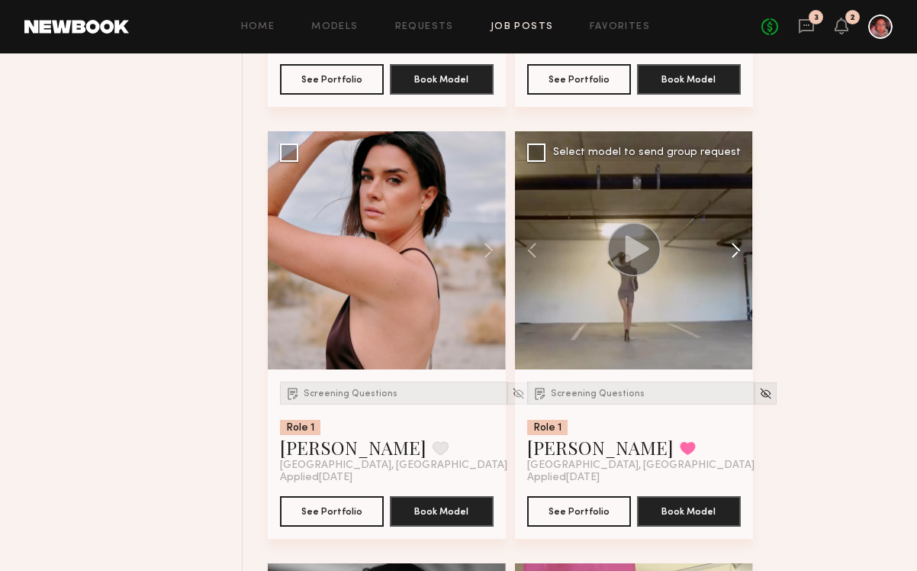
click at [725, 233] on button at bounding box center [728, 250] width 49 height 238
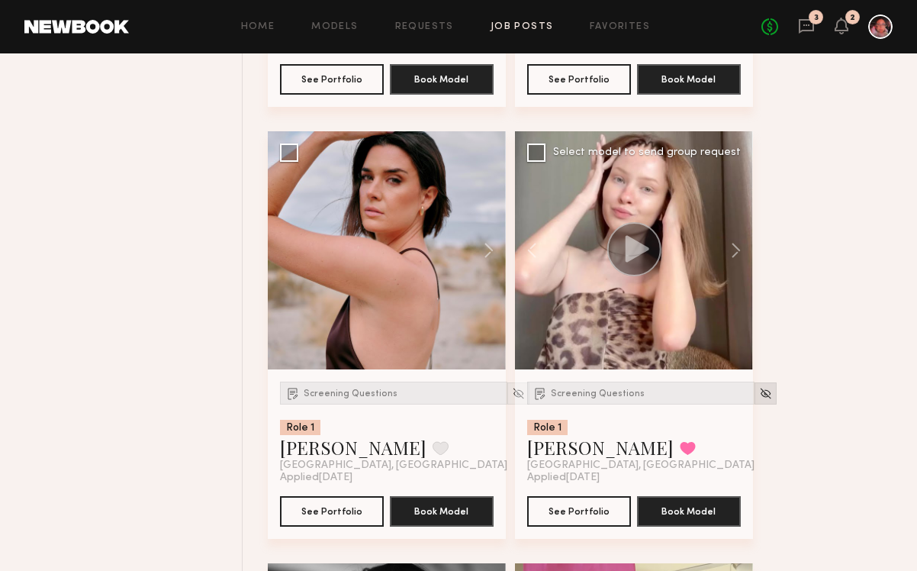
click at [759, 395] on img at bounding box center [765, 393] width 13 height 13
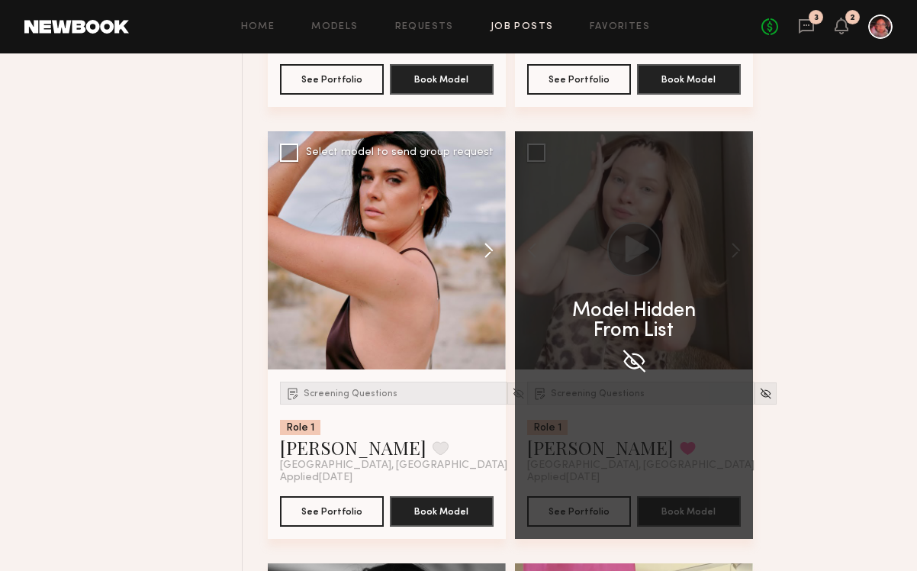
click at [481, 251] on button at bounding box center [481, 250] width 49 height 238
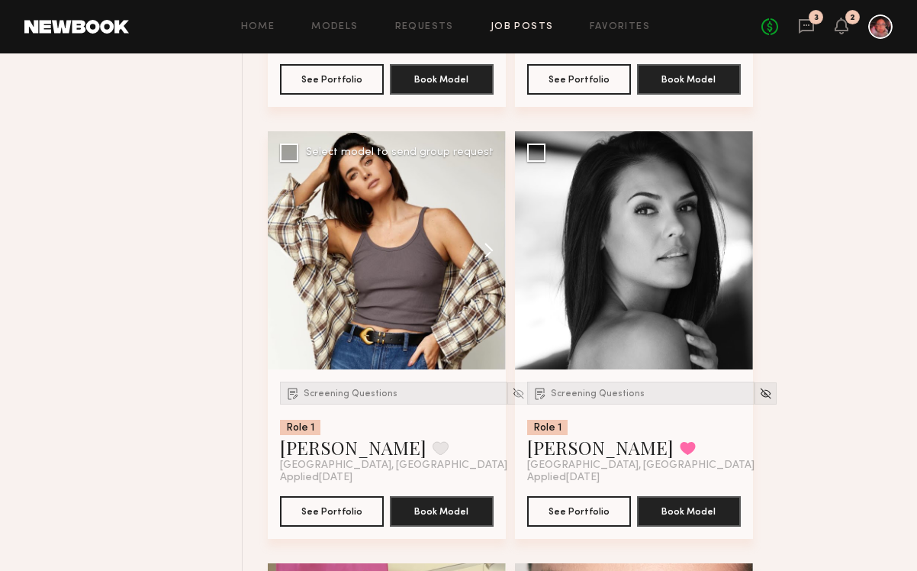
click at [481, 251] on button at bounding box center [481, 250] width 49 height 238
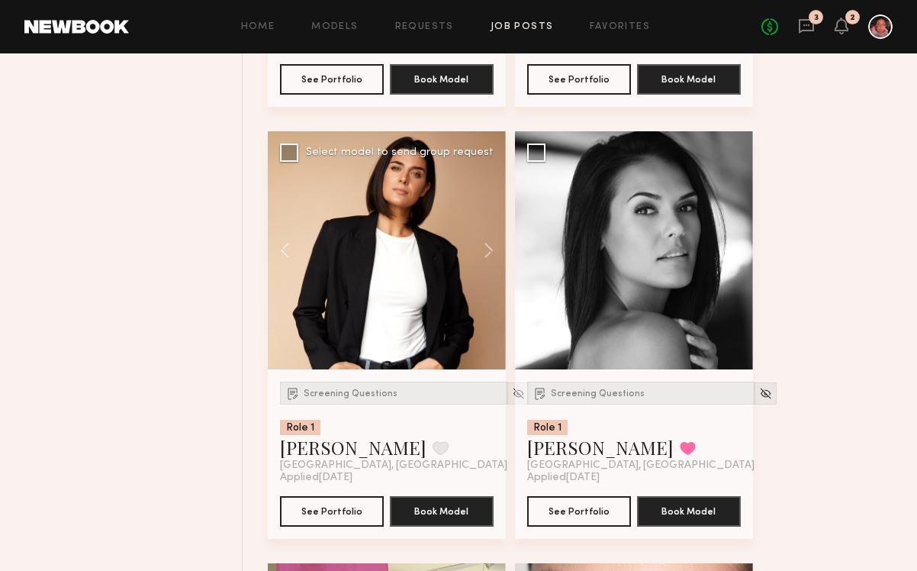
click at [481, 251] on button at bounding box center [481, 250] width 49 height 238
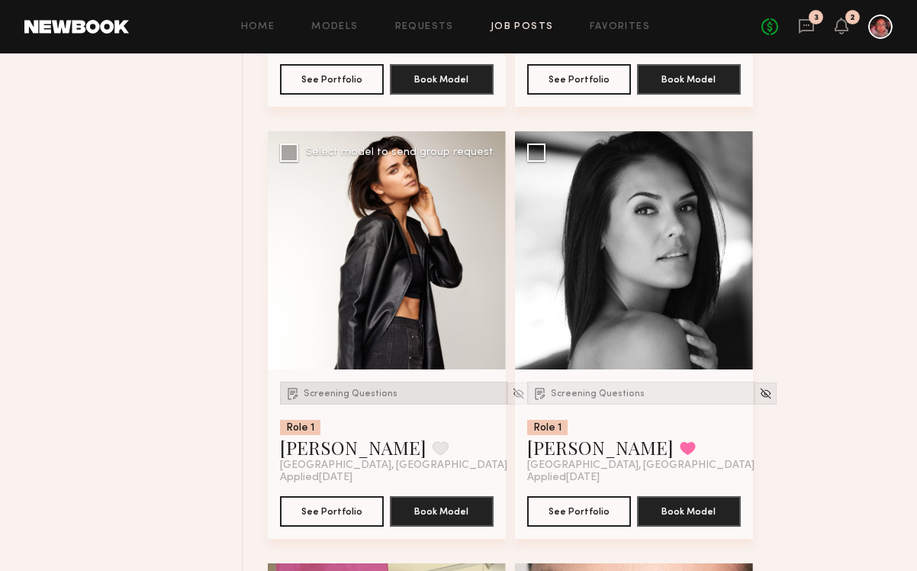
click at [363, 397] on span "Screening Questions" at bounding box center [351, 393] width 94 height 9
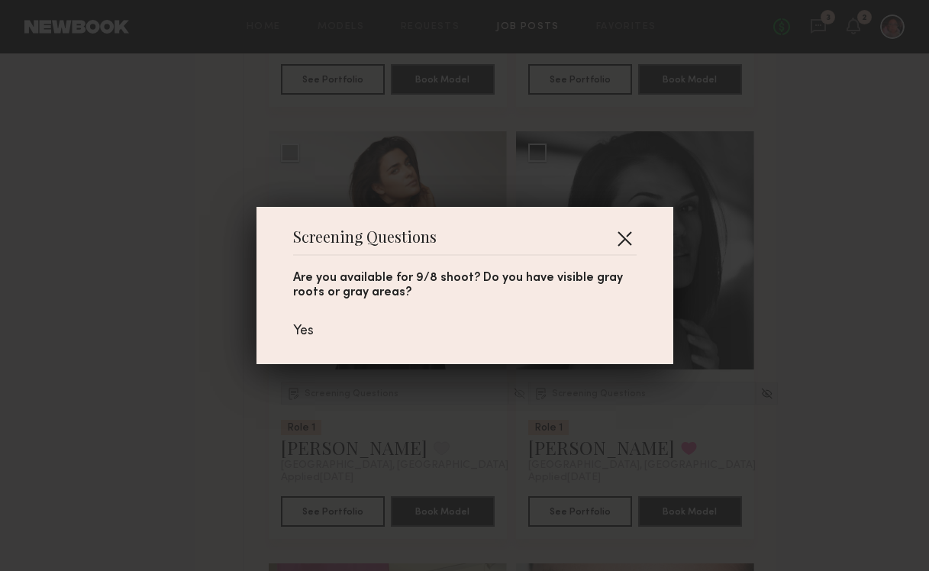
click at [624, 240] on button "button" at bounding box center [624, 238] width 24 height 24
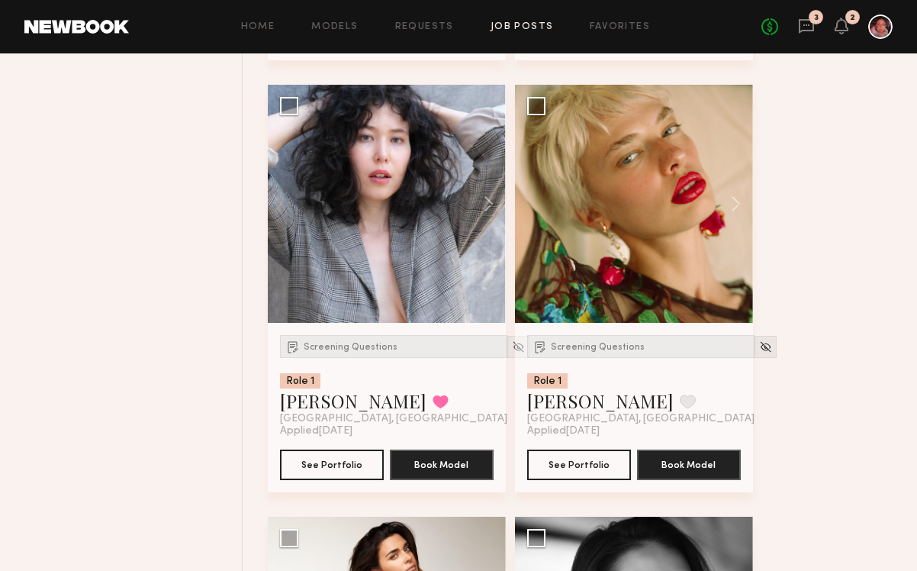
scroll to position [1495, 0]
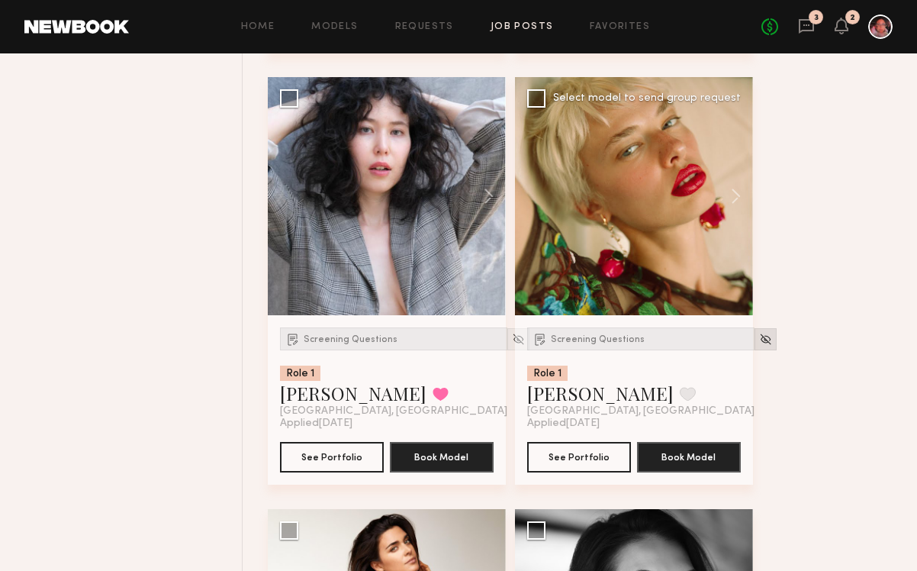
click at [759, 342] on img at bounding box center [765, 339] width 13 height 13
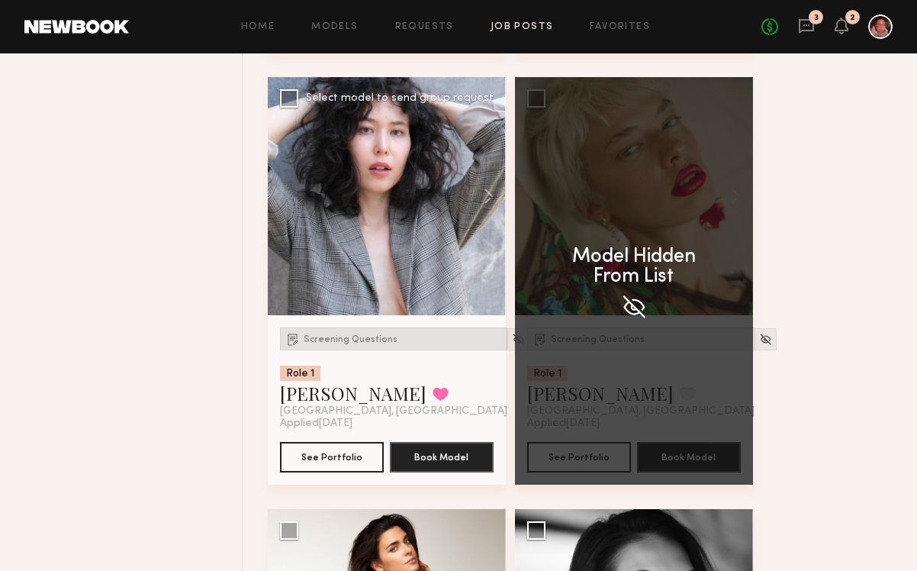
click at [346, 345] on div "Screening Questions" at bounding box center [393, 338] width 227 height 23
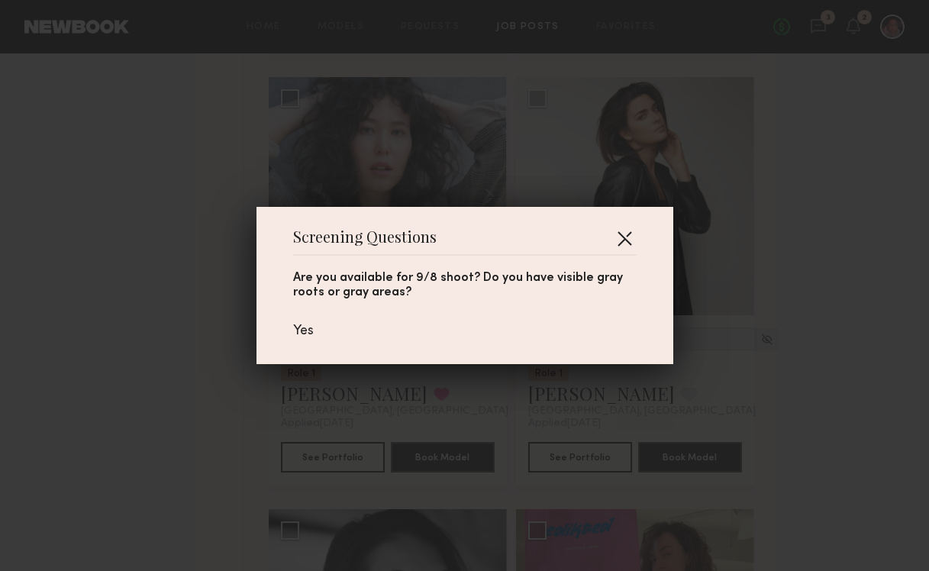
click at [620, 240] on button "button" at bounding box center [624, 238] width 24 height 24
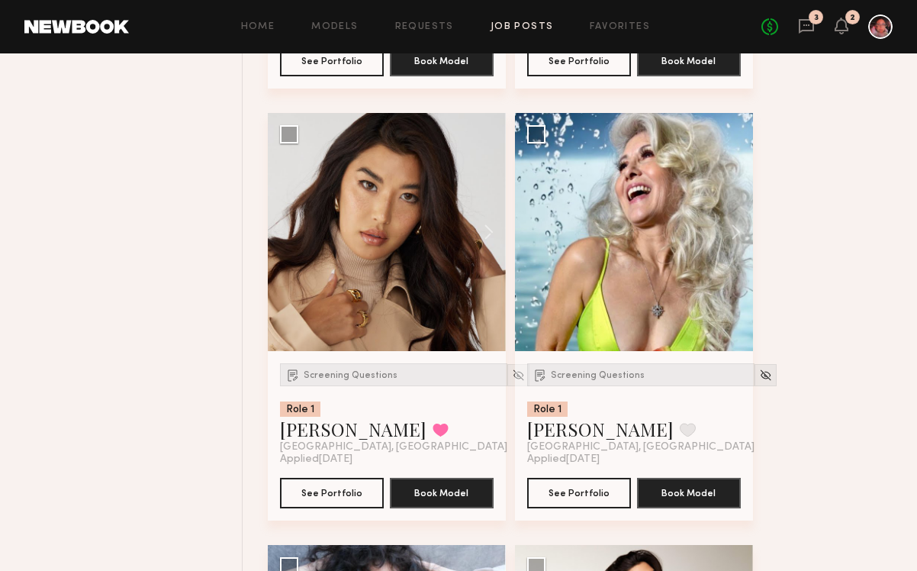
scroll to position [1001, 0]
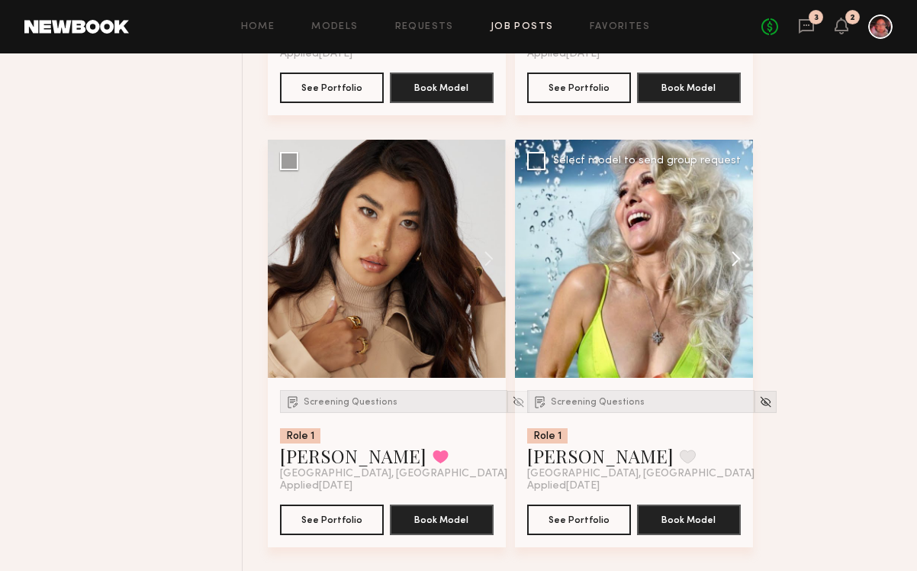
click at [735, 254] on button at bounding box center [728, 259] width 49 height 238
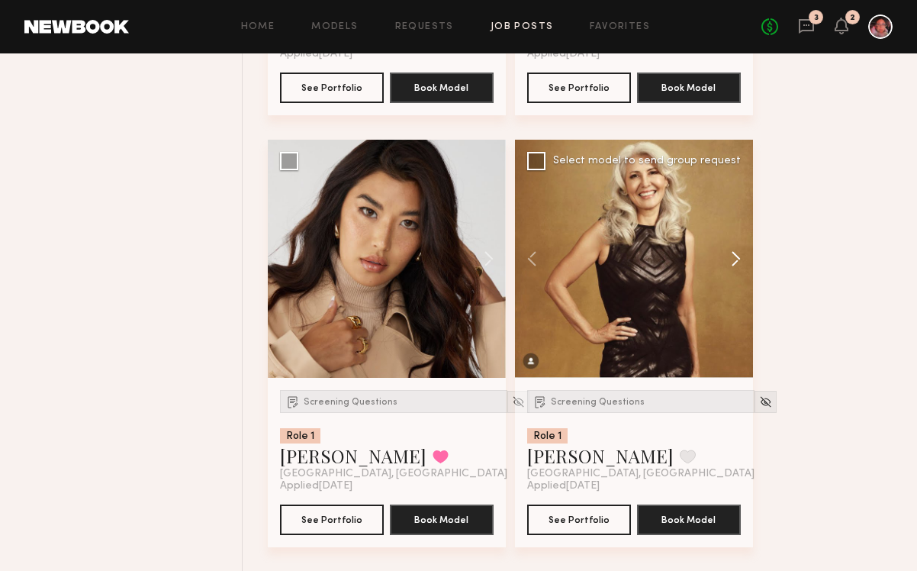
click at [735, 254] on button at bounding box center [728, 259] width 49 height 238
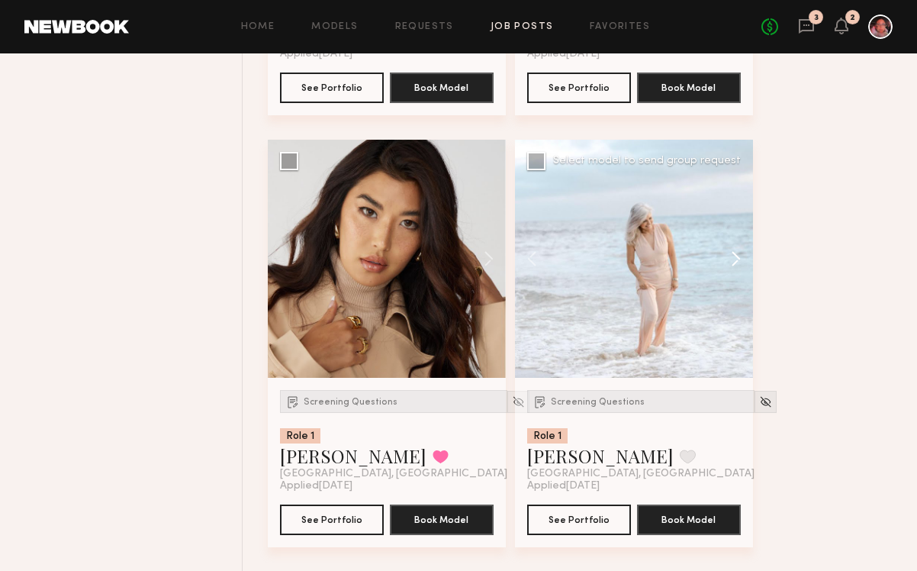
click at [735, 254] on button at bounding box center [728, 259] width 49 height 238
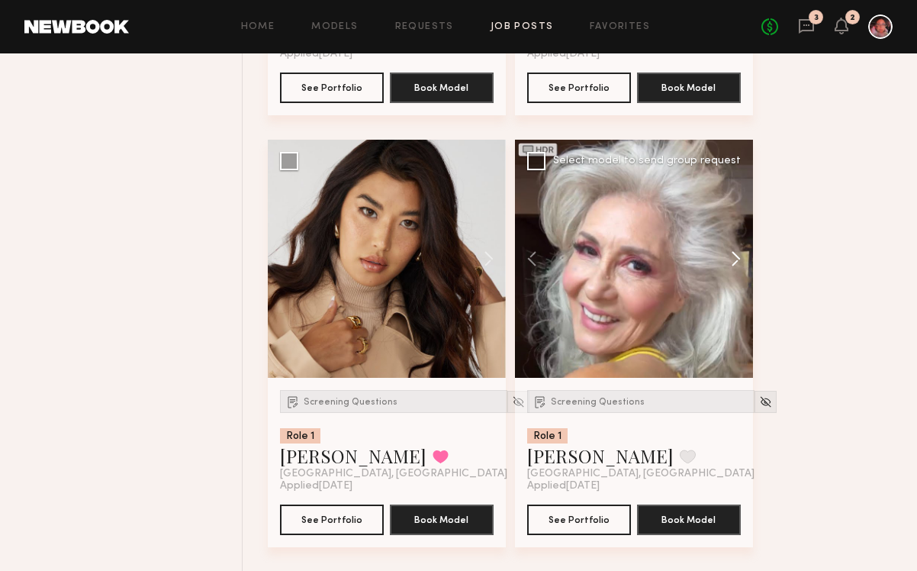
click at [735, 254] on button at bounding box center [728, 259] width 49 height 238
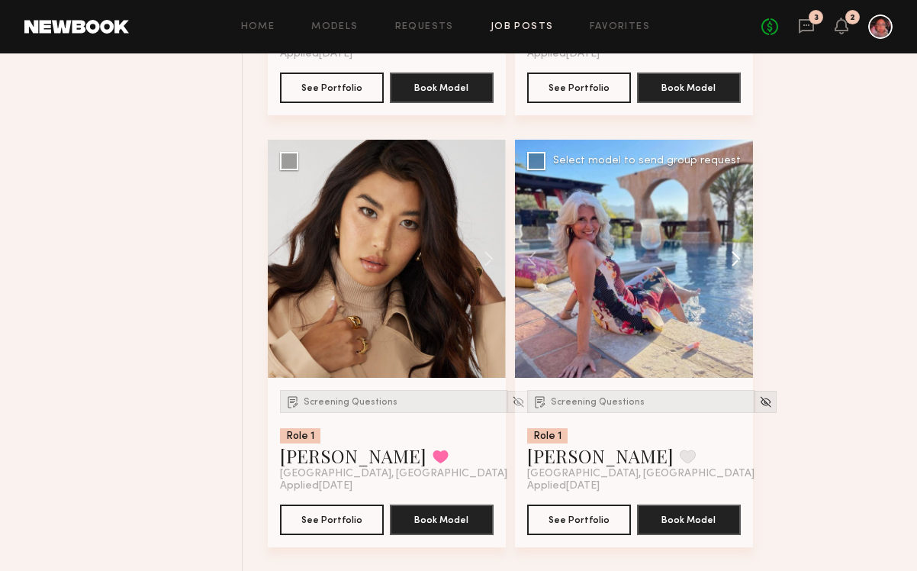
click at [735, 254] on button at bounding box center [728, 259] width 49 height 238
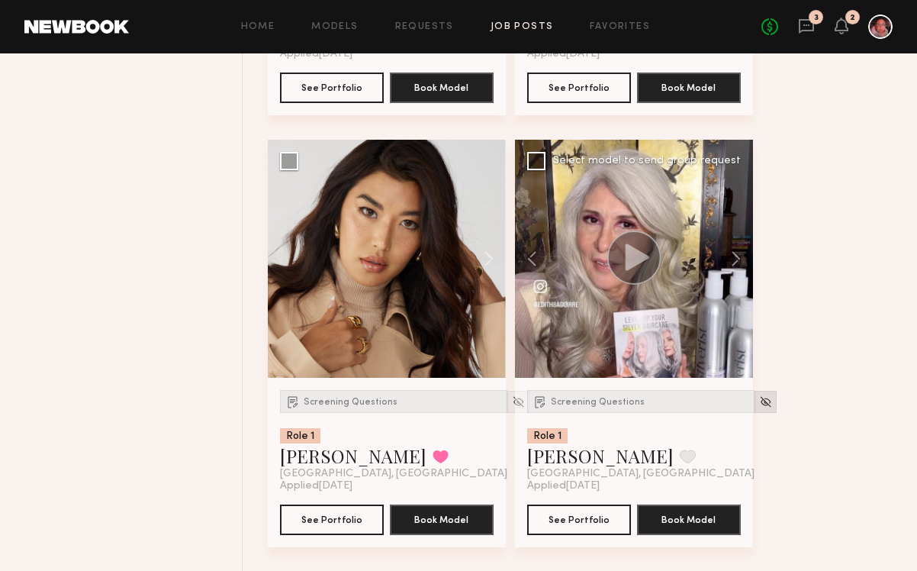
click at [759, 407] on img at bounding box center [765, 401] width 13 height 13
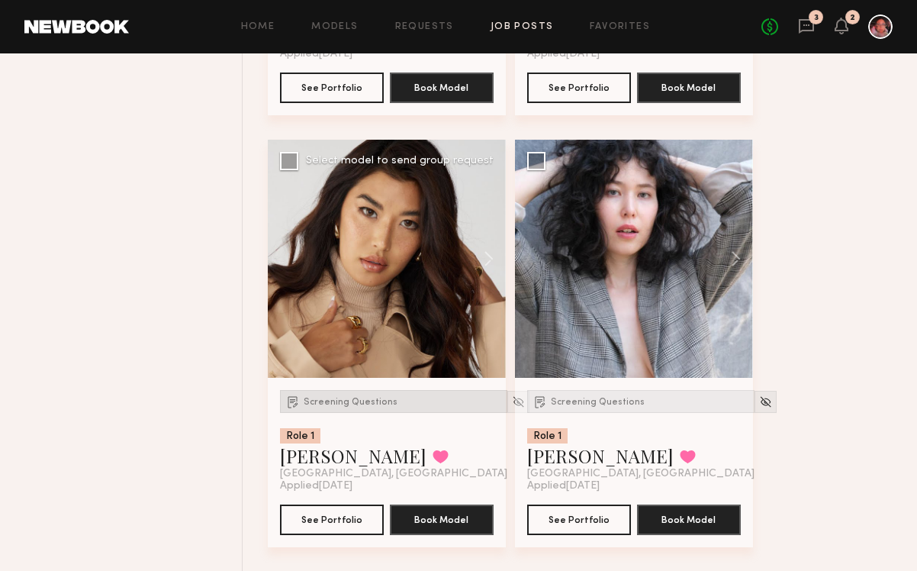
click at [379, 400] on span "Screening Questions" at bounding box center [351, 402] width 94 height 9
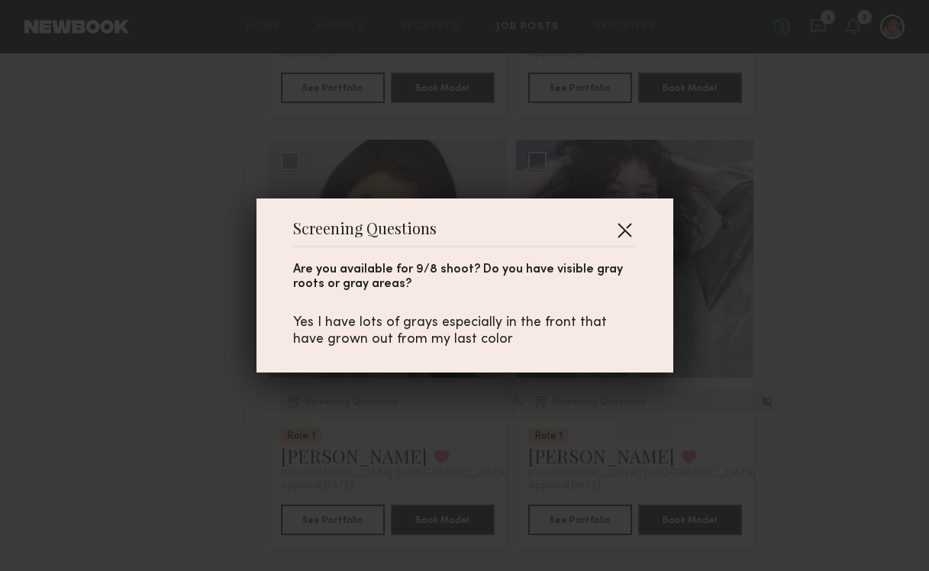
click at [617, 230] on button "button" at bounding box center [624, 230] width 24 height 24
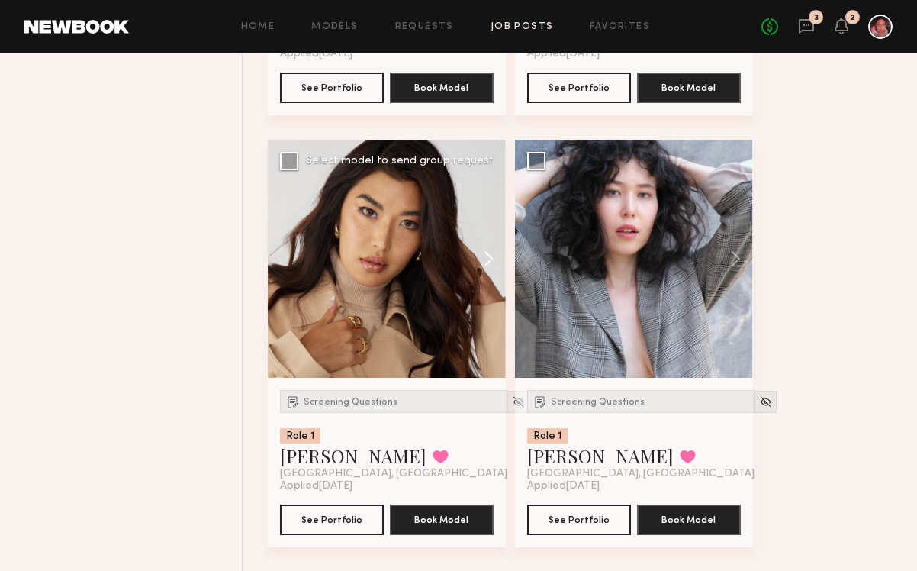
click at [488, 264] on button at bounding box center [481, 259] width 49 height 238
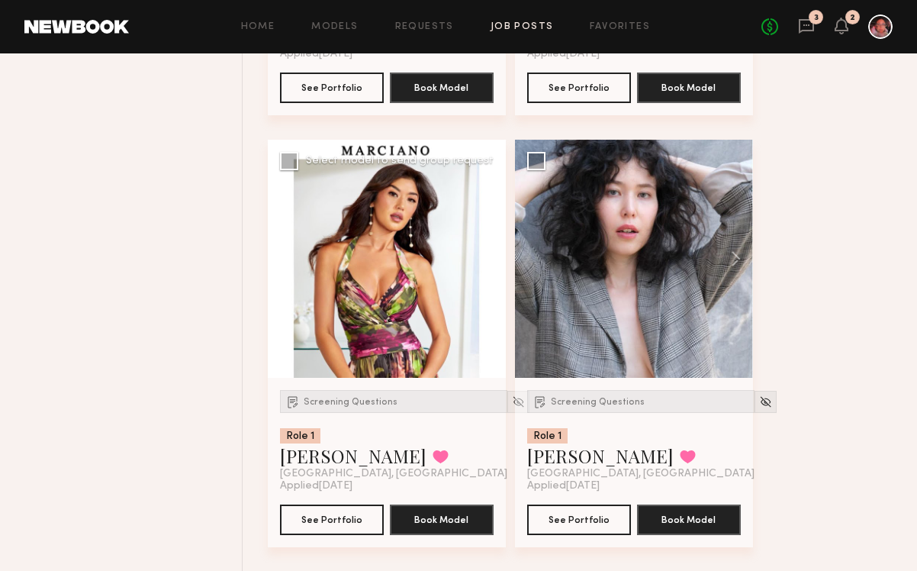
click at [488, 264] on button at bounding box center [481, 259] width 49 height 238
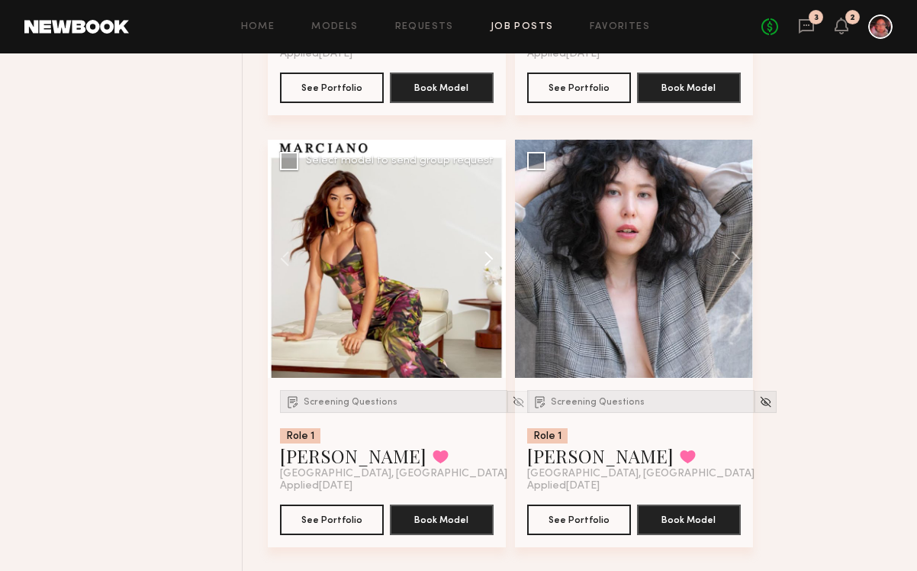
click at [488, 264] on button at bounding box center [481, 259] width 49 height 238
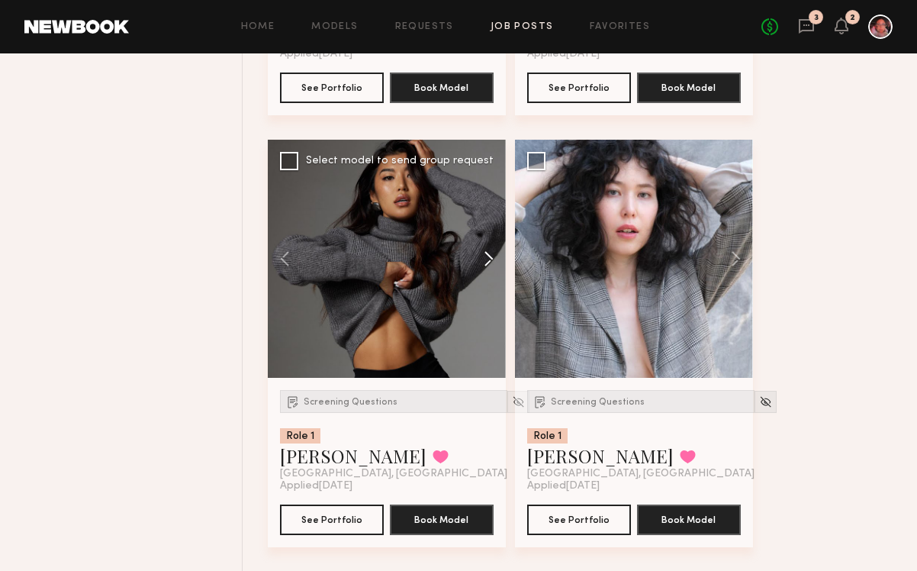
click at [488, 264] on button at bounding box center [481, 259] width 49 height 238
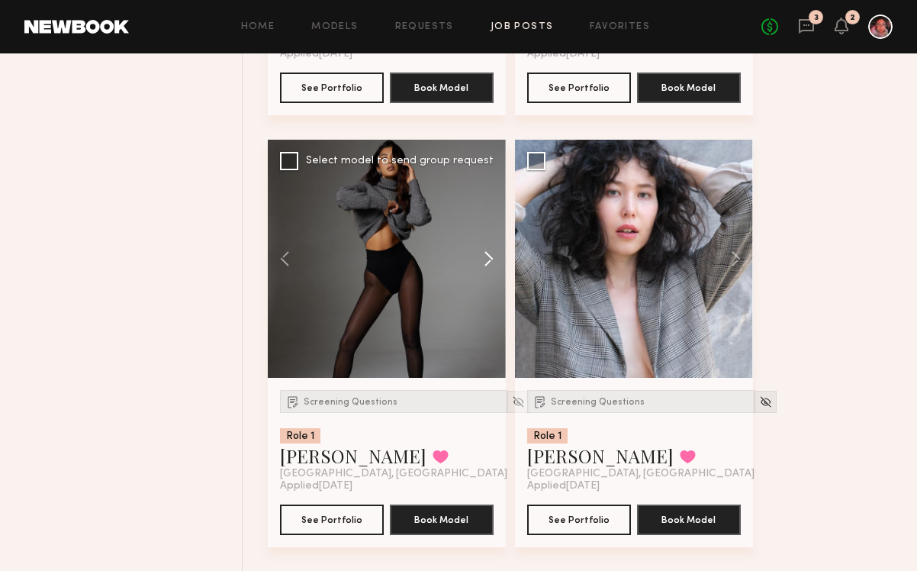
click at [488, 264] on button at bounding box center [481, 259] width 49 height 238
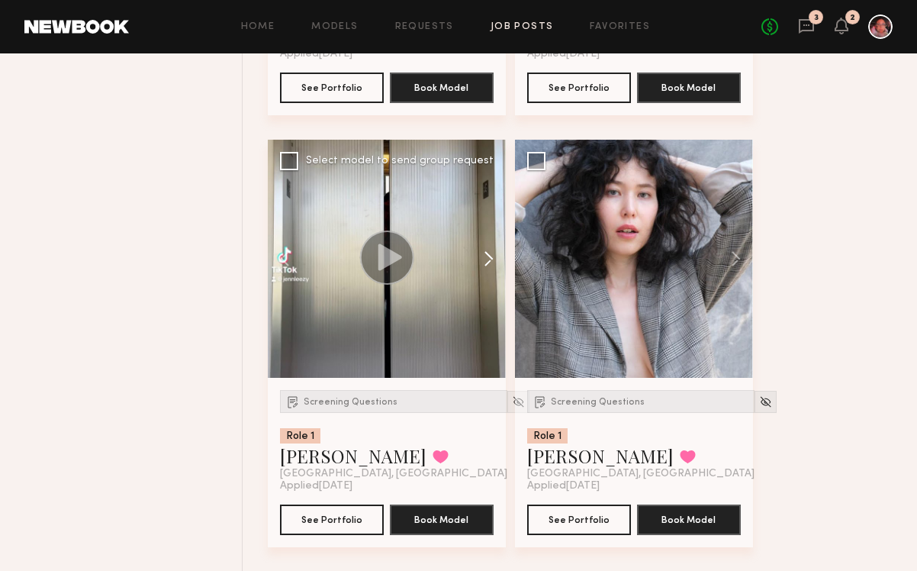
click at [488, 264] on button at bounding box center [481, 259] width 49 height 238
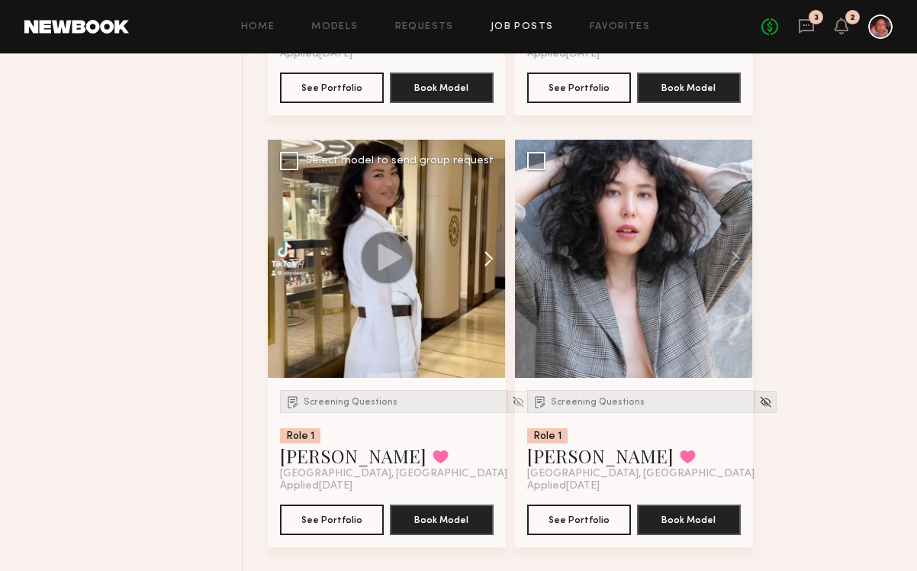
click at [488, 264] on button at bounding box center [481, 259] width 49 height 238
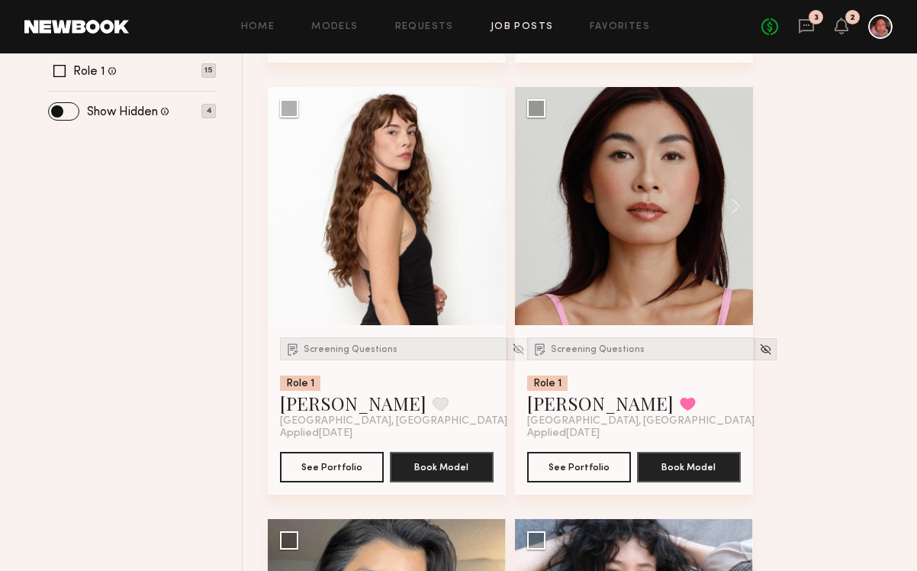
scroll to position [668, 0]
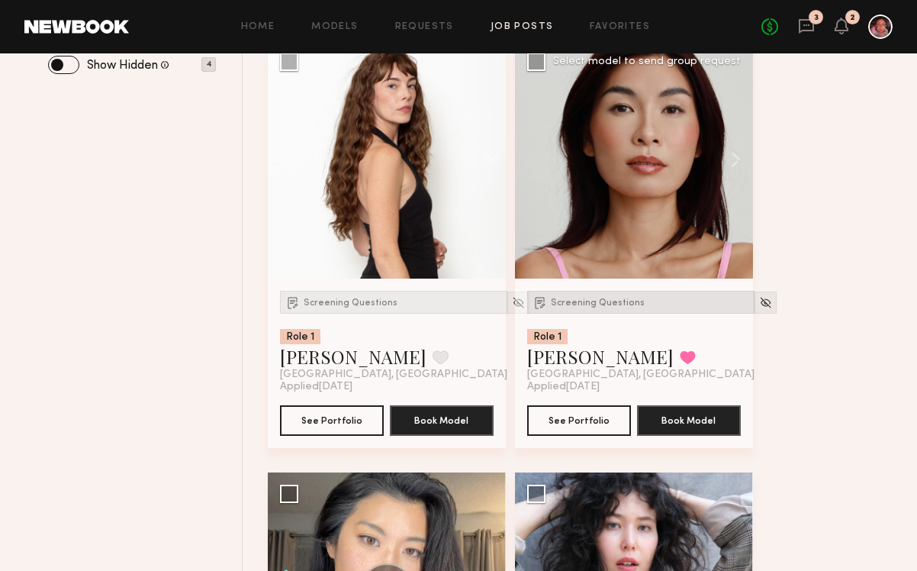
click at [612, 302] on span "Screening Questions" at bounding box center [598, 302] width 94 height 9
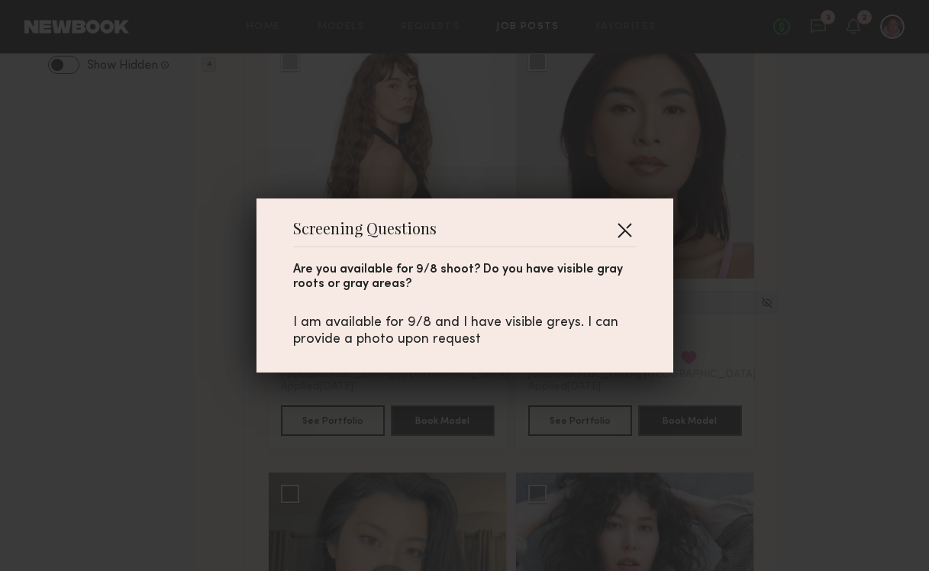
click at [612, 224] on button "button" at bounding box center [624, 230] width 24 height 24
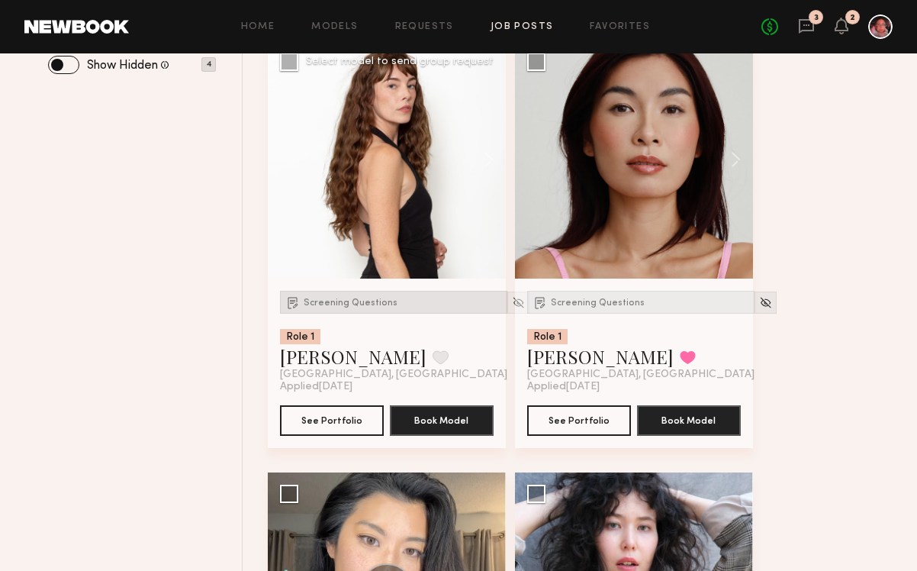
click at [384, 299] on span "Screening Questions" at bounding box center [351, 302] width 94 height 9
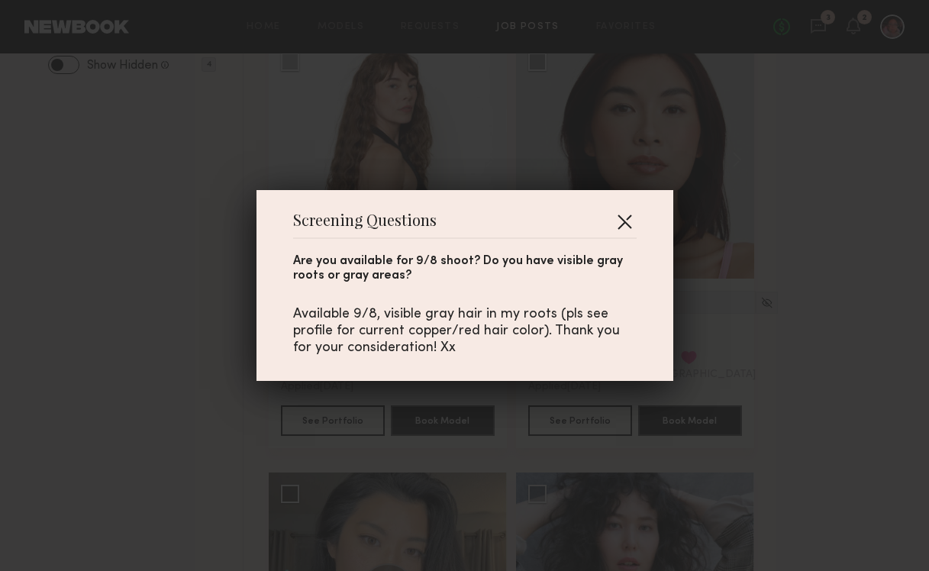
click at [620, 220] on button "button" at bounding box center [624, 221] width 24 height 24
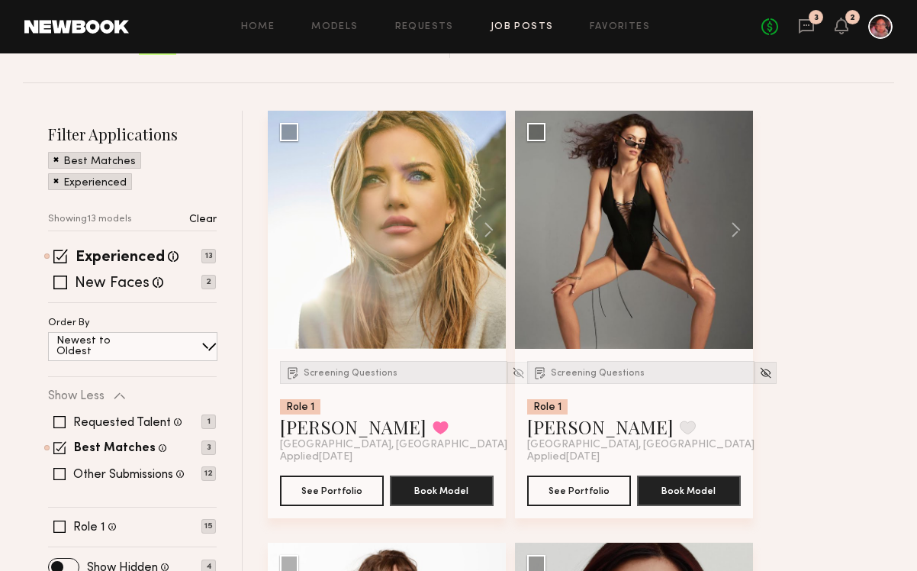
scroll to position [195, 0]
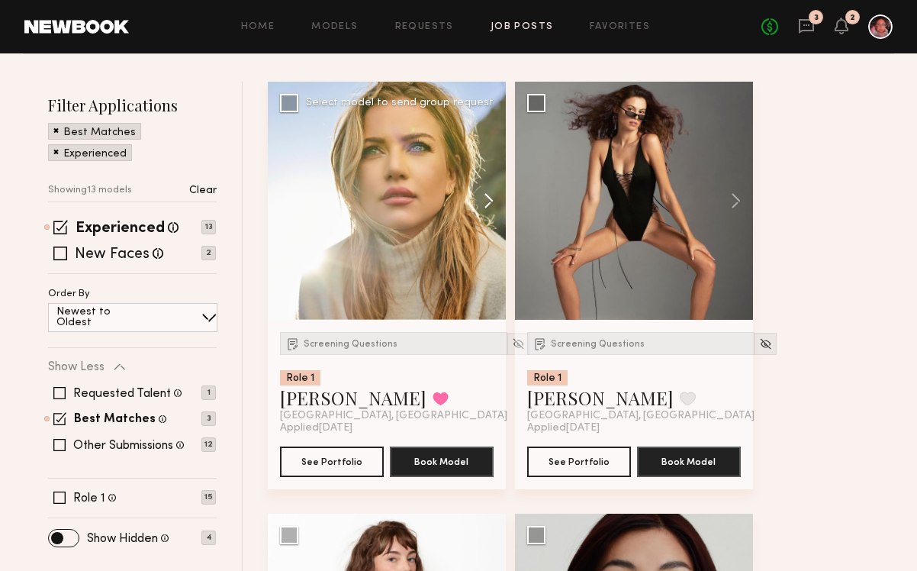
click at [500, 201] on button at bounding box center [481, 201] width 49 height 238
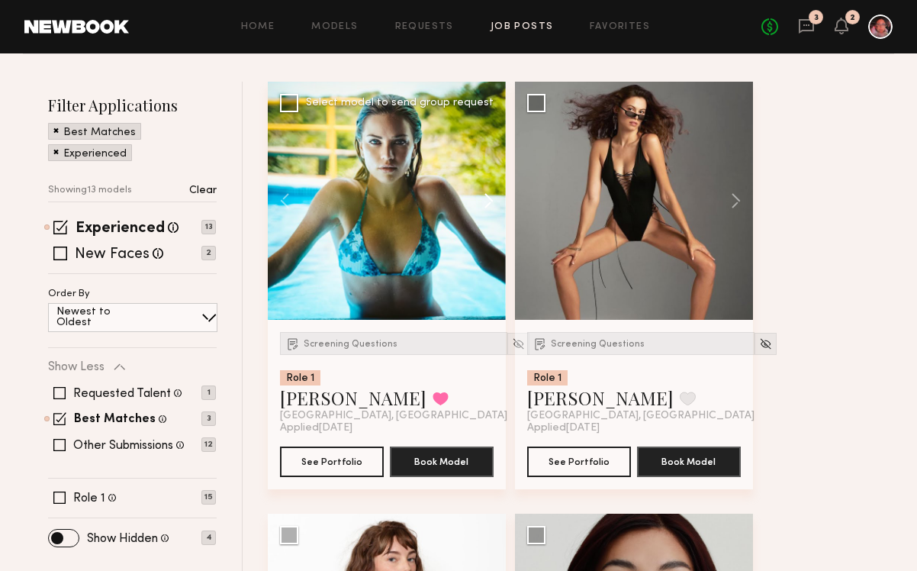
click at [494, 201] on button at bounding box center [481, 201] width 49 height 238
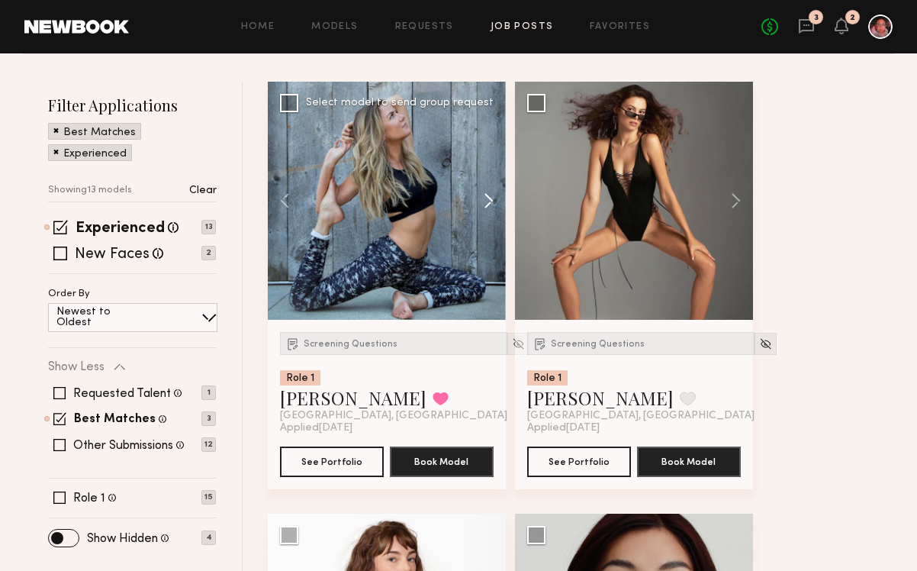
click at [494, 201] on button at bounding box center [481, 201] width 49 height 238
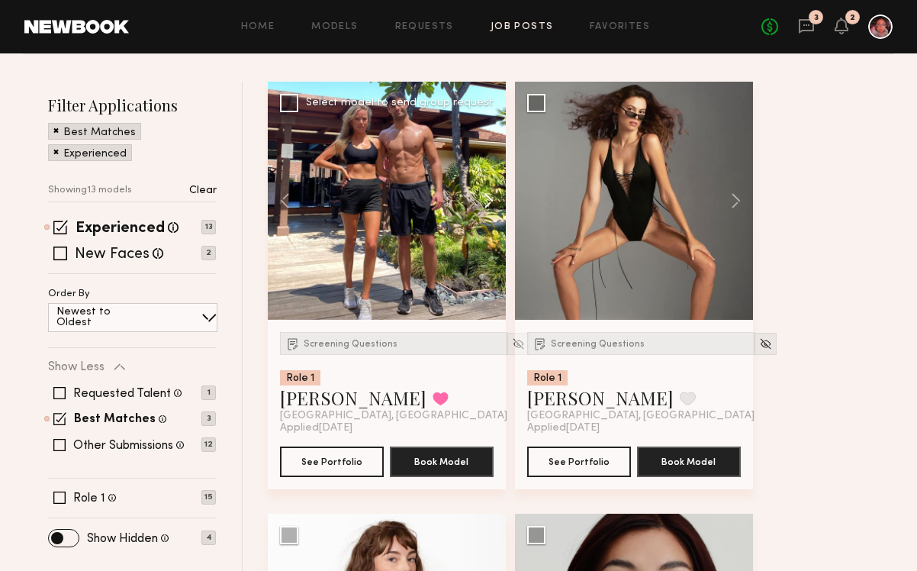
click at [494, 201] on button at bounding box center [481, 201] width 49 height 238
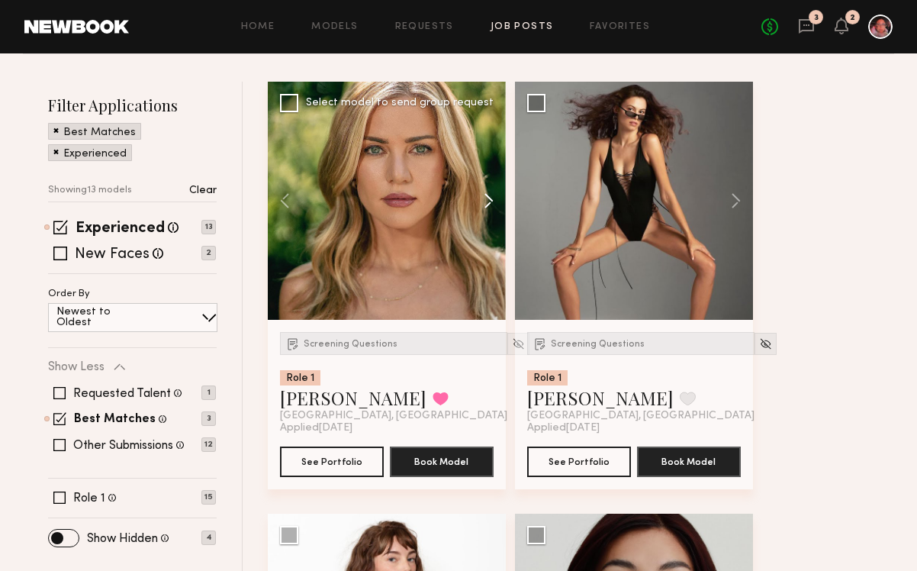
click at [494, 201] on button at bounding box center [481, 201] width 49 height 238
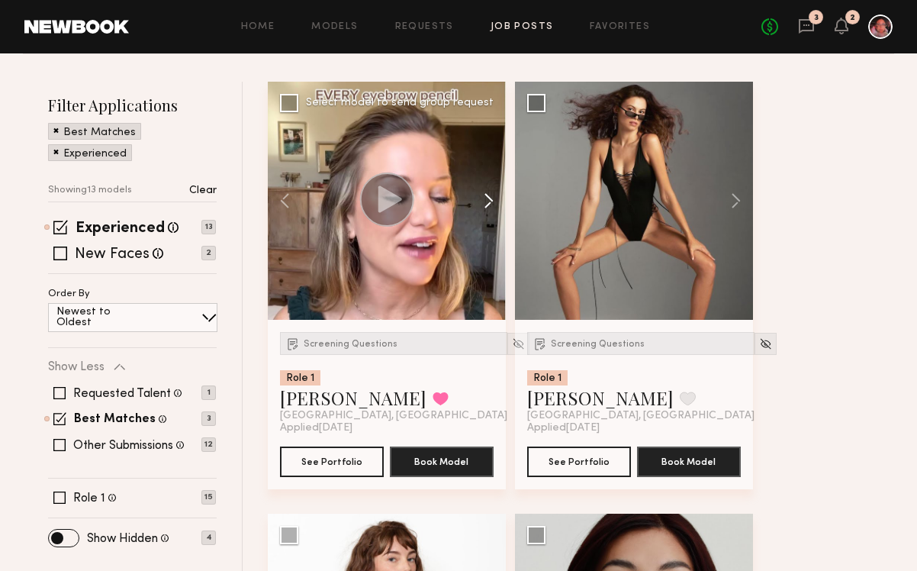
click at [494, 201] on button at bounding box center [481, 201] width 49 height 238
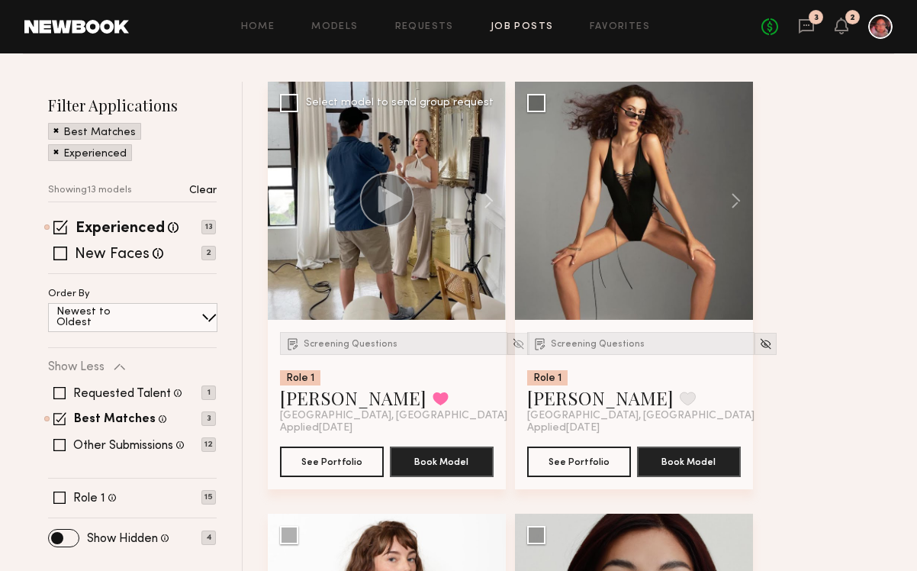
click at [512, 346] on img at bounding box center [518, 343] width 13 height 13
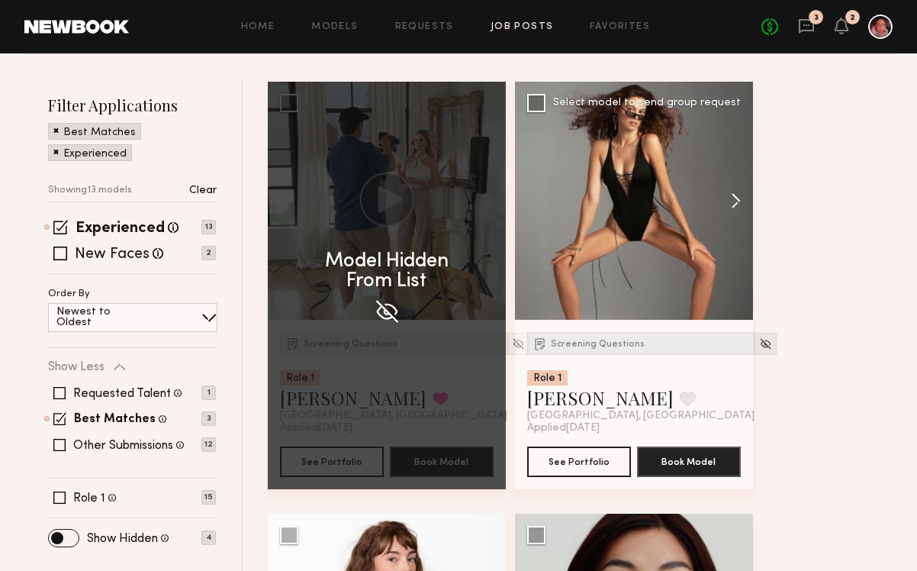
click at [730, 200] on button at bounding box center [728, 201] width 49 height 238
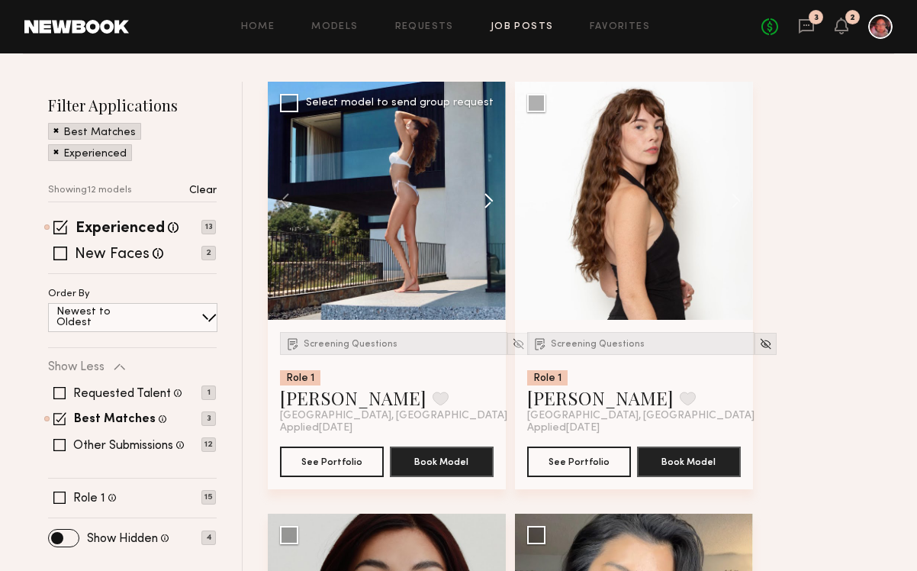
click at [730, 200] on button at bounding box center [728, 201] width 49 height 238
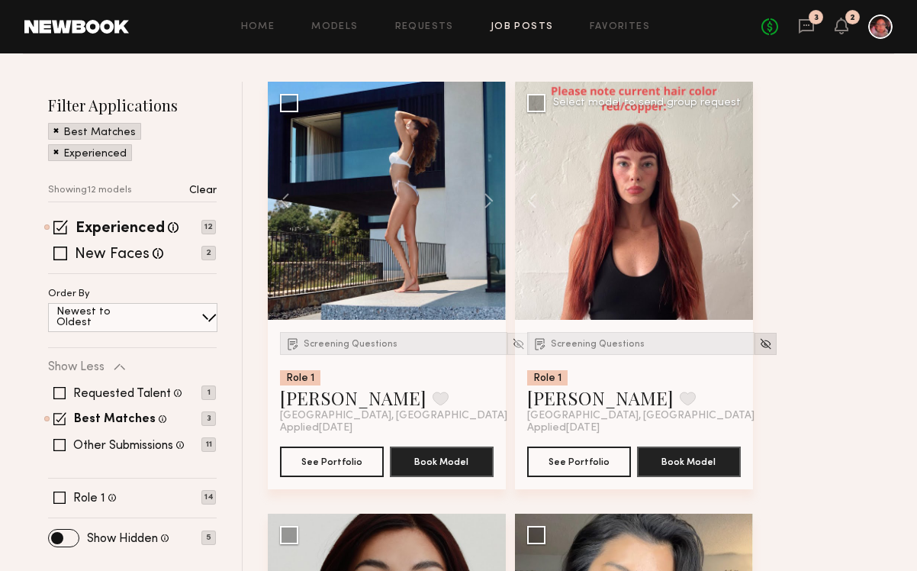
click at [759, 347] on img at bounding box center [765, 343] width 13 height 13
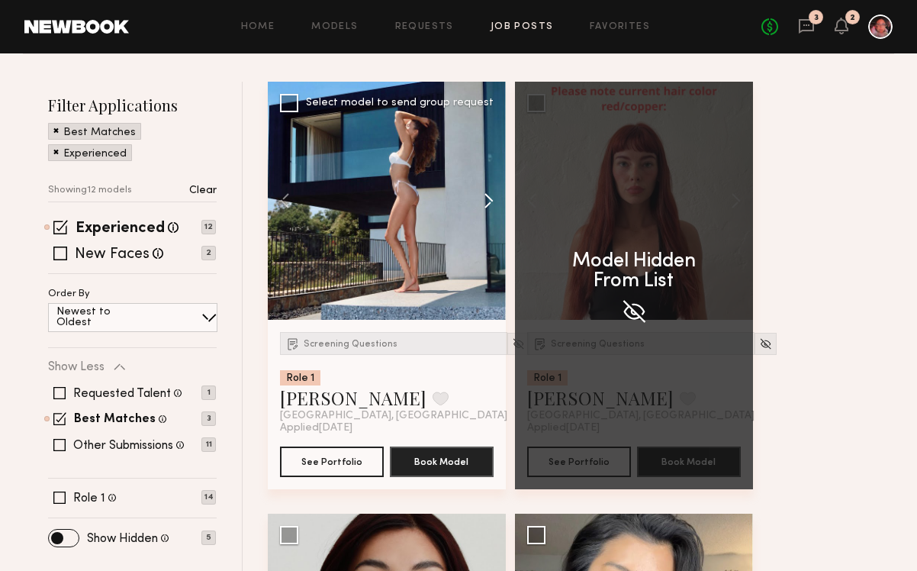
click at [484, 198] on button at bounding box center [481, 201] width 49 height 238
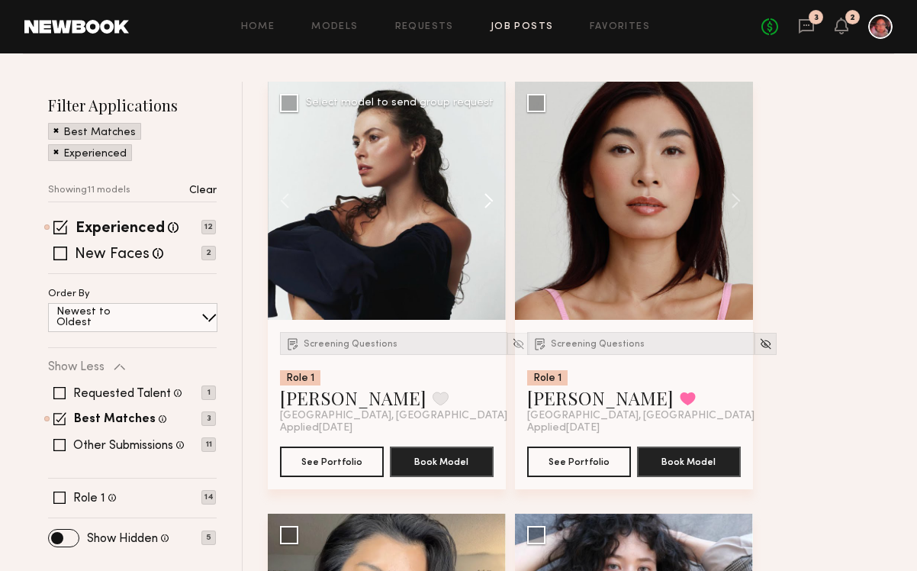
click at [486, 198] on button at bounding box center [481, 201] width 49 height 238
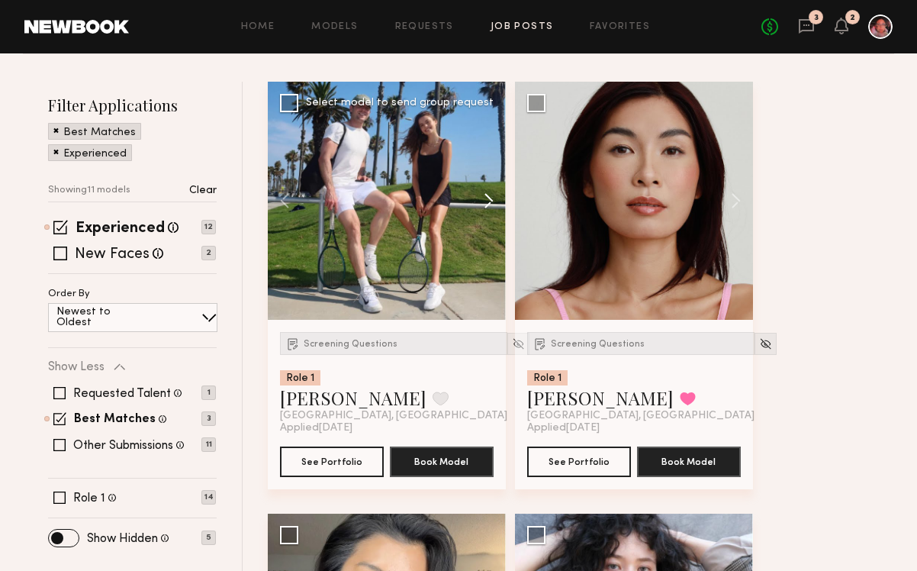
click at [486, 198] on button at bounding box center [481, 201] width 49 height 238
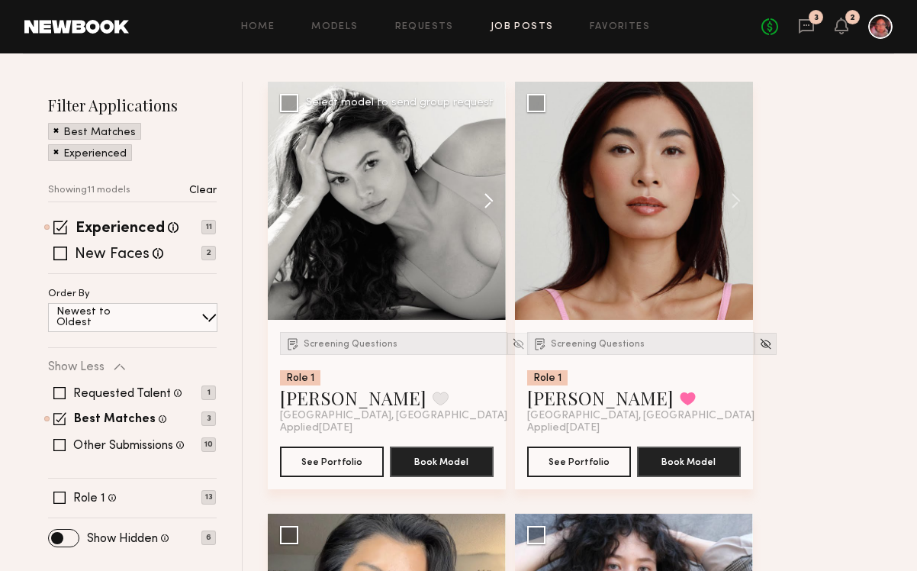
click at [486, 198] on button at bounding box center [481, 201] width 49 height 238
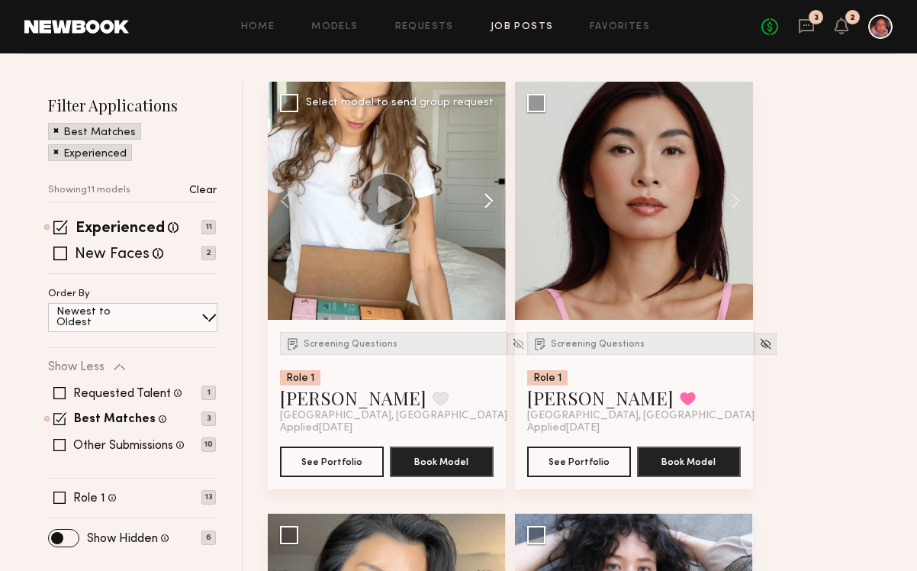
click at [486, 198] on button at bounding box center [481, 201] width 49 height 238
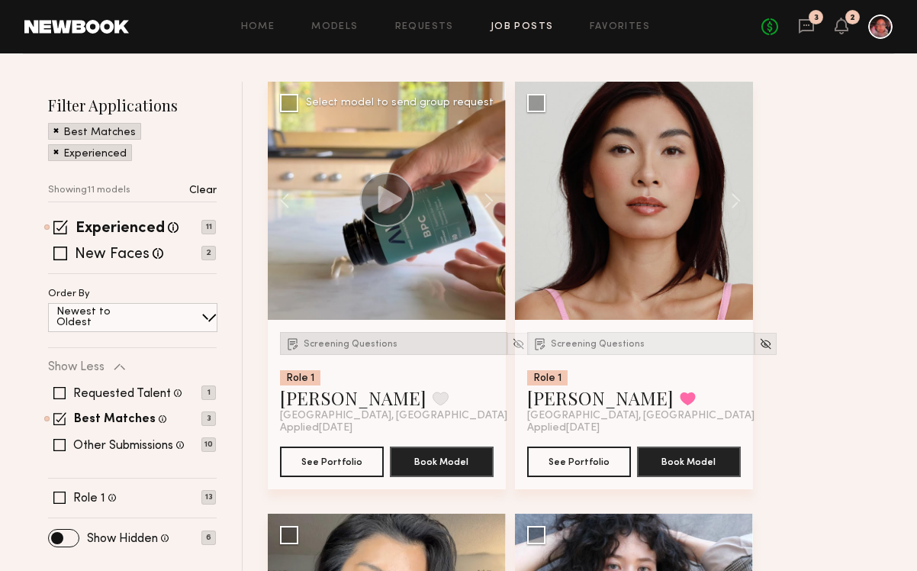
click at [337, 344] on span "Screening Questions" at bounding box center [351, 344] width 94 height 9
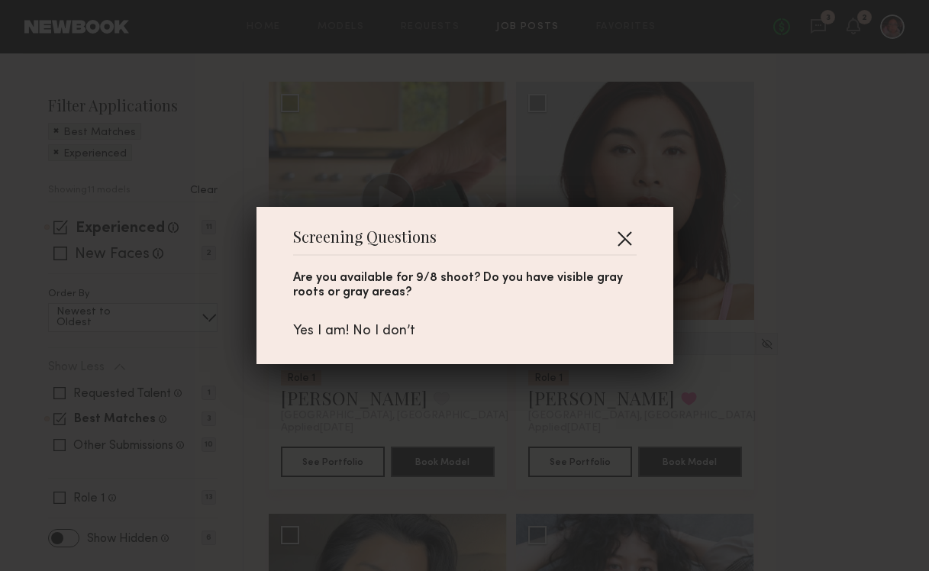
click at [624, 234] on button "button" at bounding box center [624, 238] width 24 height 24
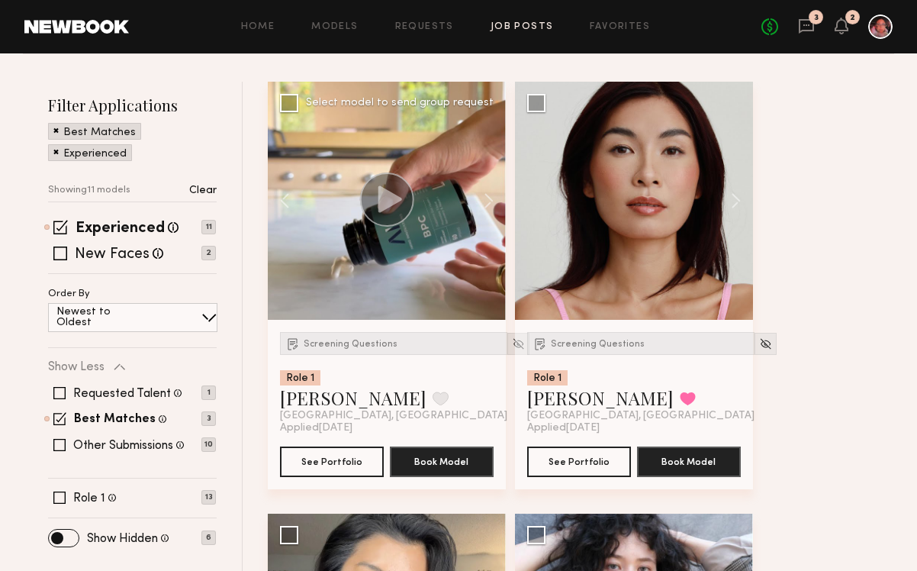
click at [512, 343] on img at bounding box center [518, 343] width 13 height 13
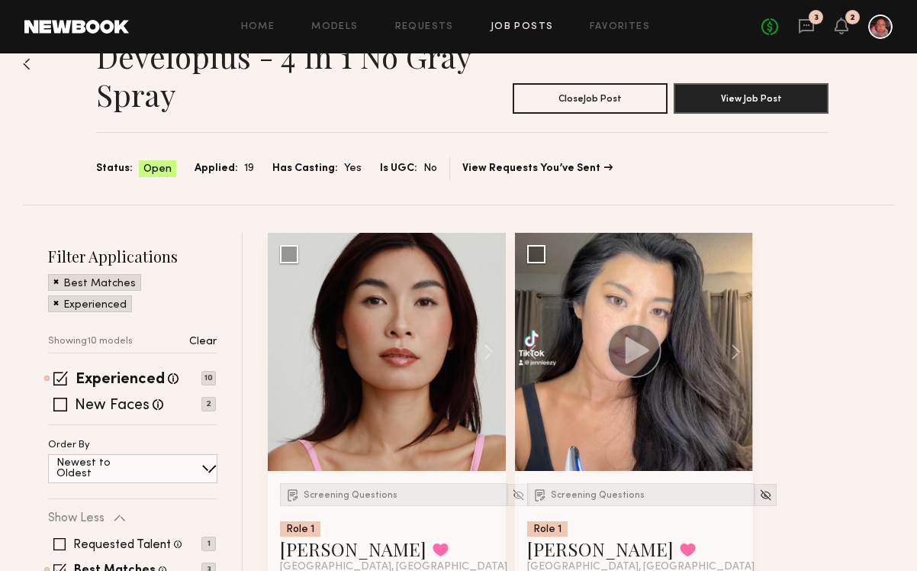
scroll to position [35, 0]
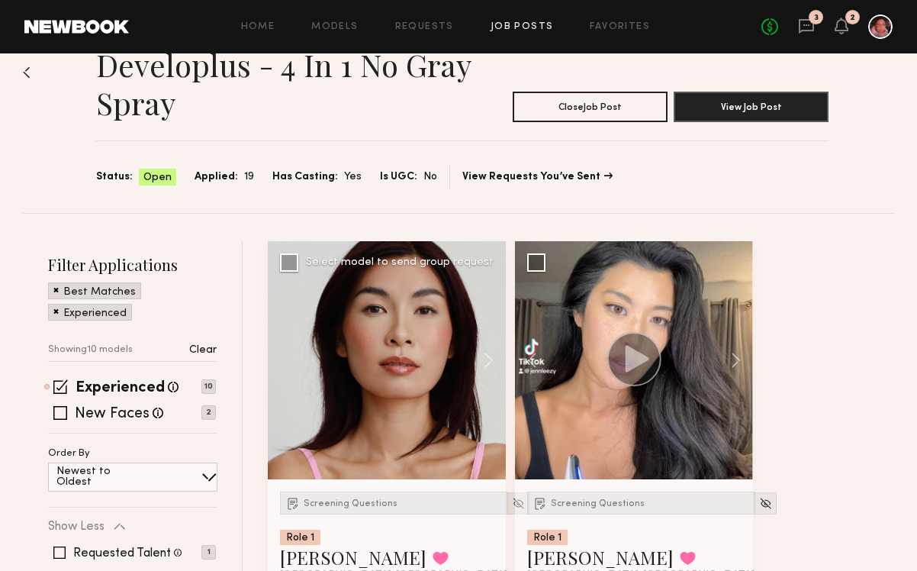
click at [512, 507] on img at bounding box center [518, 503] width 13 height 13
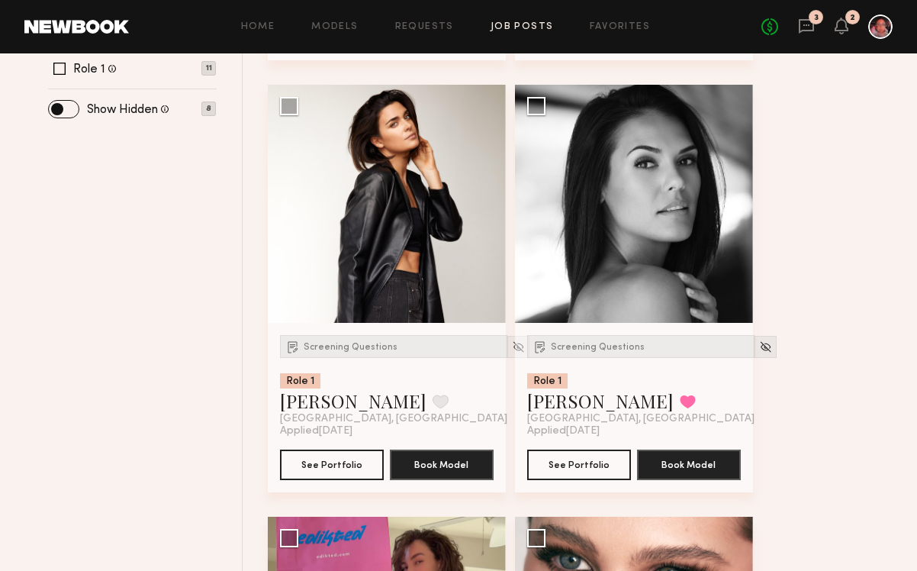
scroll to position [0, 0]
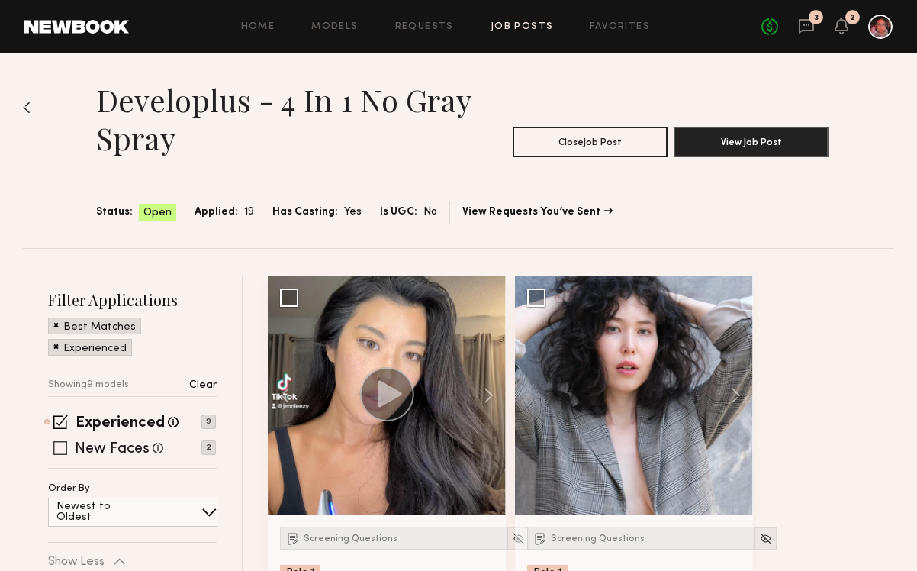
click at [58, 452] on span at bounding box center [60, 448] width 14 height 14
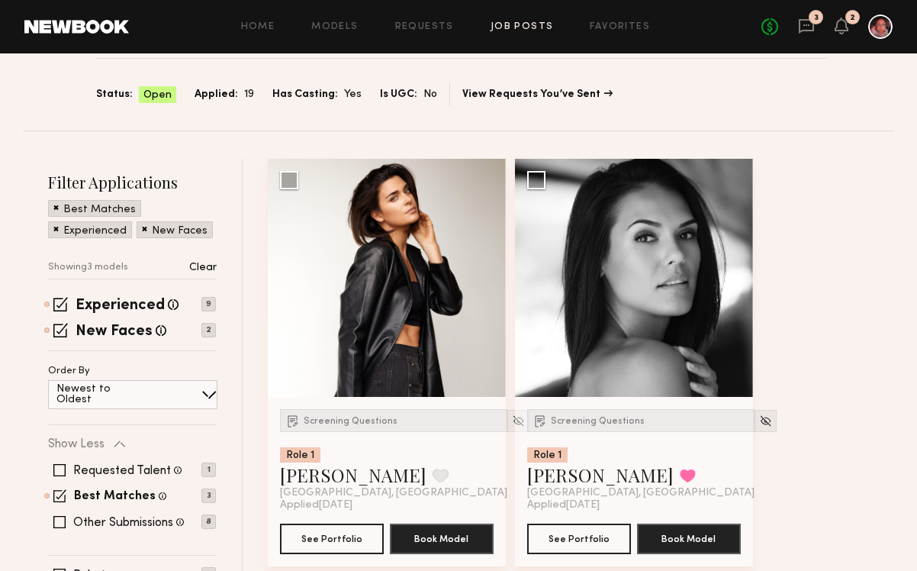
scroll to position [115, 0]
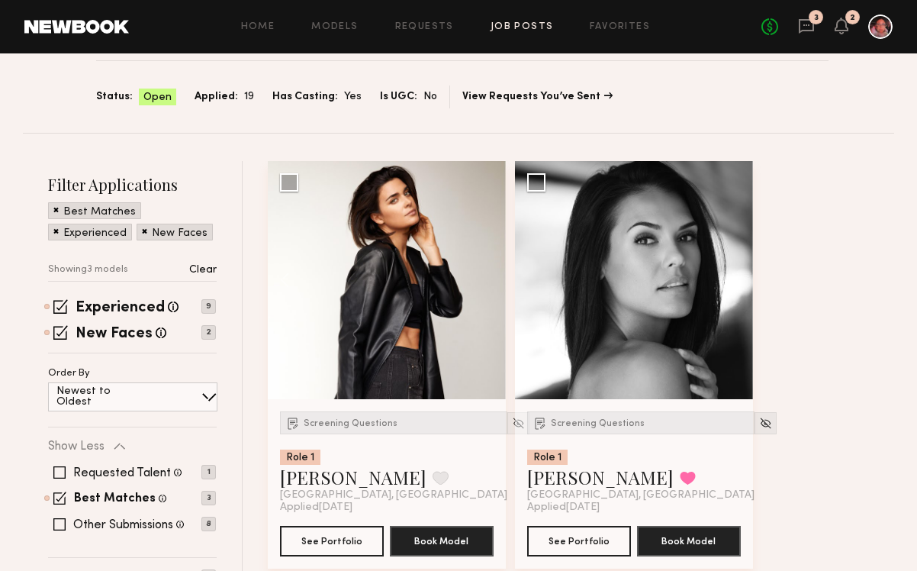
click at [53, 209] on span at bounding box center [55, 209] width 5 height 14
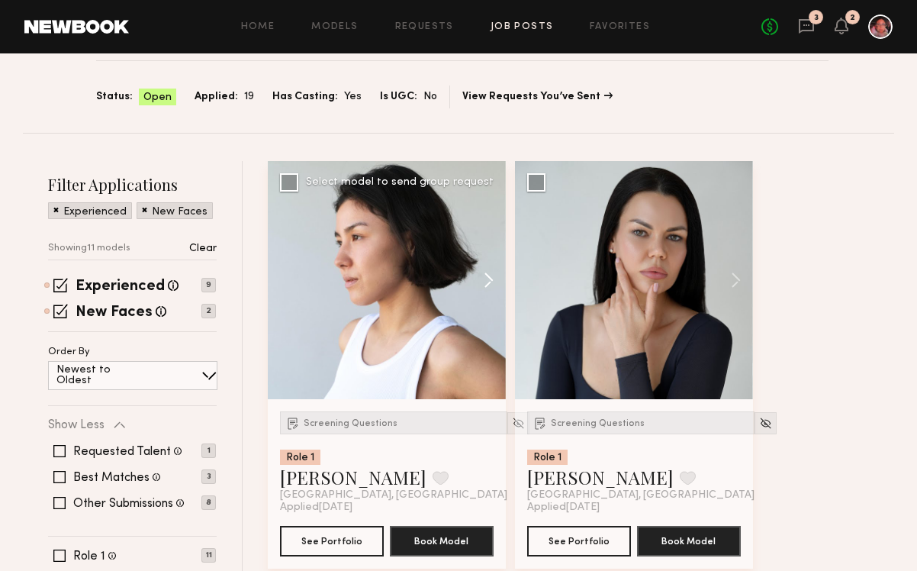
click at [494, 271] on button at bounding box center [481, 280] width 49 height 238
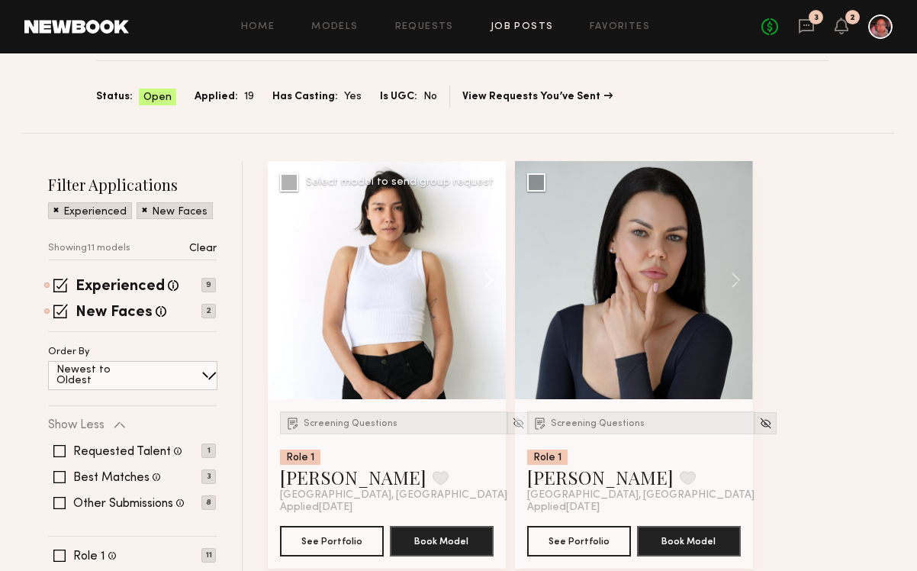
click at [494, 271] on button at bounding box center [481, 280] width 49 height 238
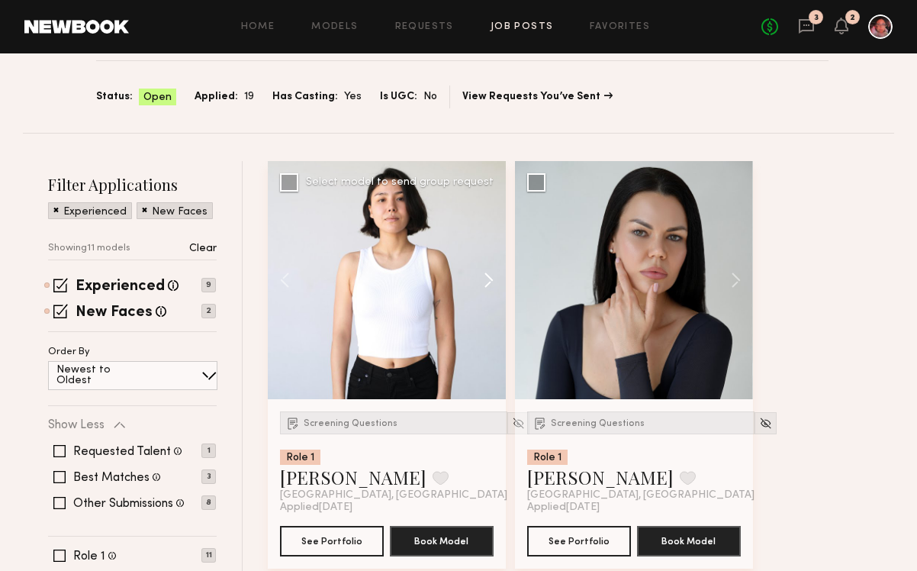
click at [493, 270] on button at bounding box center [481, 280] width 49 height 238
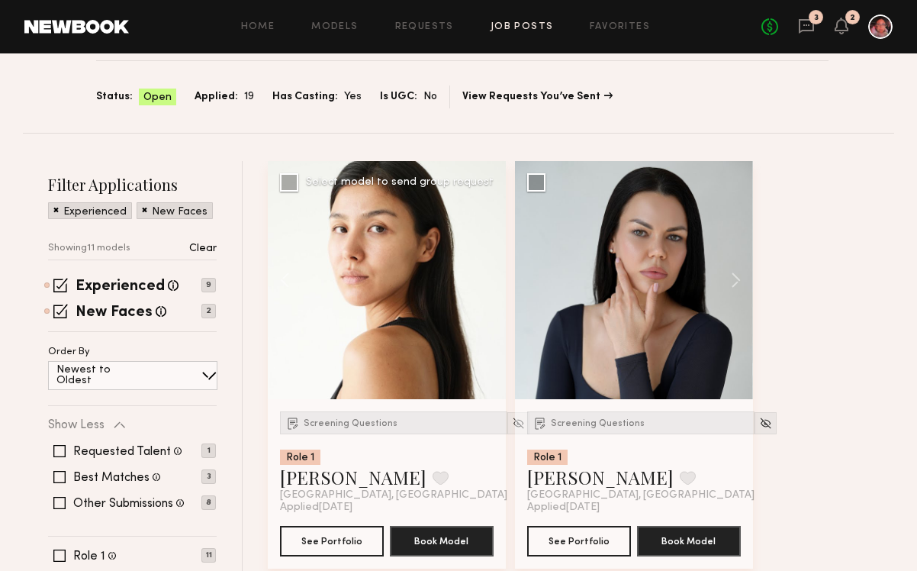
click at [493, 270] on div at bounding box center [387, 280] width 238 height 238
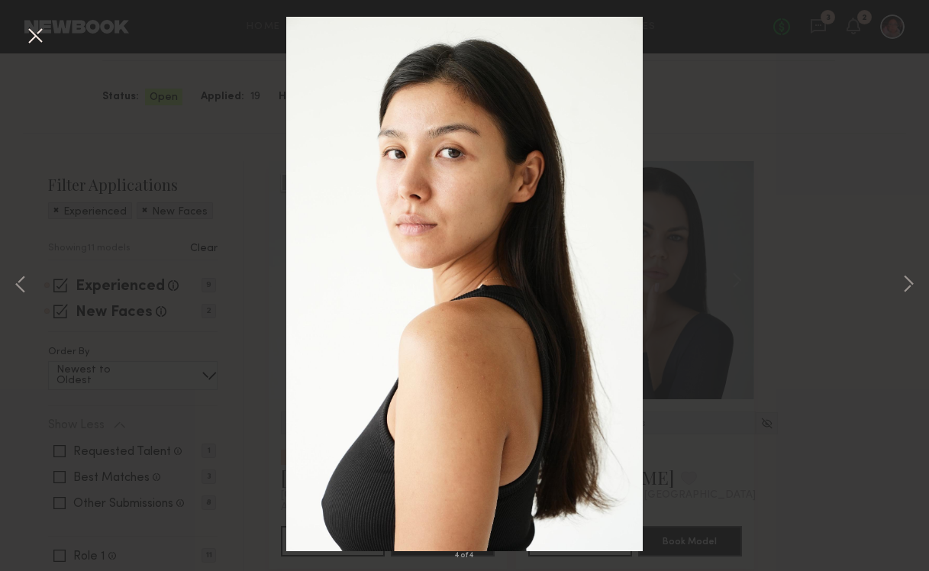
click at [44, 34] on button at bounding box center [35, 36] width 24 height 27
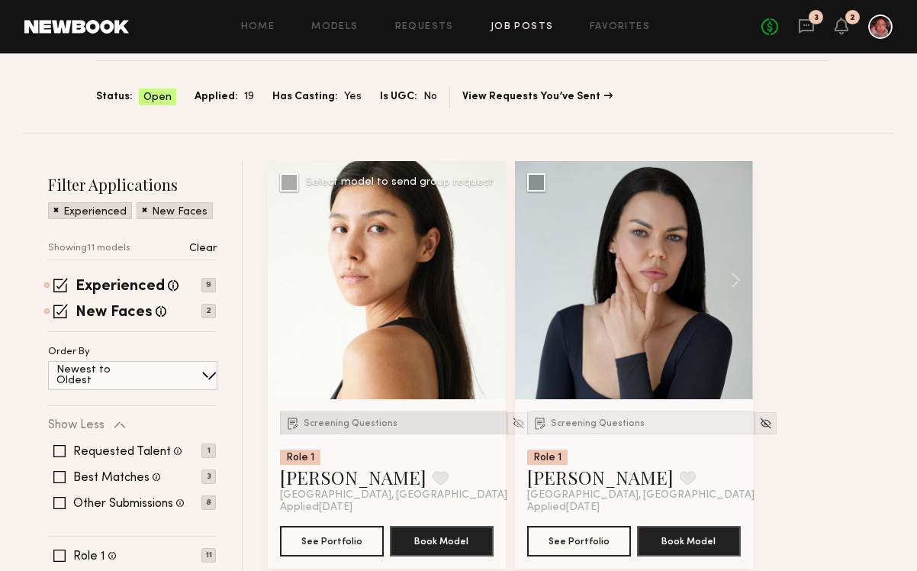
click at [367, 430] on div "Screening Questions" at bounding box center [393, 422] width 227 height 23
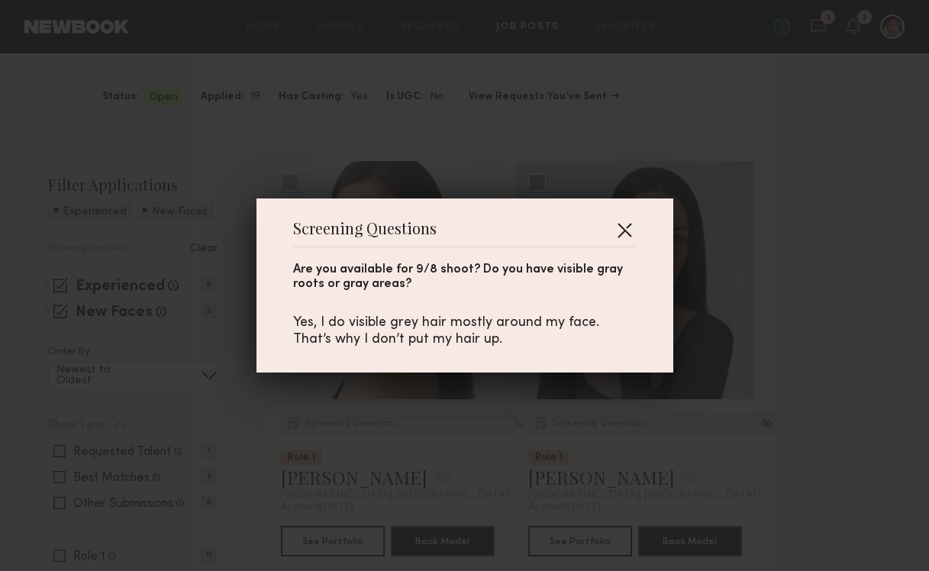
click at [624, 223] on button "button" at bounding box center [624, 230] width 24 height 24
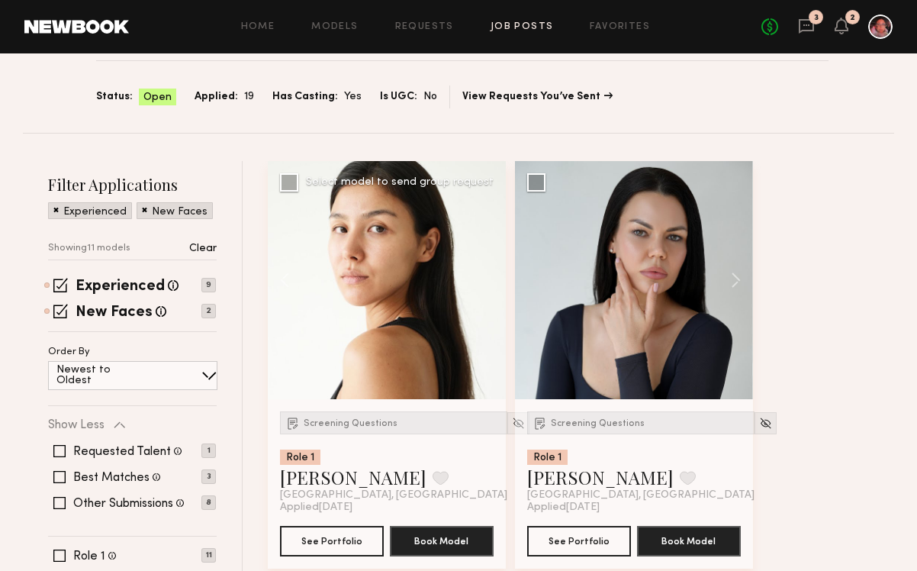
click at [479, 281] on div at bounding box center [387, 280] width 238 height 238
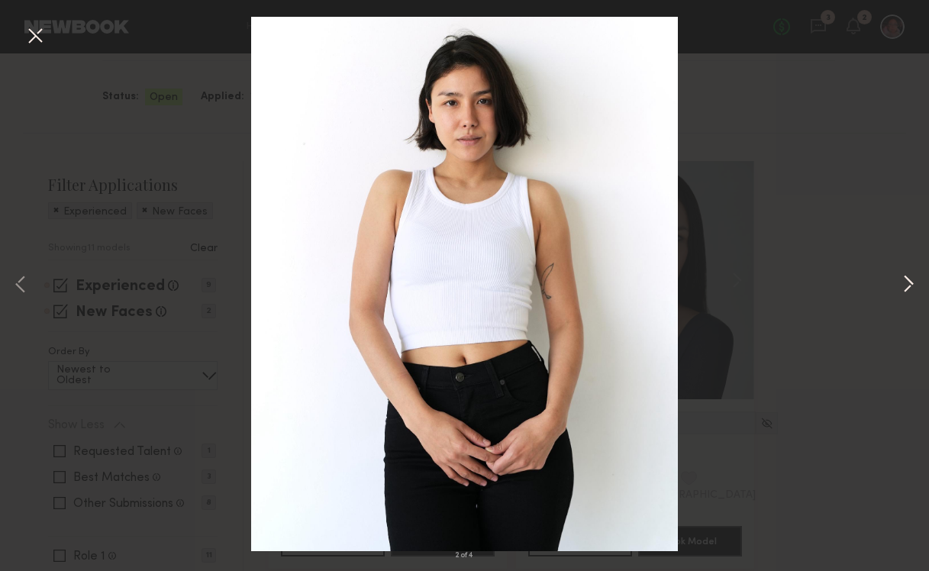
click at [907, 287] on button at bounding box center [908, 285] width 18 height 456
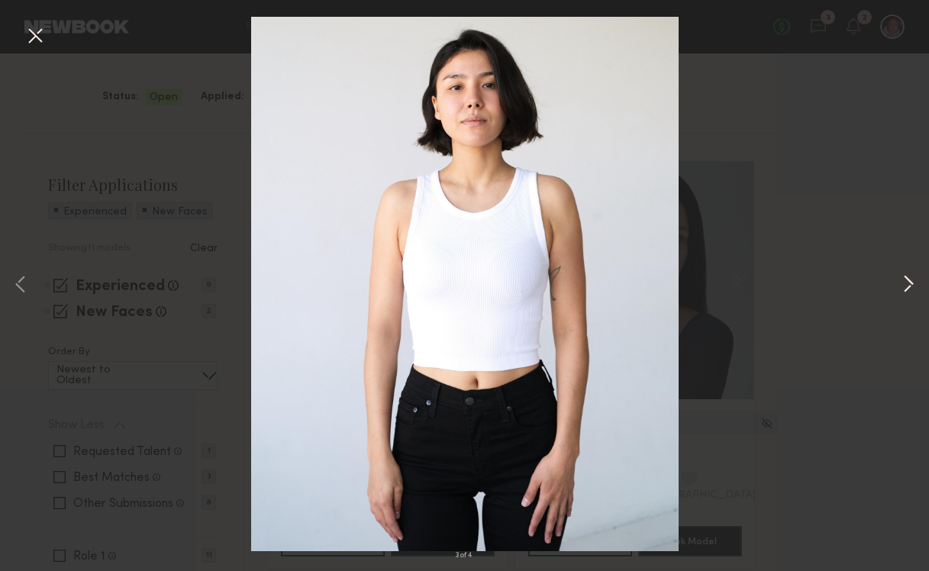
click at [907, 279] on button at bounding box center [908, 285] width 18 height 456
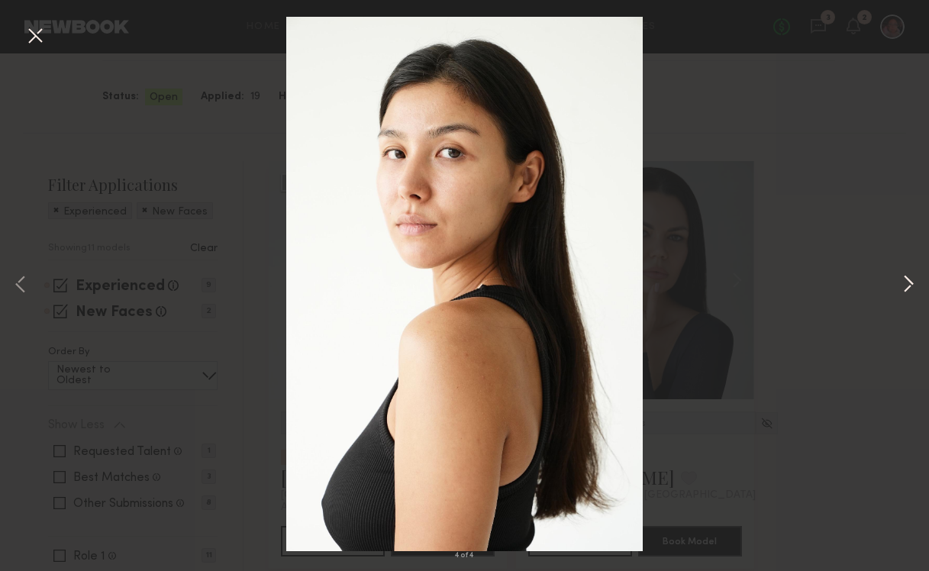
click at [907, 279] on button at bounding box center [908, 285] width 18 height 456
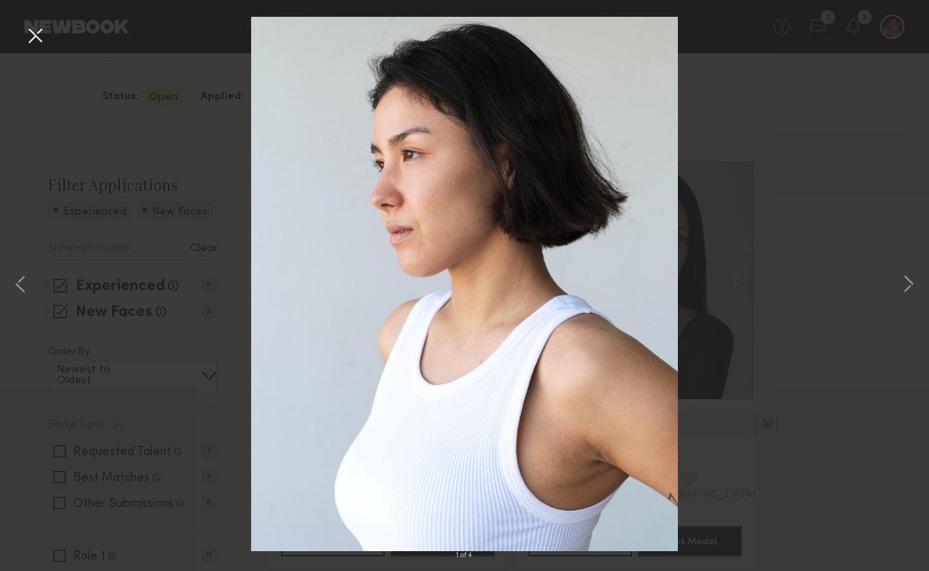
click at [25, 31] on button at bounding box center [35, 36] width 24 height 27
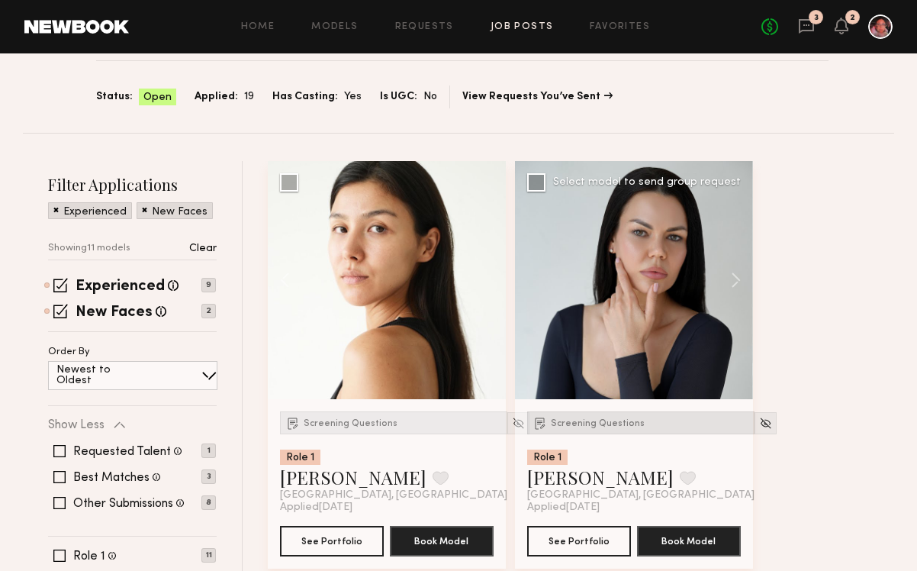
click at [610, 427] on span "Screening Questions" at bounding box center [598, 423] width 94 height 9
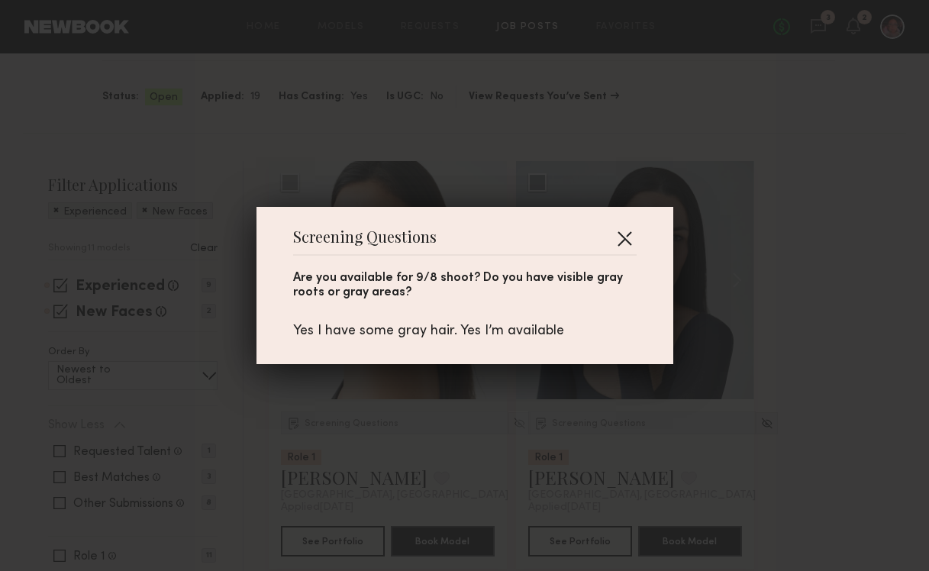
click at [620, 236] on button "button" at bounding box center [624, 238] width 24 height 24
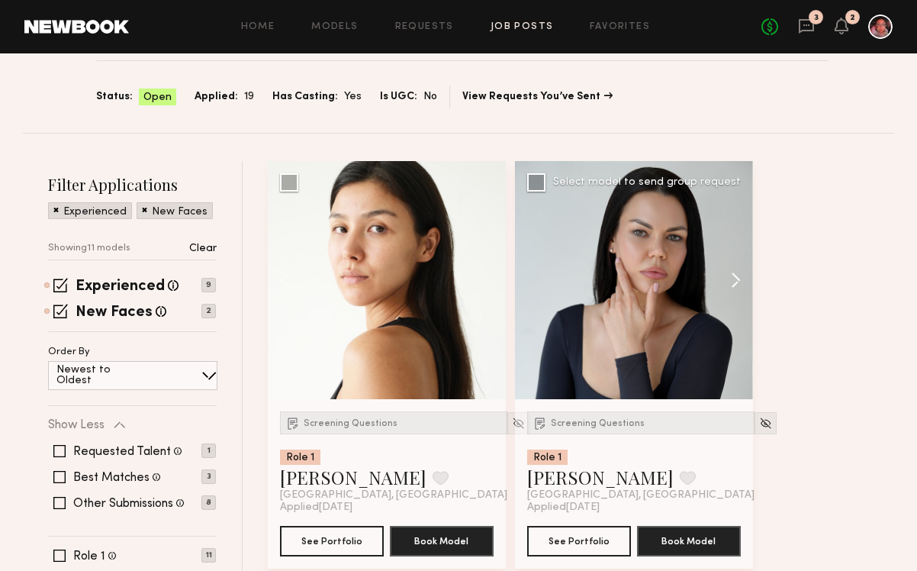
click at [739, 293] on button at bounding box center [728, 280] width 49 height 238
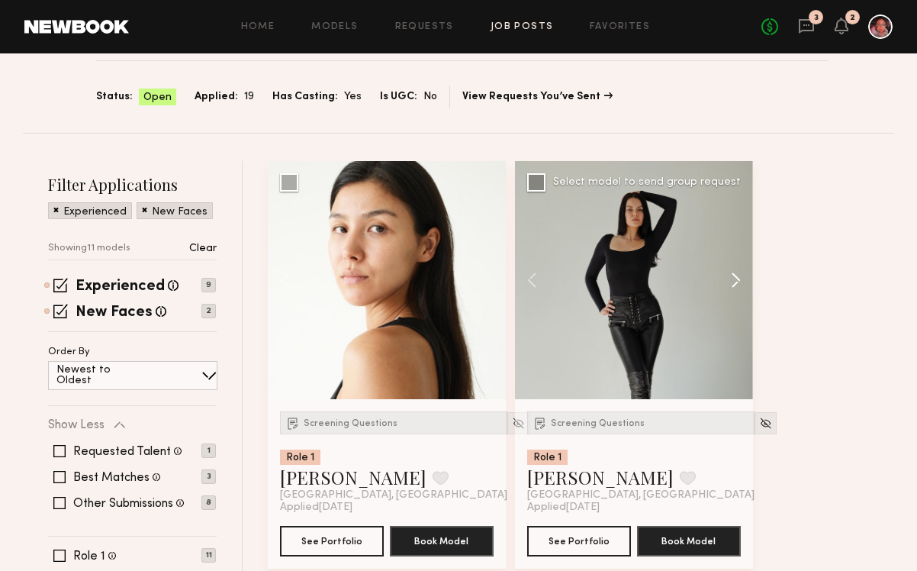
click at [740, 293] on button at bounding box center [728, 280] width 49 height 238
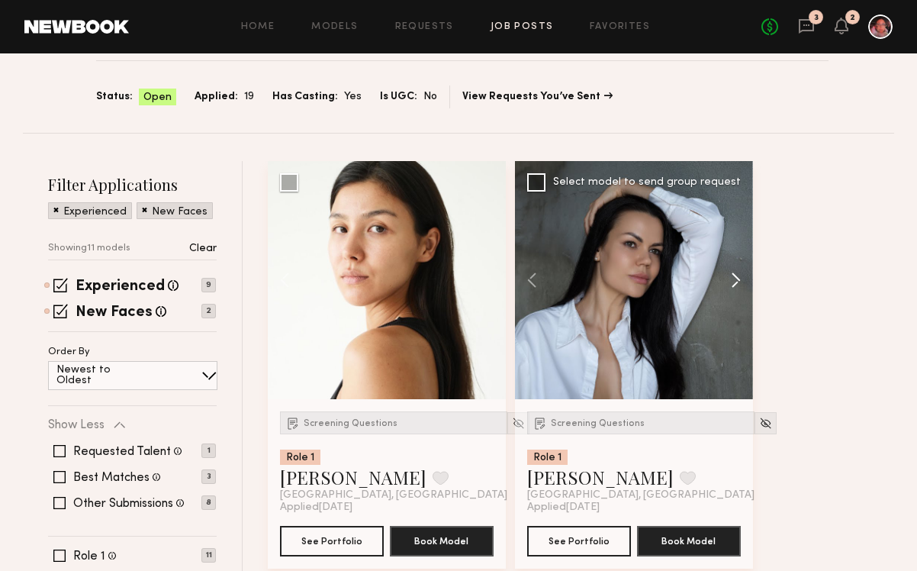
click at [740, 293] on button at bounding box center [728, 280] width 49 height 238
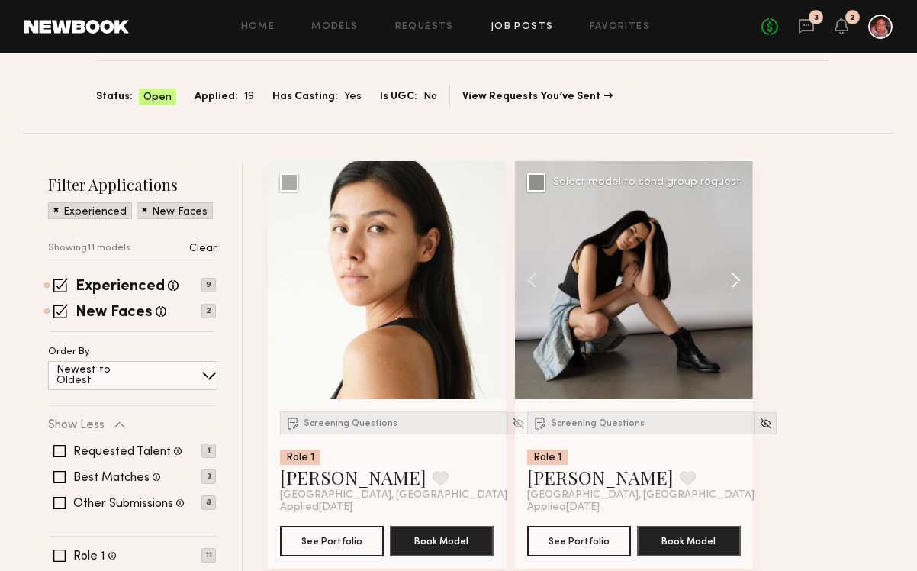
click at [740, 294] on button at bounding box center [728, 280] width 49 height 238
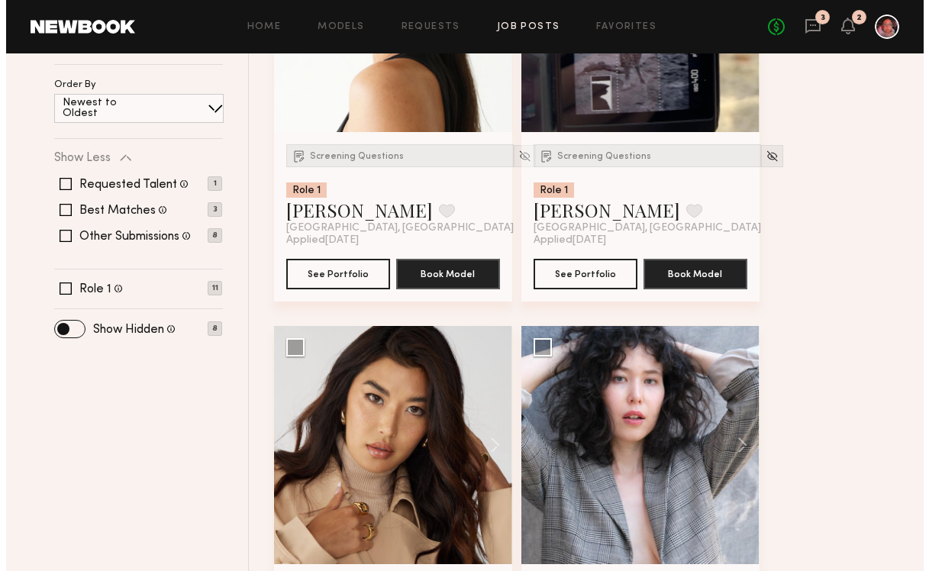
scroll to position [0, 0]
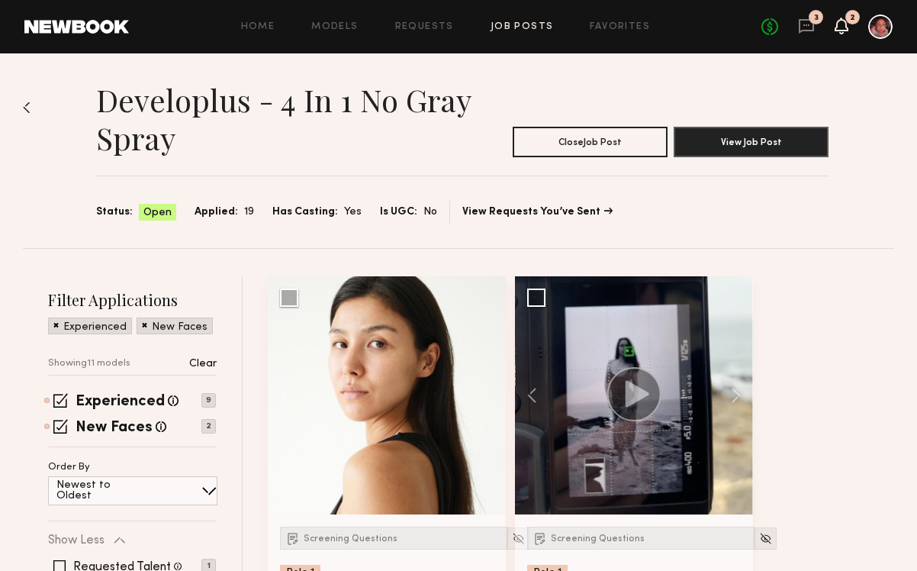
click at [844, 24] on icon at bounding box center [842, 25] width 12 height 11
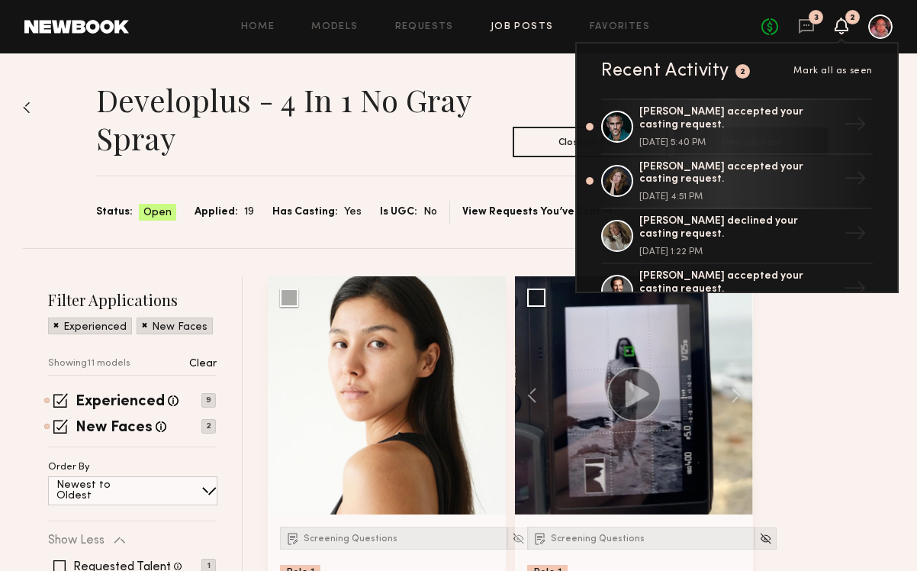
click at [843, 29] on icon at bounding box center [842, 25] width 12 height 11
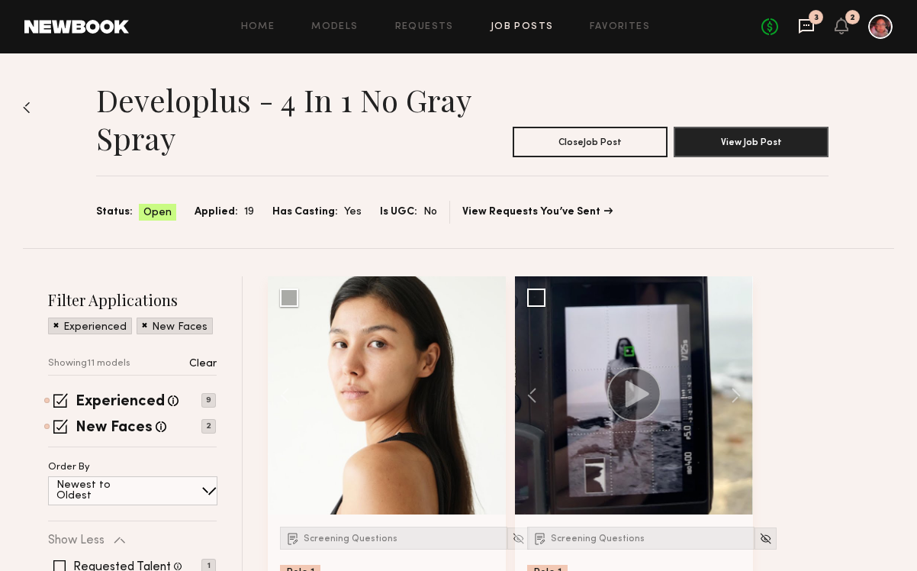
click at [808, 20] on icon at bounding box center [806, 26] width 15 height 15
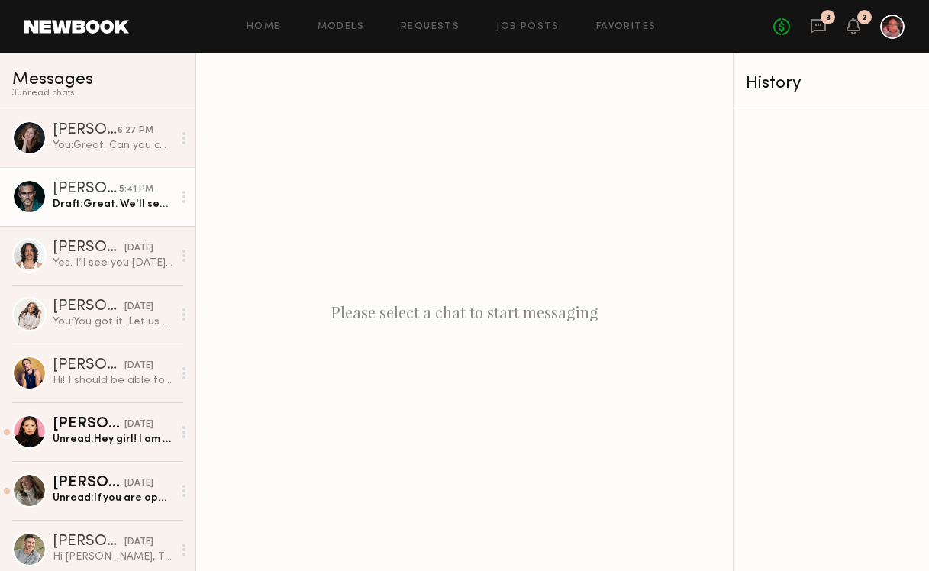
click at [119, 192] on div "5:41 PM" at bounding box center [136, 189] width 34 height 15
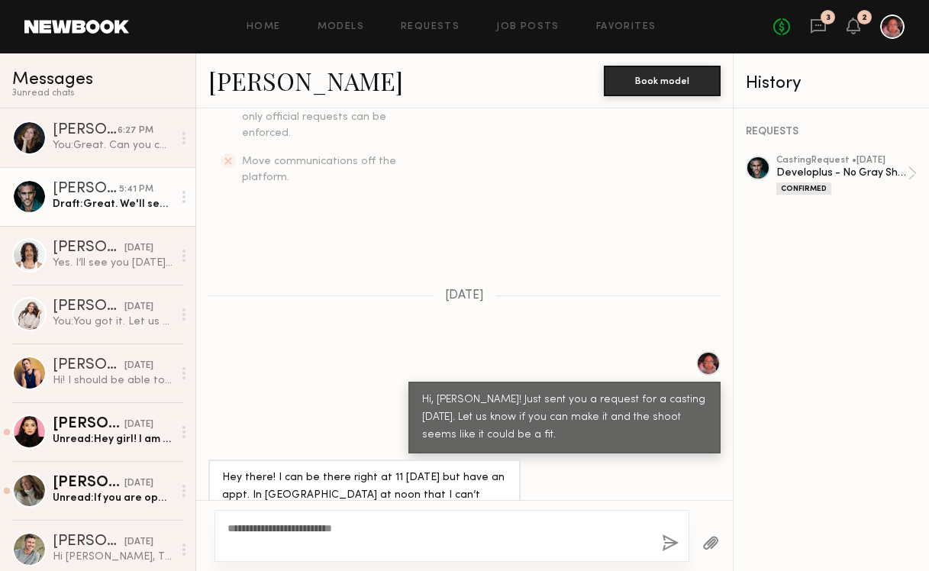
scroll to position [520, 0]
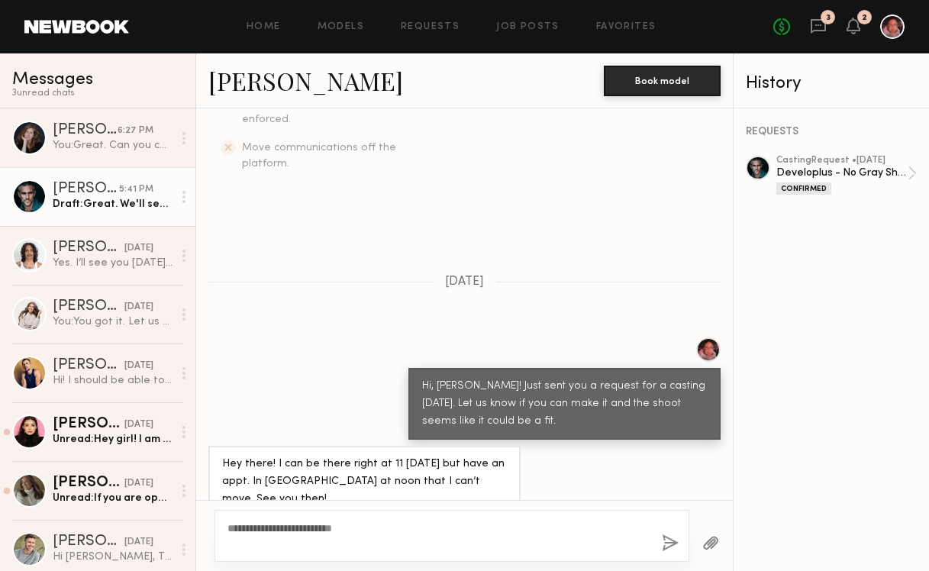
click at [666, 542] on button "button" at bounding box center [670, 543] width 17 height 19
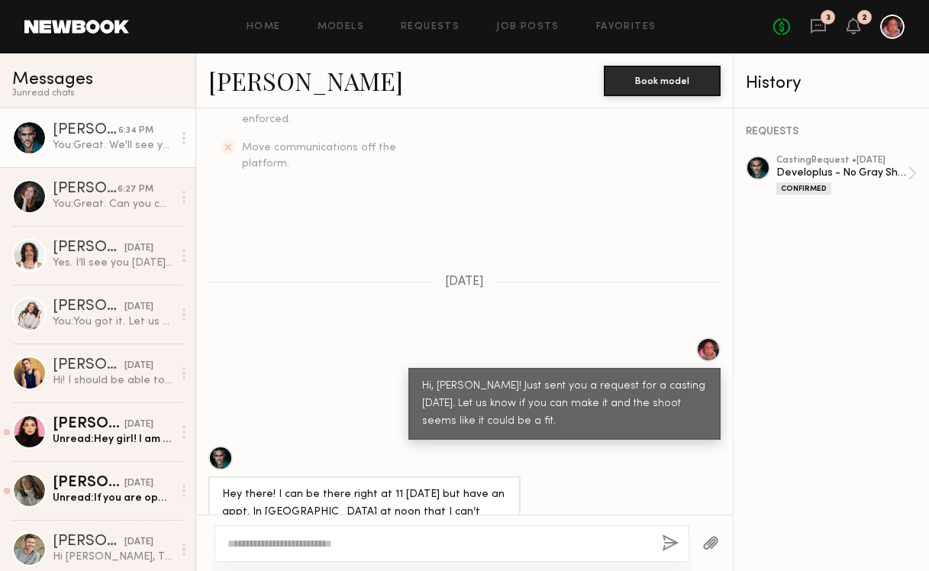
scroll to position [696, 0]
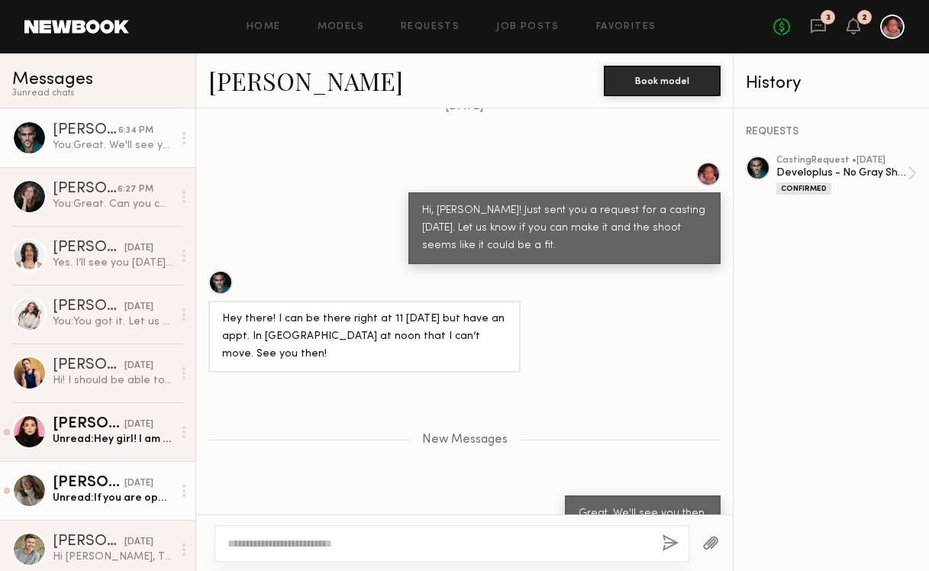
click at [85, 491] on div "Unread: If you are open to a Zoom casting, let me know. Thank you!" at bounding box center [113, 498] width 120 height 15
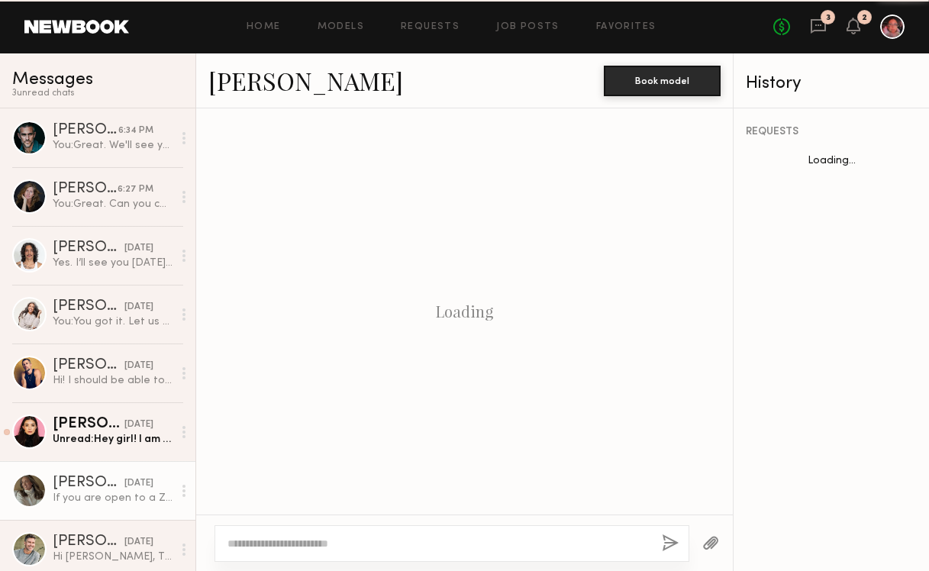
scroll to position [580, 0]
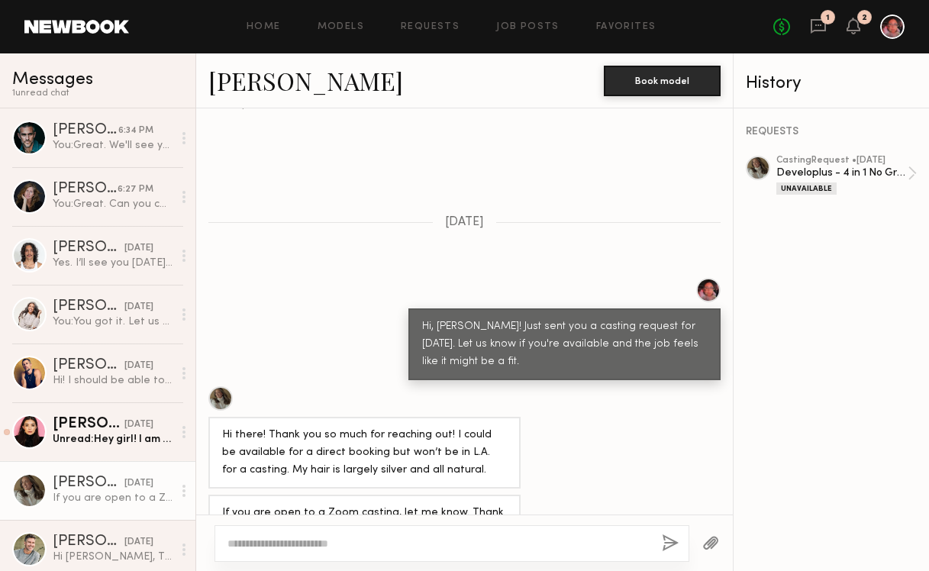
click at [262, 556] on div at bounding box center [451, 543] width 475 height 37
click at [258, 549] on textarea at bounding box center [438, 543] width 422 height 15
click at [754, 179] on div "casting Request • [DATE] Developlus - 4 in 1 No Gray Spray Unavailable" at bounding box center [831, 175] width 171 height 39
click at [755, 169] on div at bounding box center [758, 168] width 24 height 24
click at [364, 546] on textarea "**********" at bounding box center [438, 543] width 422 height 15
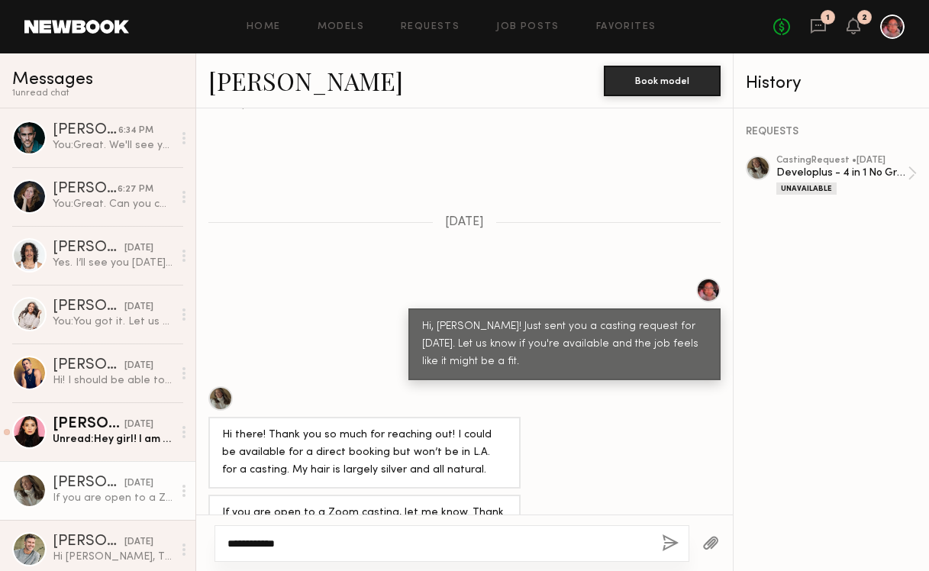
paste textarea "**********"
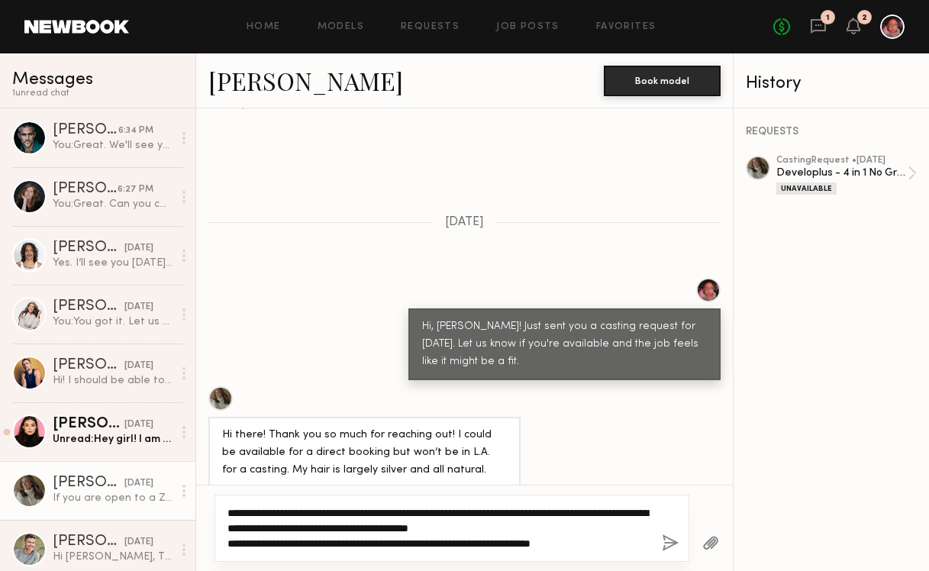
click at [277, 514] on textarea "**********" at bounding box center [438, 528] width 422 height 46
click at [347, 516] on textarea "**********" at bounding box center [438, 528] width 422 height 46
click at [277, 513] on textarea "**********" at bounding box center [438, 528] width 422 height 46
click at [590, 544] on textarea "**********" at bounding box center [438, 528] width 422 height 46
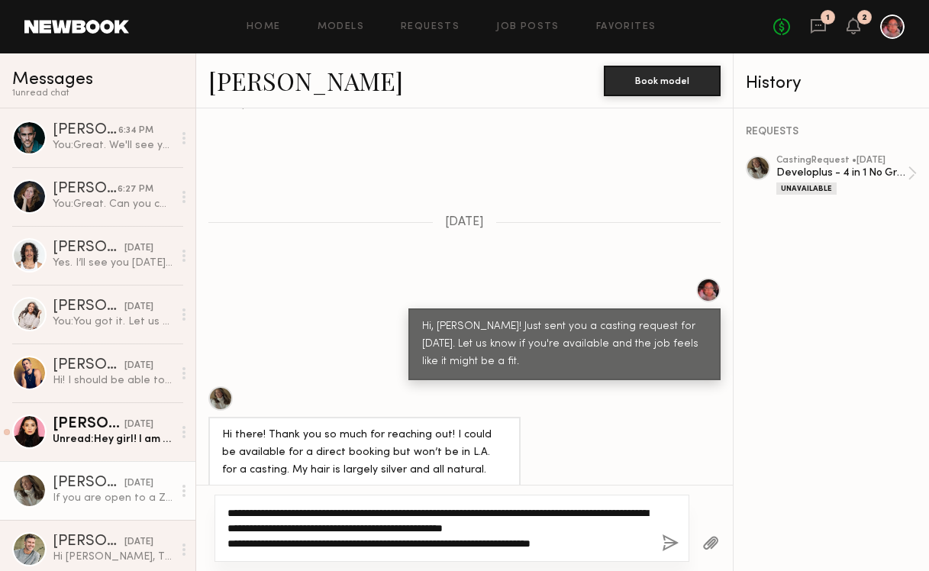
type textarea "**********"
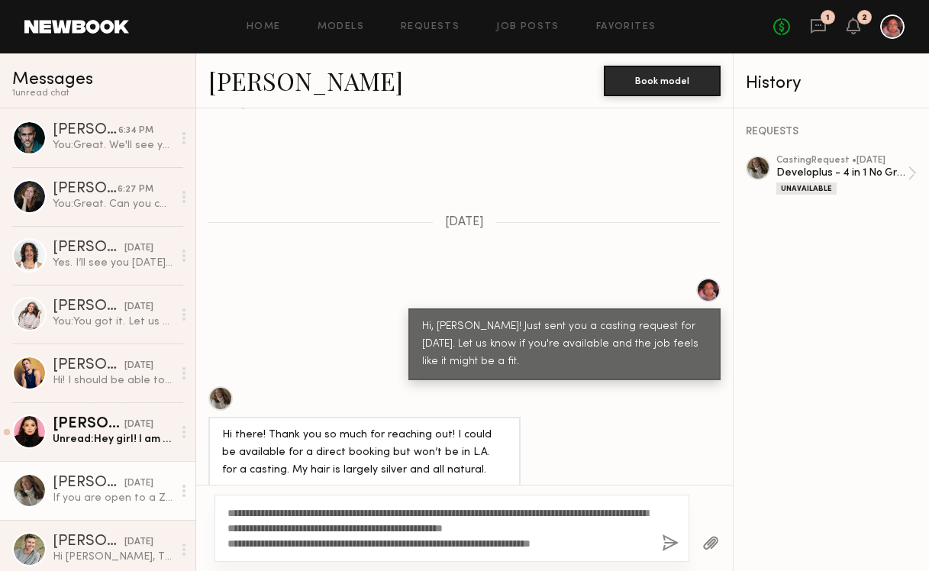
click at [672, 540] on button "button" at bounding box center [670, 543] width 17 height 19
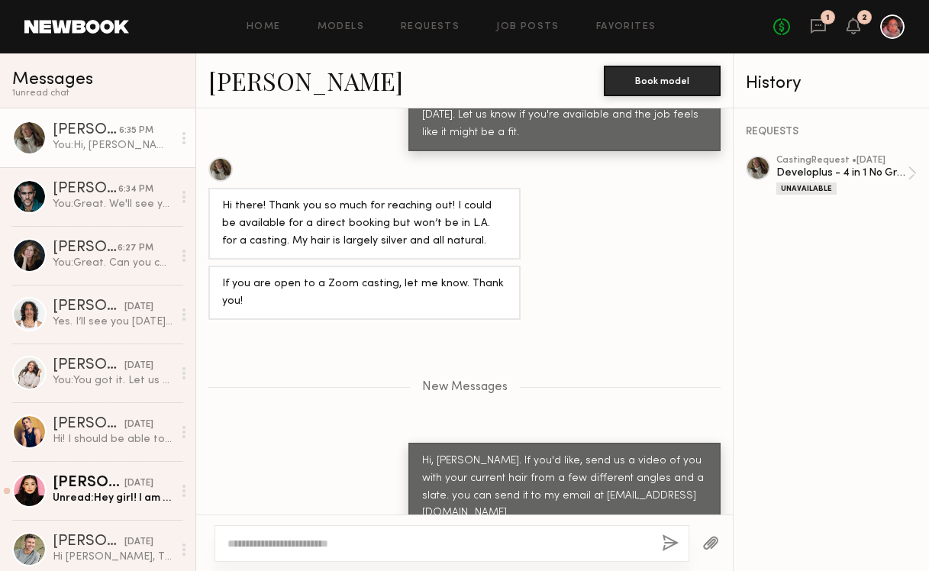
scroll to position [904, 0]
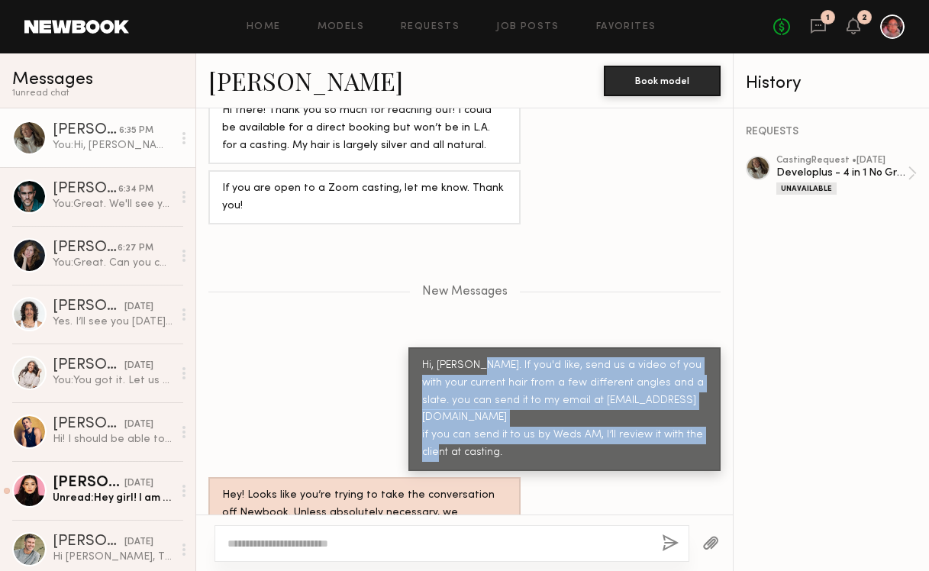
drag, startPoint x: 508, startPoint y: 401, endPoint x: 457, endPoint y: 320, distance: 96.3
click at [457, 347] on div "Hi, [PERSON_NAME]. If you'd like, send us a video of you with your current hair…" at bounding box center [564, 409] width 312 height 124
copy div "If you'd like, send us a video of you with your current hair from a few differe…"
click at [115, 496] on div "Unread: Hey girl! I am out of town right now and only flying in for bookings. S…" at bounding box center [113, 498] width 120 height 15
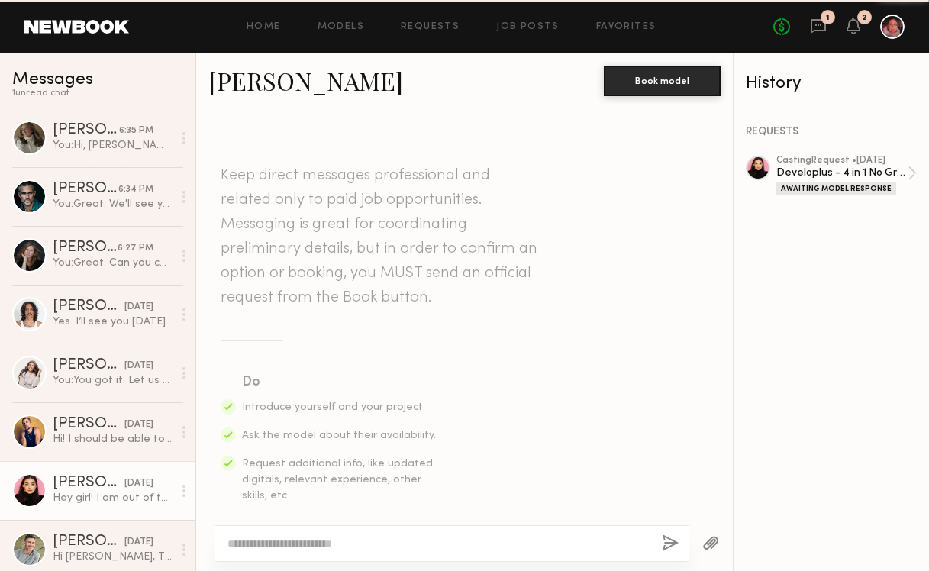
scroll to position [507, 0]
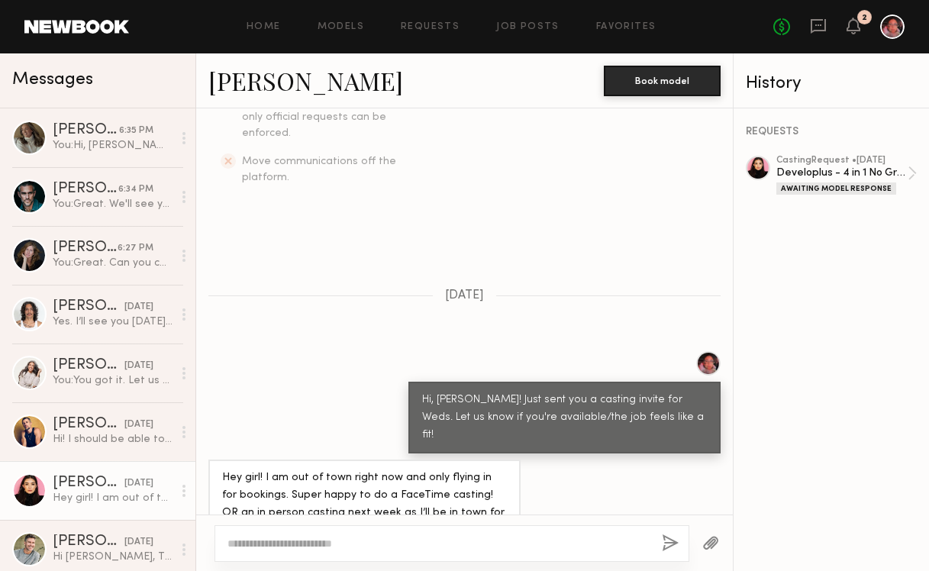
click at [268, 532] on div at bounding box center [451, 543] width 475 height 37
click at [270, 541] on textarea at bounding box center [438, 543] width 422 height 15
paste textarea "**********"
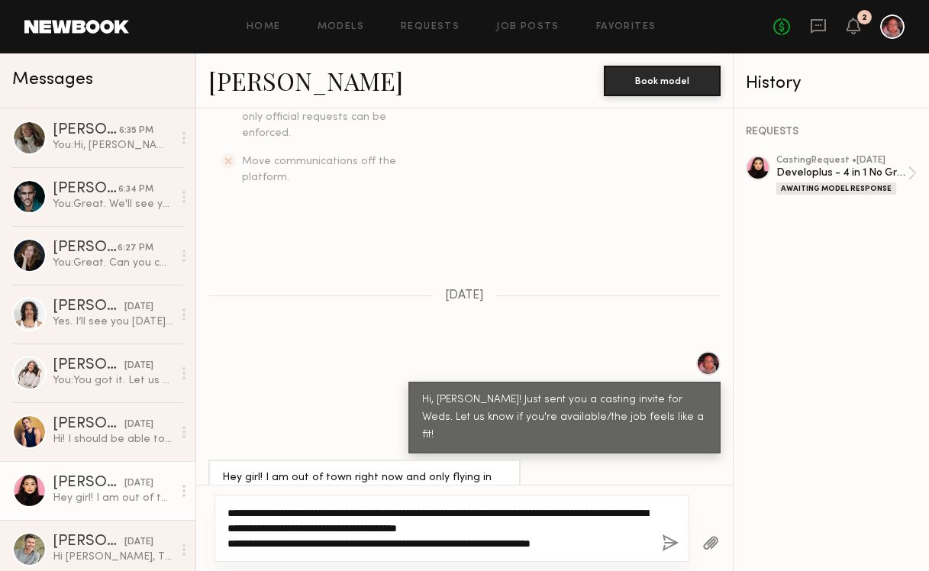
click at [227, 511] on textarea "**********" at bounding box center [438, 528] width 422 height 46
type textarea "**********"
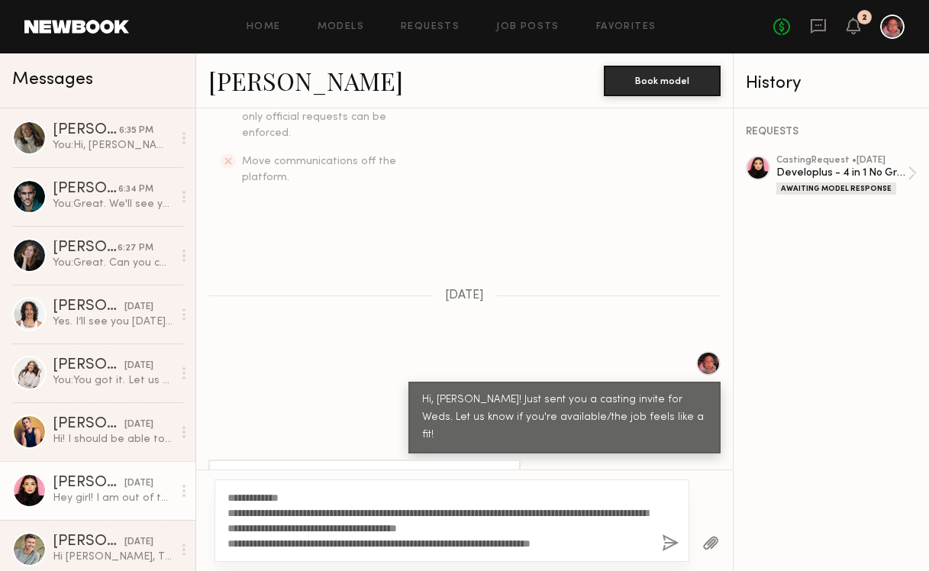
click at [667, 544] on button "button" at bounding box center [670, 543] width 17 height 19
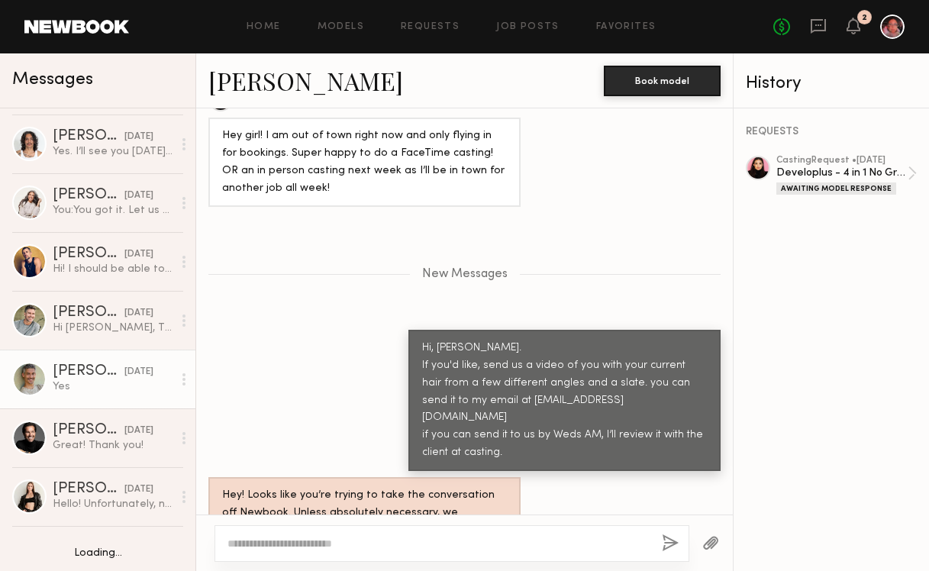
scroll to position [230, 0]
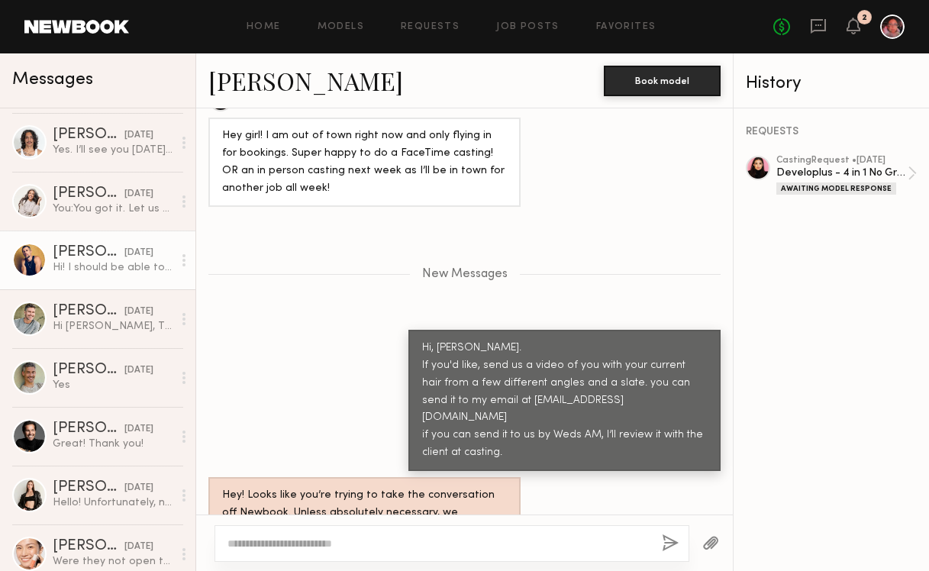
click at [95, 259] on div "[PERSON_NAME]" at bounding box center [89, 252] width 72 height 15
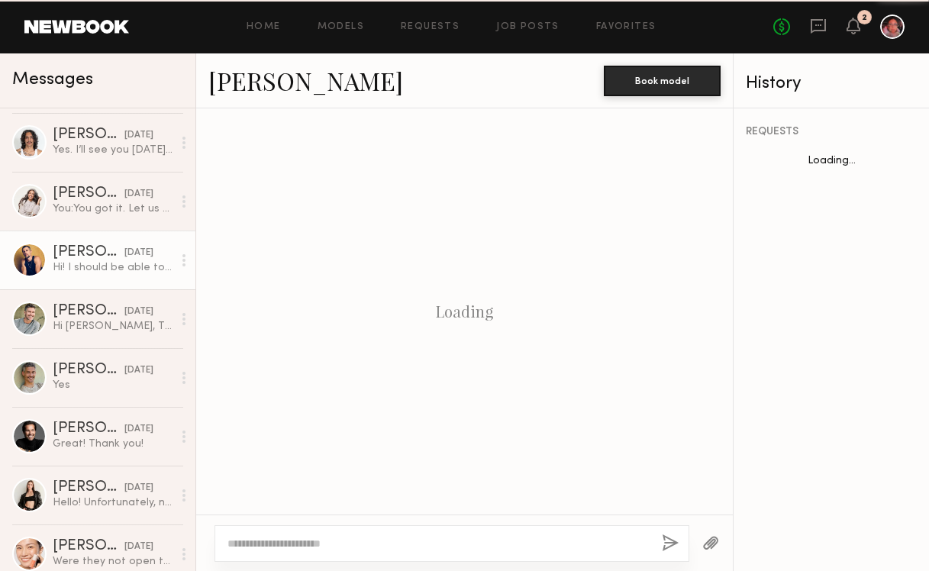
scroll to position [542, 0]
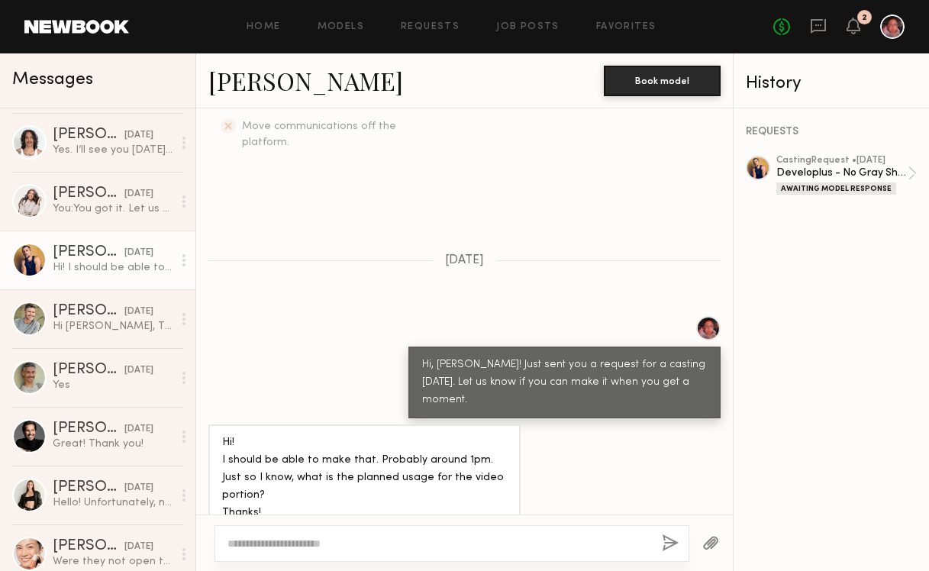
click at [238, 547] on textarea at bounding box center [438, 543] width 422 height 15
click at [182, 262] on icon at bounding box center [183, 260] width 3 height 12
click at [151, 285] on div "Mark unread" at bounding box center [139, 290] width 111 height 34
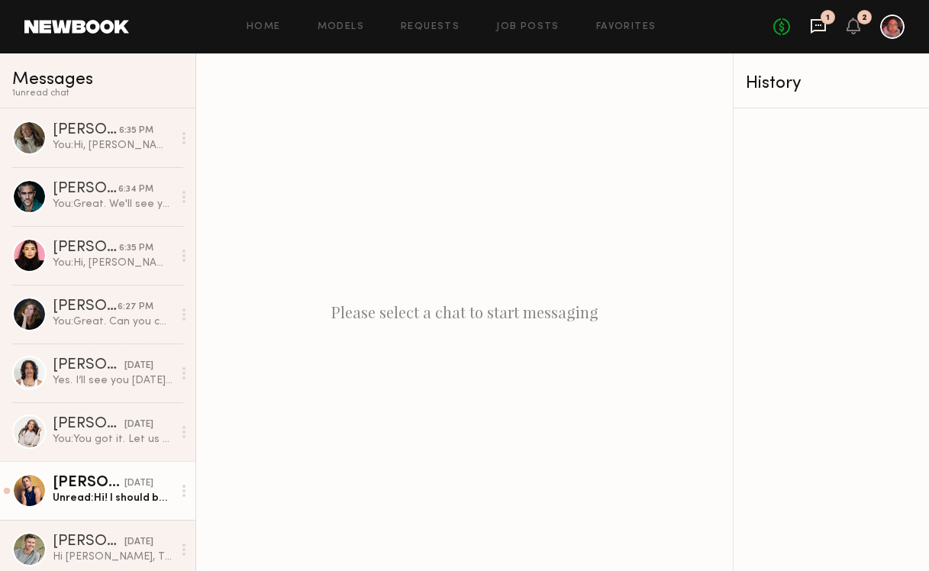
click at [820, 27] on icon at bounding box center [818, 26] width 17 height 17
click at [817, 27] on icon at bounding box center [818, 26] width 17 height 17
click at [872, 27] on div "No fees up to $5,000 1 2" at bounding box center [838, 27] width 131 height 24
click at [866, 26] on div "No fees up to $5,000 1 2" at bounding box center [838, 27] width 131 height 24
click at [862, 26] on div "No fees up to $5,000 1 2" at bounding box center [838, 27] width 131 height 24
